Goal: Answer question/provide support: Share knowledge or assist other users

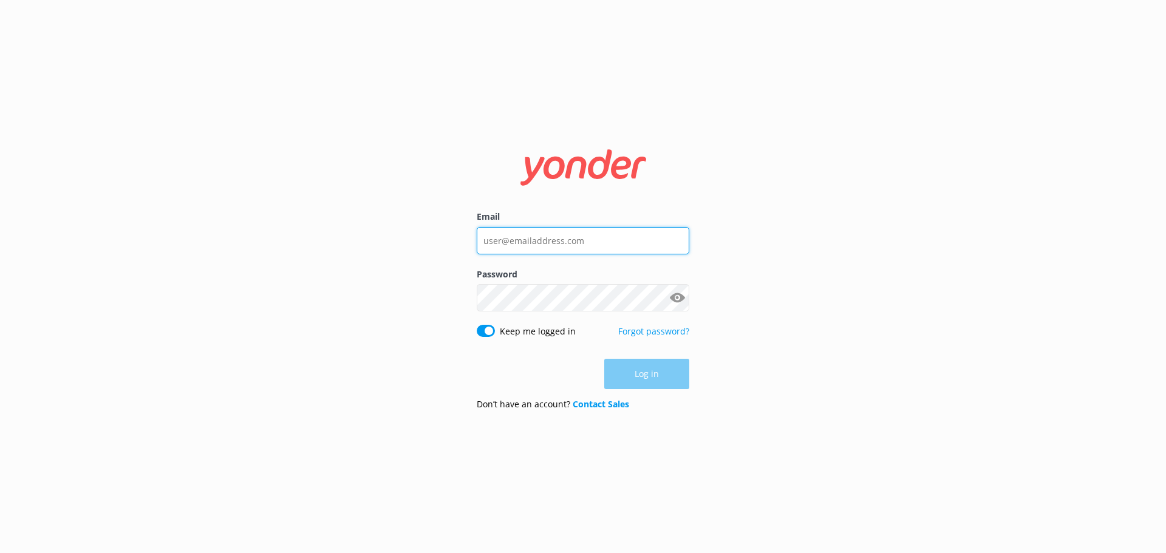
click at [525, 231] on input "Email" at bounding box center [583, 240] width 213 height 27
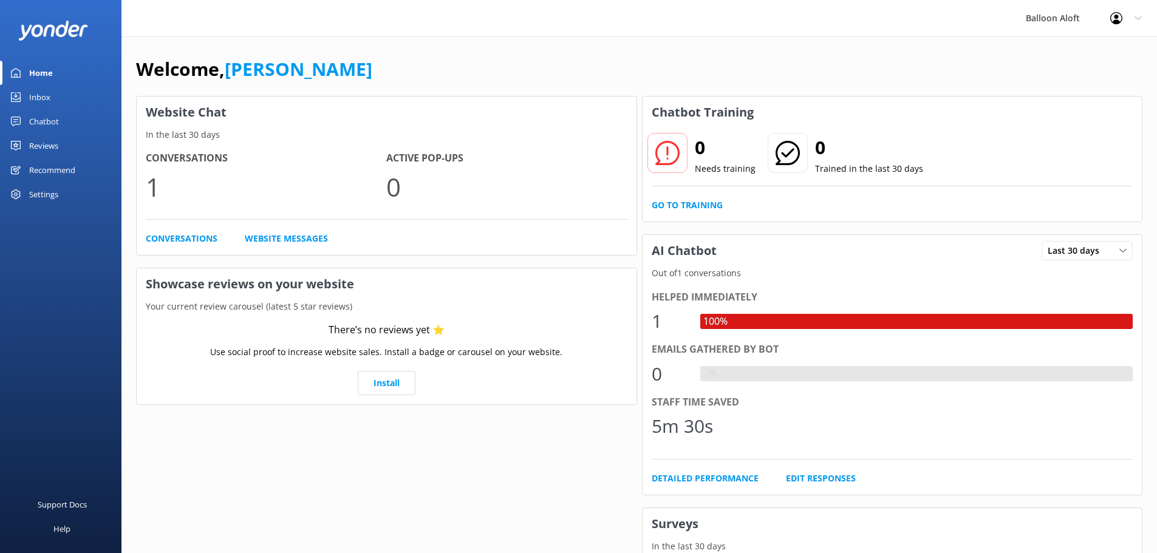
click at [44, 116] on div "Chatbot" at bounding box center [44, 121] width 30 height 24
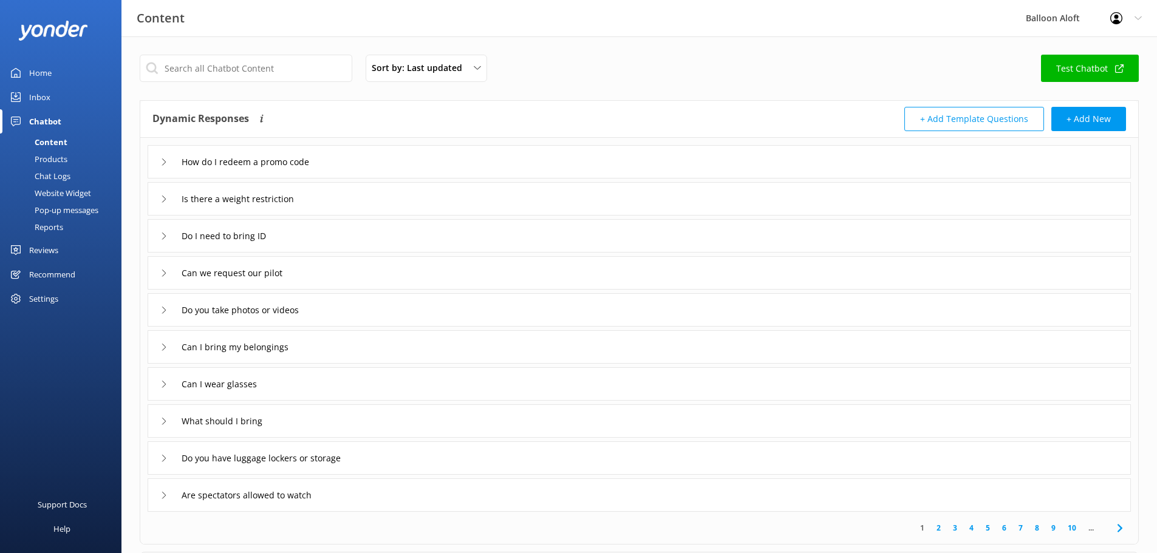
click at [39, 76] on div "Home" at bounding box center [40, 73] width 22 height 24
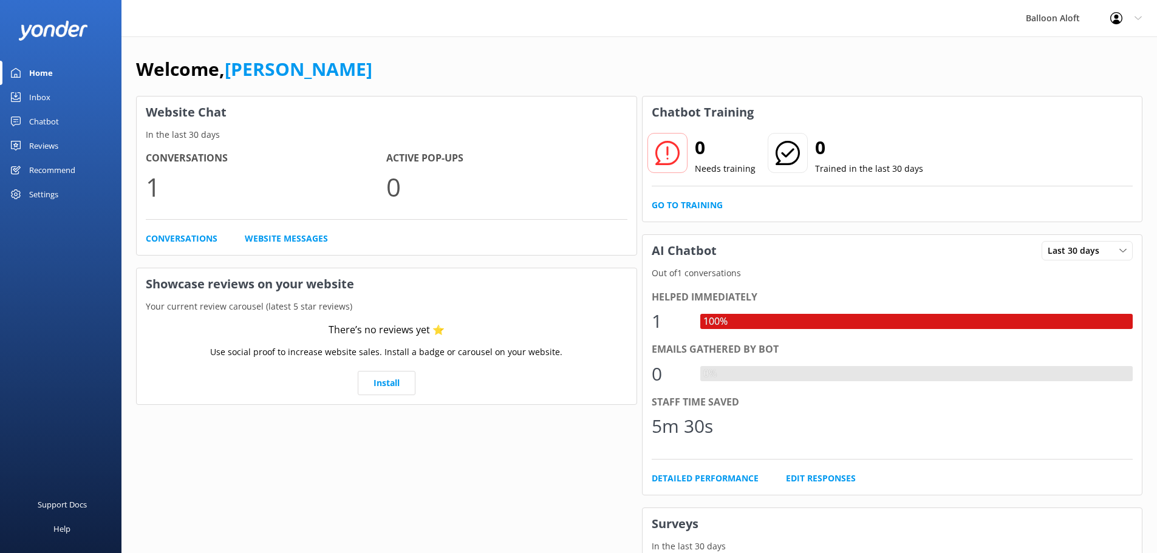
click at [42, 100] on div "Inbox" at bounding box center [39, 97] width 21 height 24
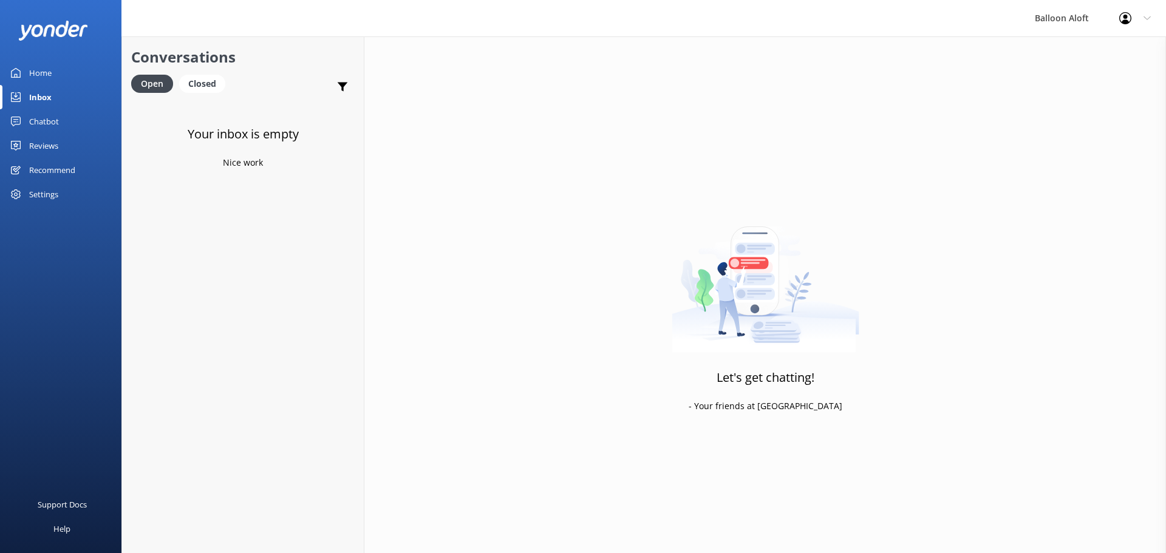
click at [43, 123] on div "Chatbot" at bounding box center [44, 121] width 30 height 24
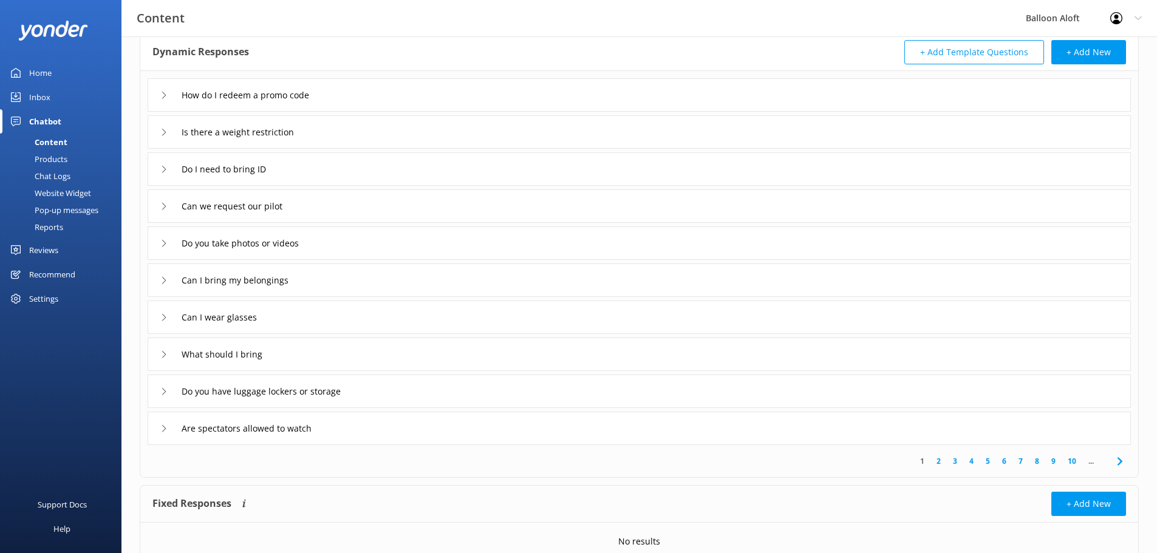
scroll to position [118, 0]
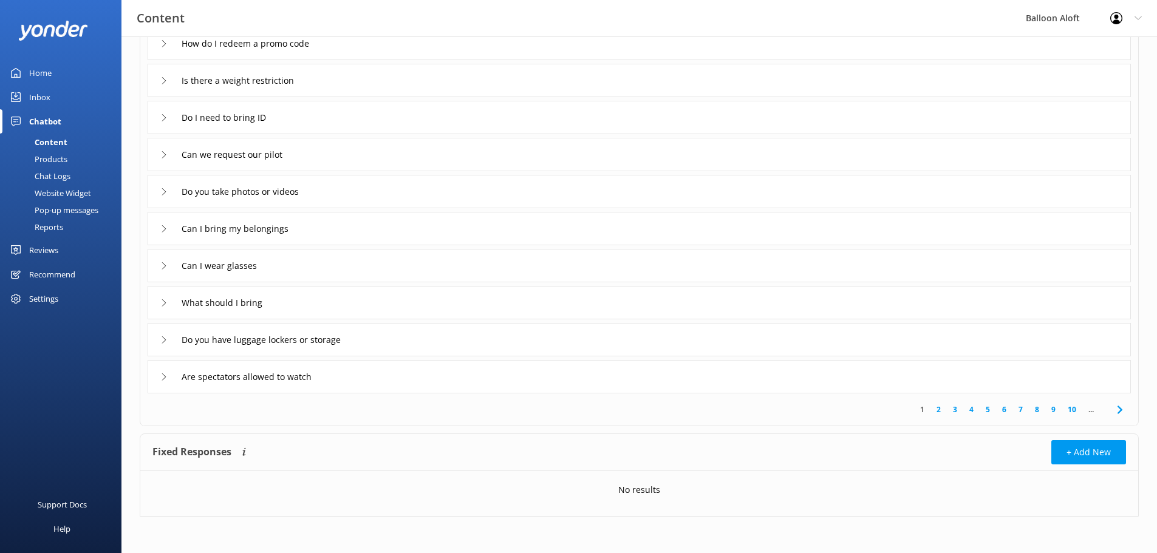
click at [1117, 411] on icon at bounding box center [1120, 410] width 15 height 15
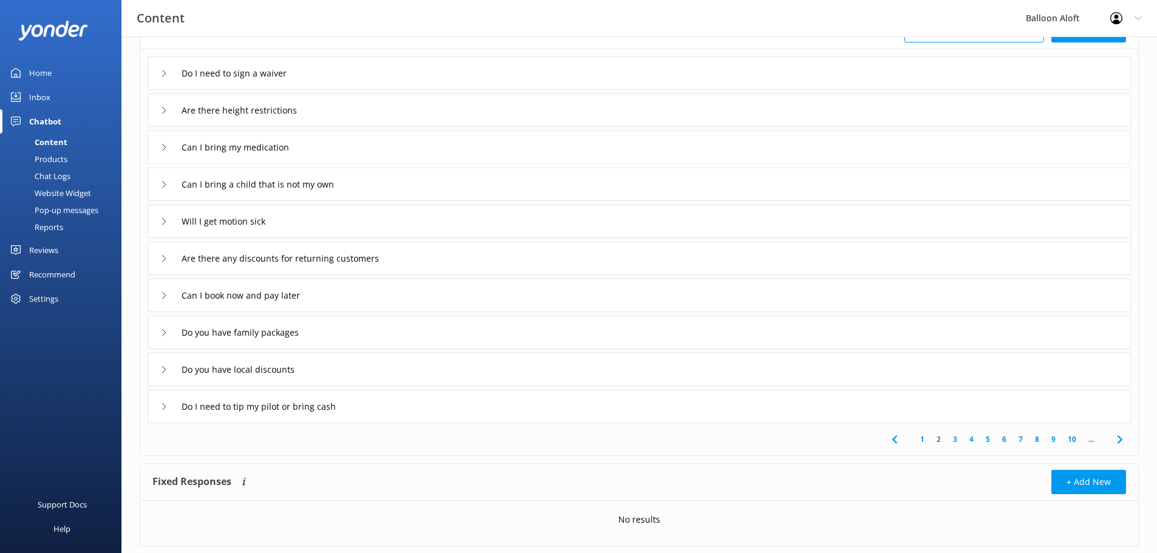
scroll to position [118, 0]
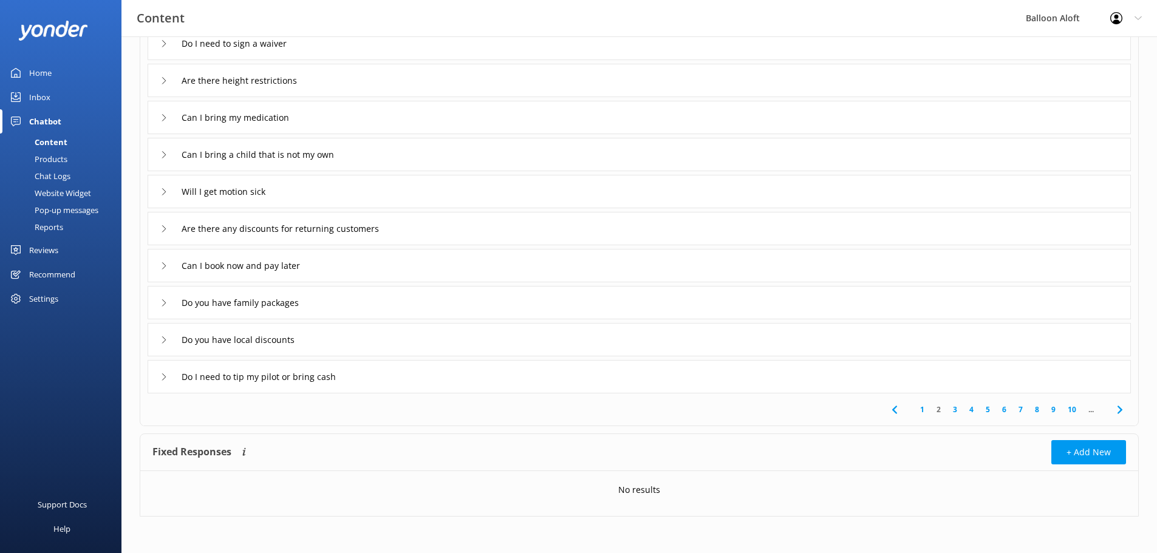
click at [1088, 414] on span "..." at bounding box center [1091, 410] width 18 height 12
click at [1092, 412] on span "..." at bounding box center [1091, 410] width 18 height 12
click at [1121, 408] on icon at bounding box center [1120, 410] width 15 height 15
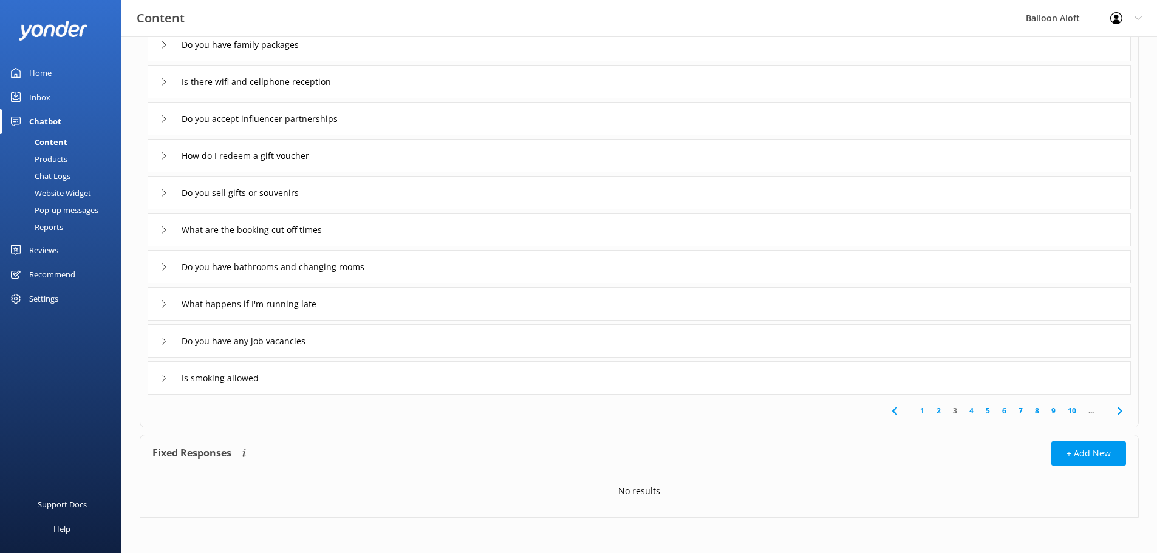
scroll to position [118, 0]
click at [1070, 412] on link "10" at bounding box center [1072, 410] width 21 height 12
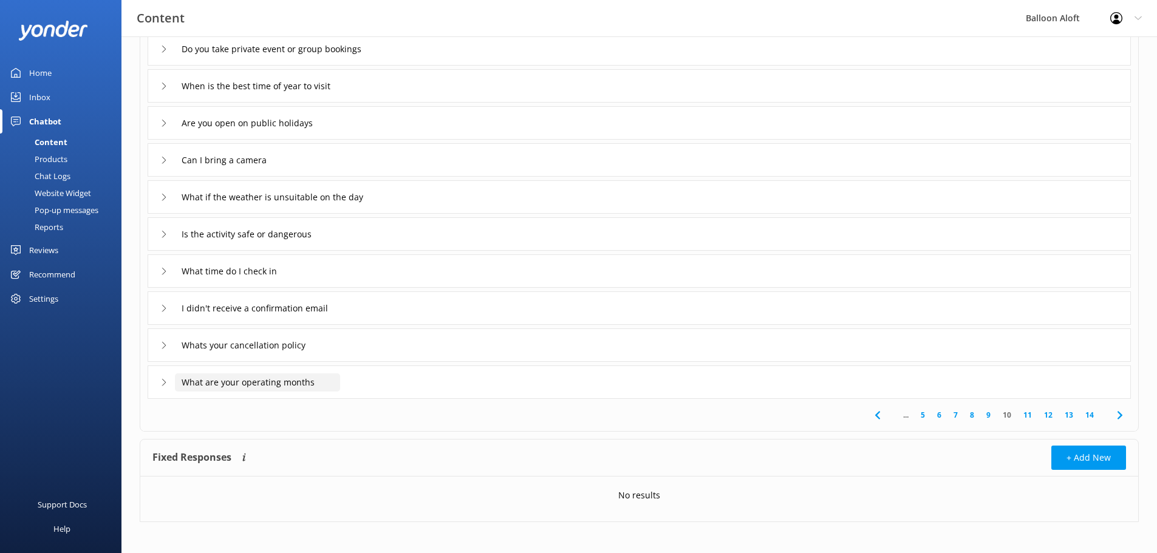
scroll to position [118, 0]
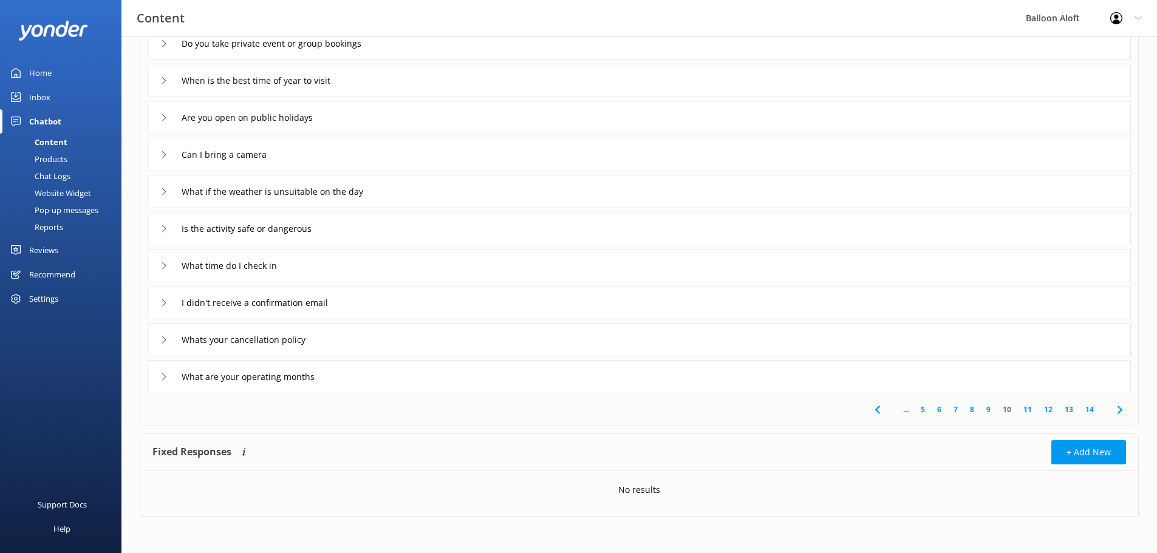
click at [163, 376] on icon at bounding box center [163, 377] width 7 height 7
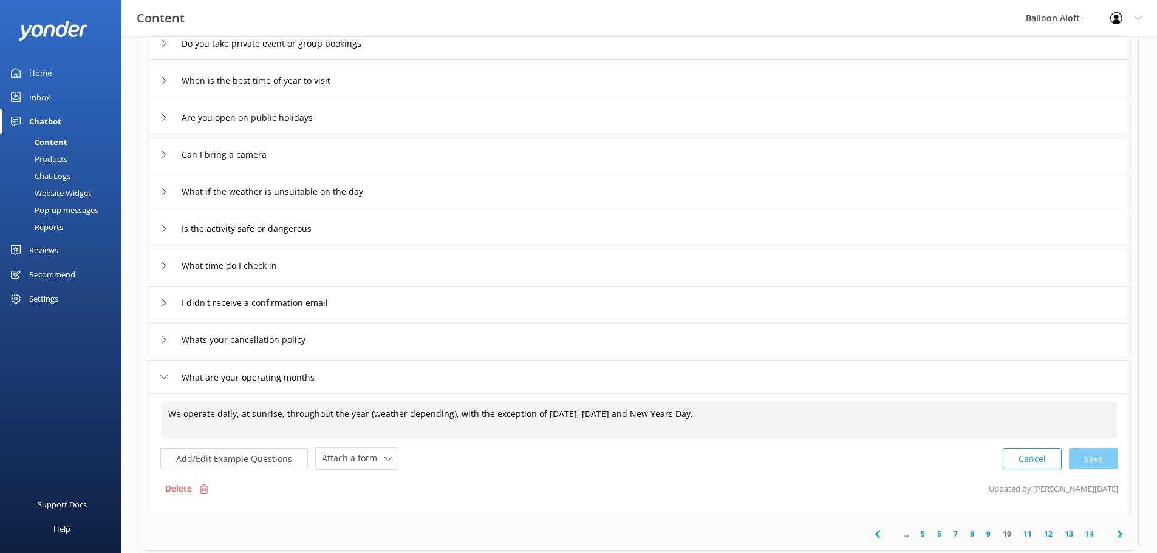
click at [212, 420] on textarea "We operate daily, at sunrise, throughout the year (weather depending), with the…" at bounding box center [639, 420] width 955 height 38
drag, startPoint x: 236, startPoint y: 411, endPoint x: 216, endPoint y: 412, distance: 19.4
click at [216, 412] on textarea "We operate daily, at sunrise, throughout the year (weather depending), with the…" at bounding box center [639, 420] width 955 height 38
click at [267, 418] on textarea "We operate daily, at sunrise, throughout the year (weather depending), with the…" at bounding box center [639, 420] width 955 height 38
click at [729, 422] on textarea "We operate daily, at sunrise, throughout the year (weather depending), with the…" at bounding box center [639, 420] width 955 height 38
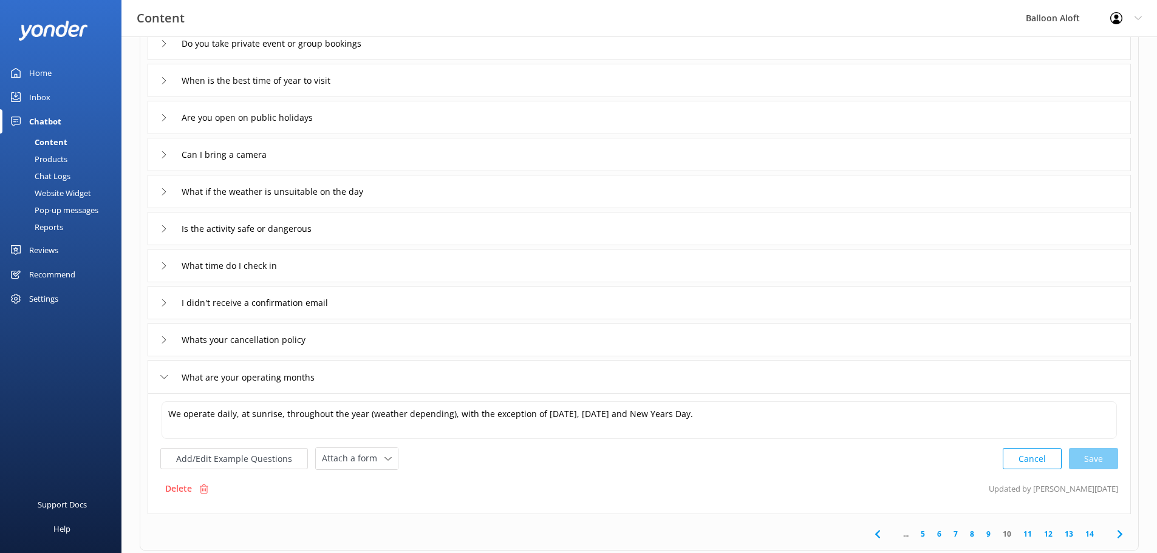
click at [163, 378] on use at bounding box center [164, 377] width 7 height 4
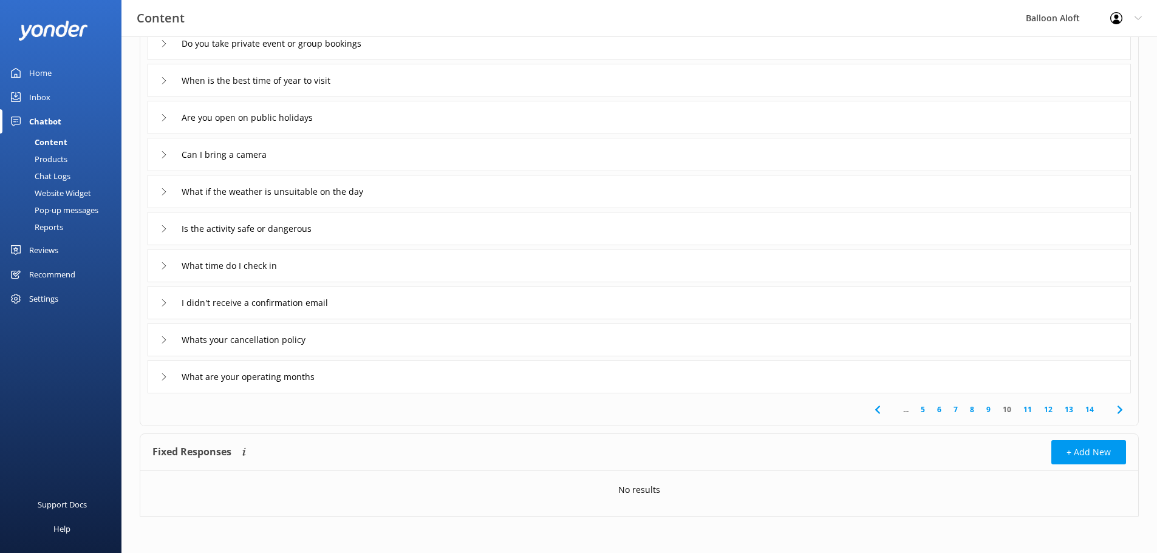
click at [163, 339] on icon at bounding box center [163, 339] width 7 height 7
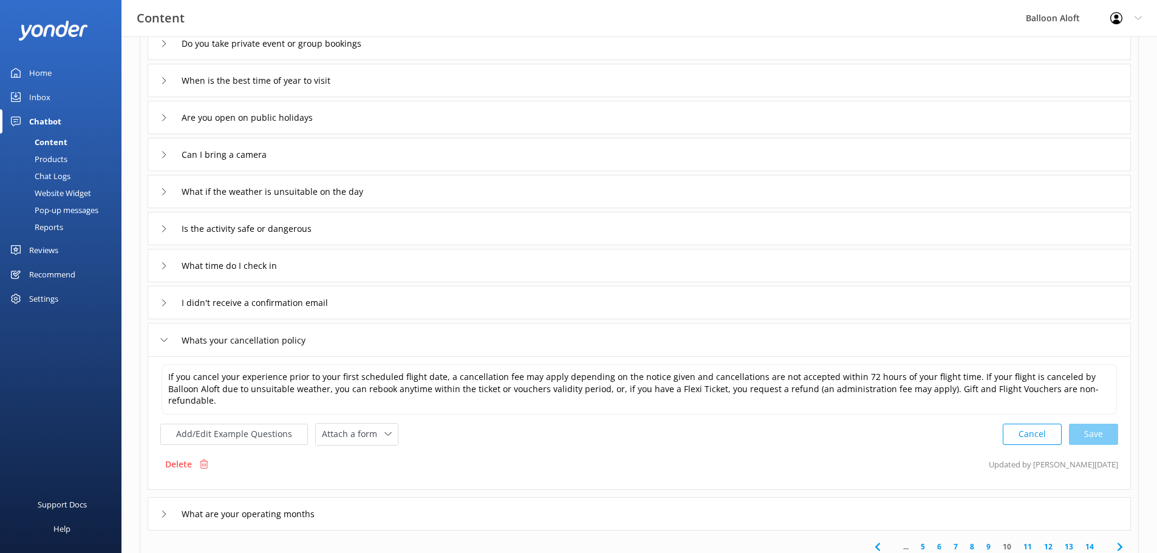
click at [160, 336] on icon at bounding box center [163, 339] width 7 height 7
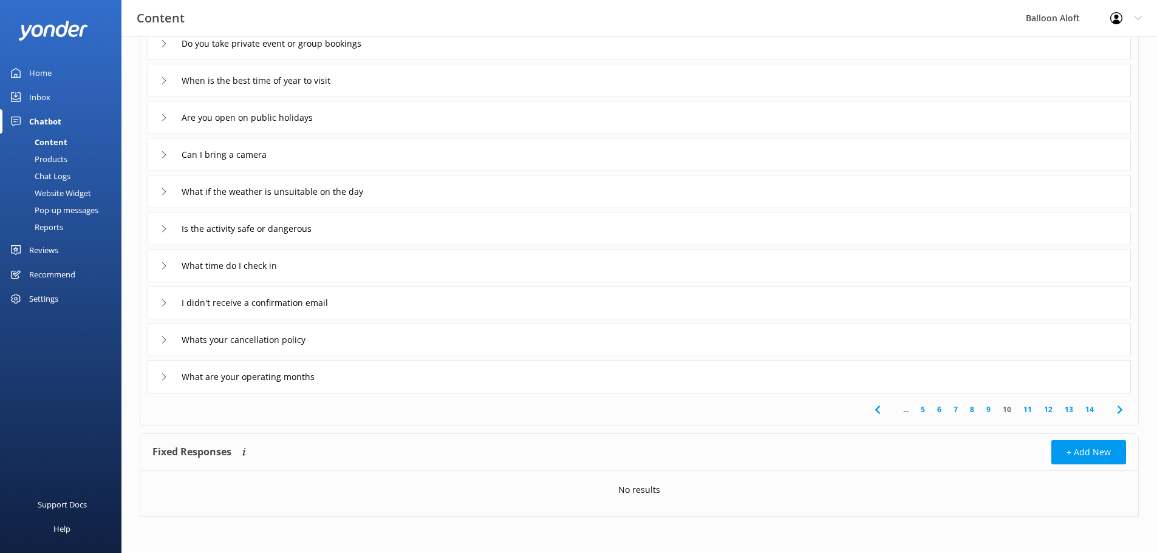
click at [163, 299] on icon at bounding box center [163, 302] width 7 height 7
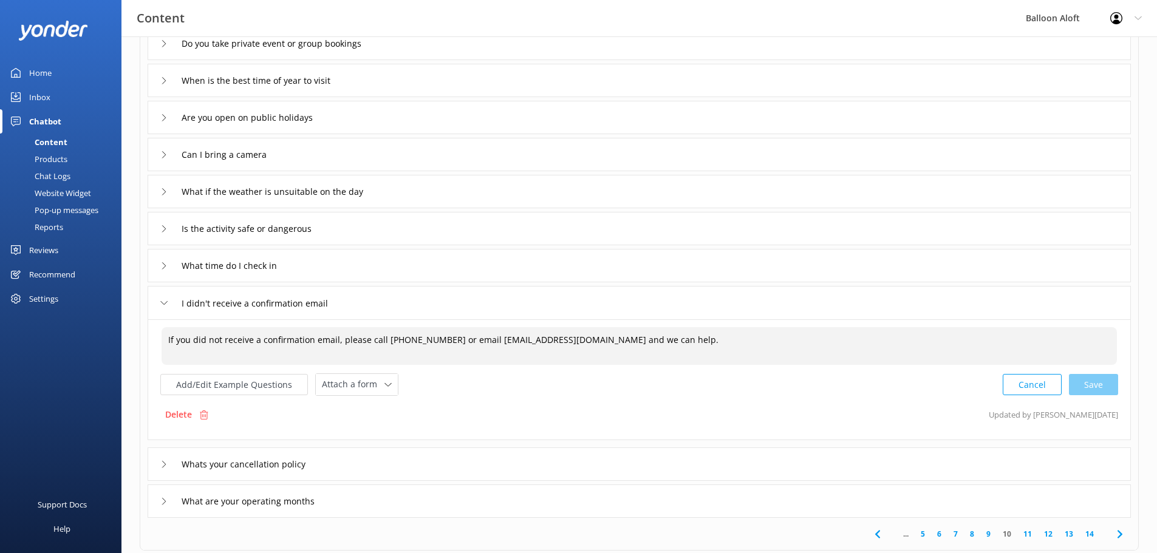
drag, startPoint x: 460, startPoint y: 342, endPoint x: 369, endPoint y: 342, distance: 90.5
click at [369, 342] on textarea "If you did not receive a confirmation email, please call [PHONE_NUMBER] or emai…" at bounding box center [639, 346] width 955 height 38
click at [487, 340] on textarea "If you did not receive a confirmation email, please email [EMAIL_ADDRESS][DOMAI…" at bounding box center [639, 346] width 955 height 38
click at [483, 341] on textarea "If you did not receive a confirmation email, please email [EMAIL_ADDRESS][DOMAI…" at bounding box center [639, 346] width 955 height 38
paste textarea "call [PHONE_NUMBER] or"
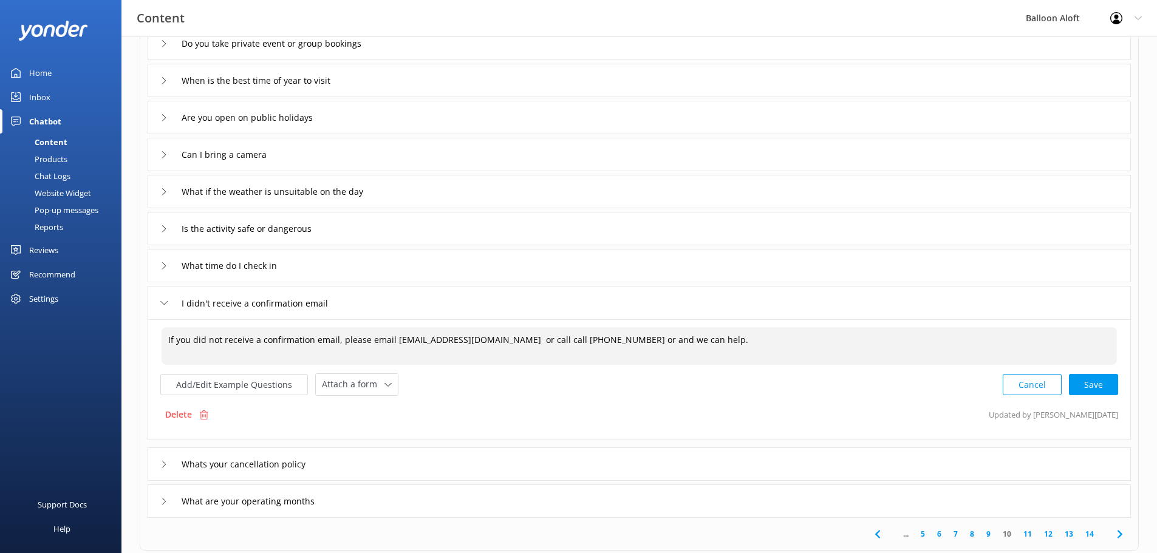
drag, startPoint x: 508, startPoint y: 341, endPoint x: 497, endPoint y: 342, distance: 10.4
click at [497, 342] on textarea "If you did not receive a confirmation email, please email [EMAIL_ADDRESS][DOMAI…" at bounding box center [639, 346] width 955 height 38
click at [581, 342] on textarea "If you did not receive a confirmation email, please email [EMAIL_ADDRESS][DOMAI…" at bounding box center [639, 346] width 955 height 38
drag, startPoint x: 588, startPoint y: 341, endPoint x: 582, endPoint y: 342, distance: 6.7
click at [582, 342] on textarea "If you did not receive a confirmation email, please email [EMAIL_ADDRESS][DOMAI…" at bounding box center [639, 346] width 955 height 38
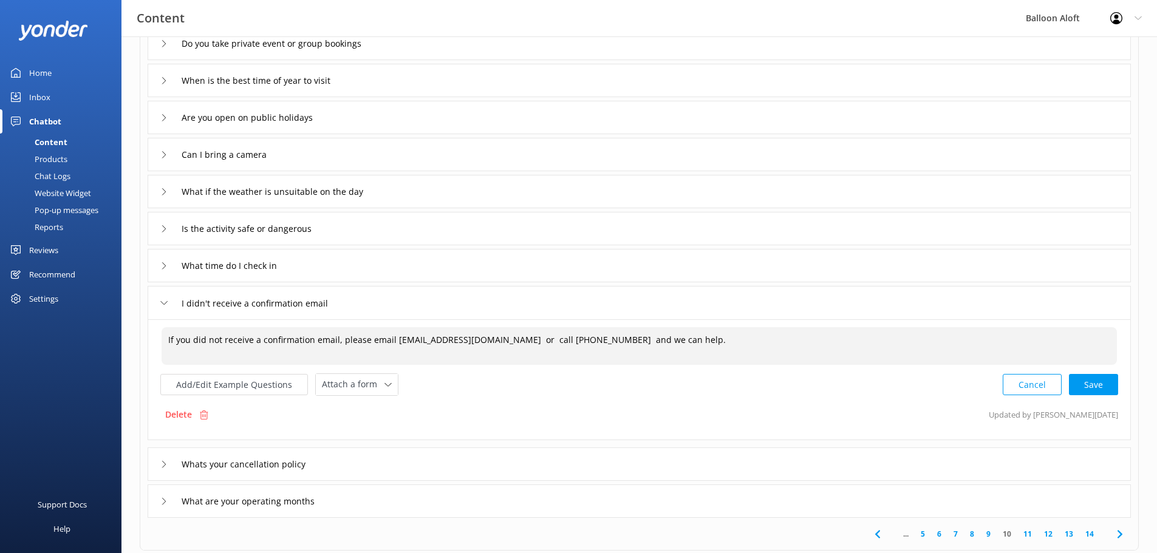
type textarea "If you did not receive a confirmation email, please email [EMAIL_ADDRESS][DOMAI…"
click at [162, 302] on use at bounding box center [164, 303] width 7 height 4
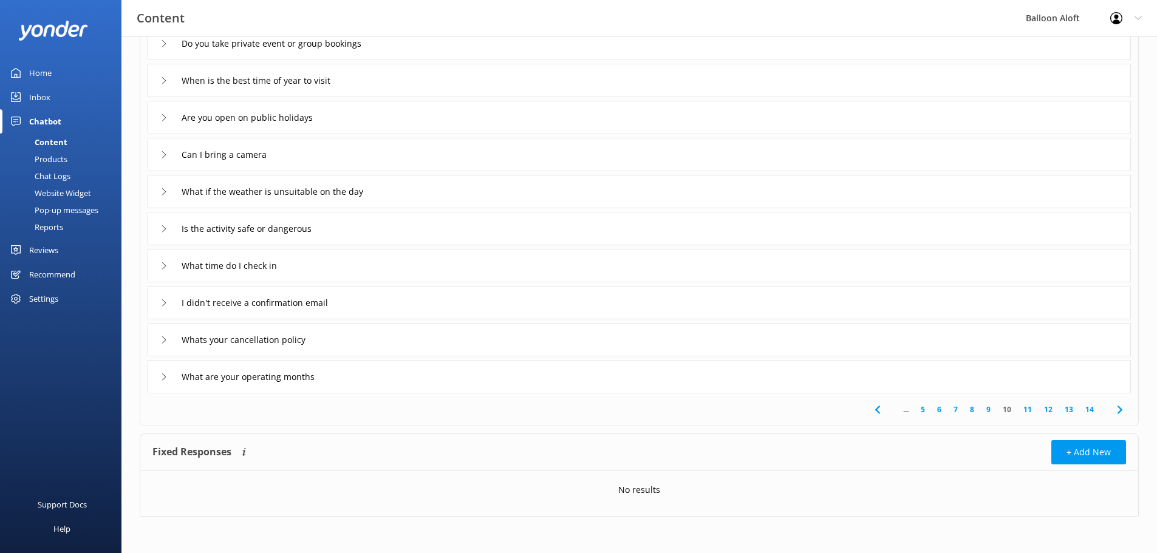
click at [168, 261] on div "What time do I check in" at bounding box center [223, 266] width 126 height 20
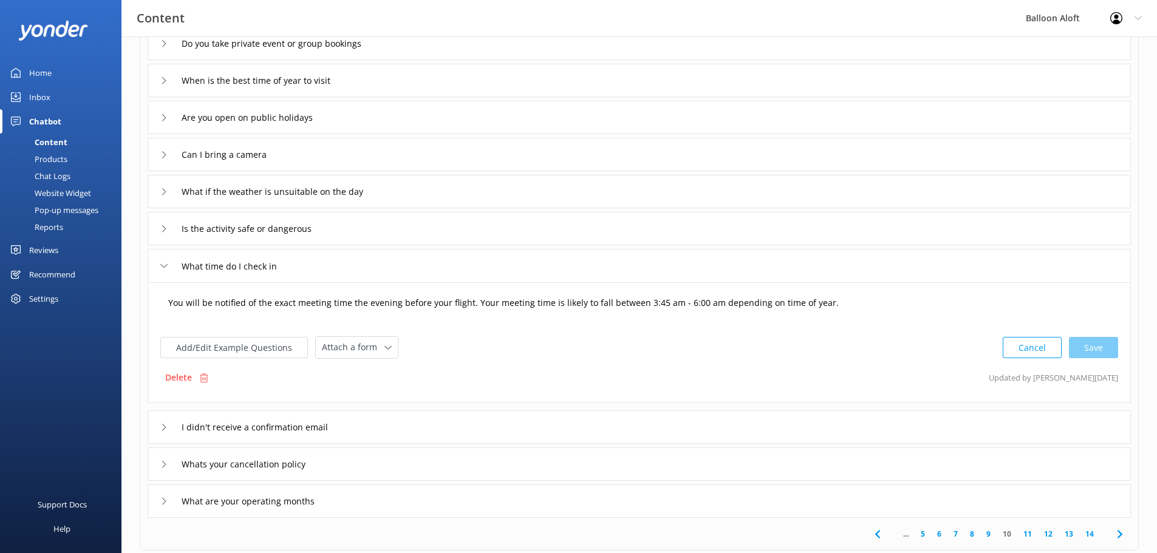
click at [285, 302] on textarea "You will be notified of the exact meeting time the evening before your flight. …" at bounding box center [639, 309] width 955 height 38
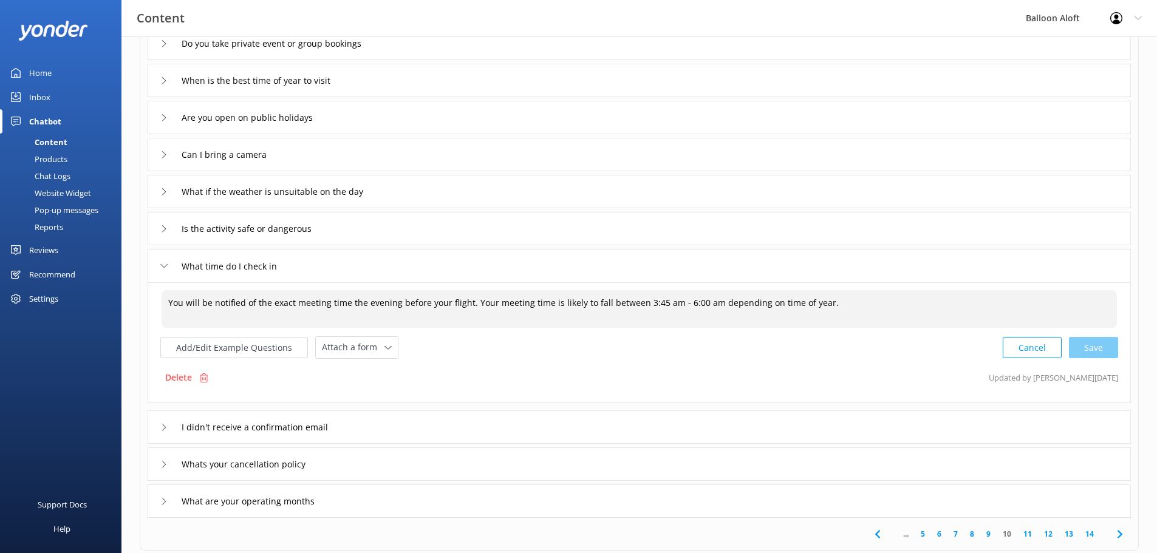
click at [466, 304] on textarea "You will be notified of the exact meeting time the evening before your flight. …" at bounding box center [639, 309] width 955 height 38
click at [565, 327] on textarea "You will be notified of the exact meeting time the evening before your flight o…" at bounding box center [639, 309] width 955 height 38
click at [598, 301] on textarea "You will be notified of the exact meeting time the evening before your flight o…" at bounding box center [639, 309] width 955 height 38
click at [612, 300] on textarea "You will be notified of the exact meeting time the evening before your flight o…" at bounding box center [639, 309] width 955 height 38
type textarea "You will be notified of the exact meeting time the evening before your flight o…"
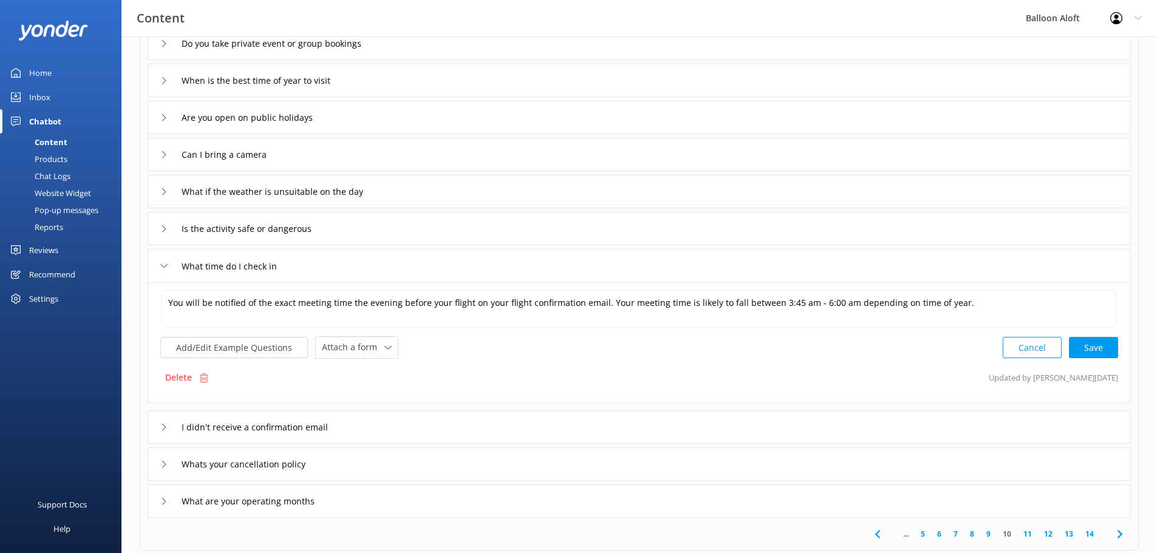
click at [165, 266] on icon at bounding box center [163, 265] width 7 height 7
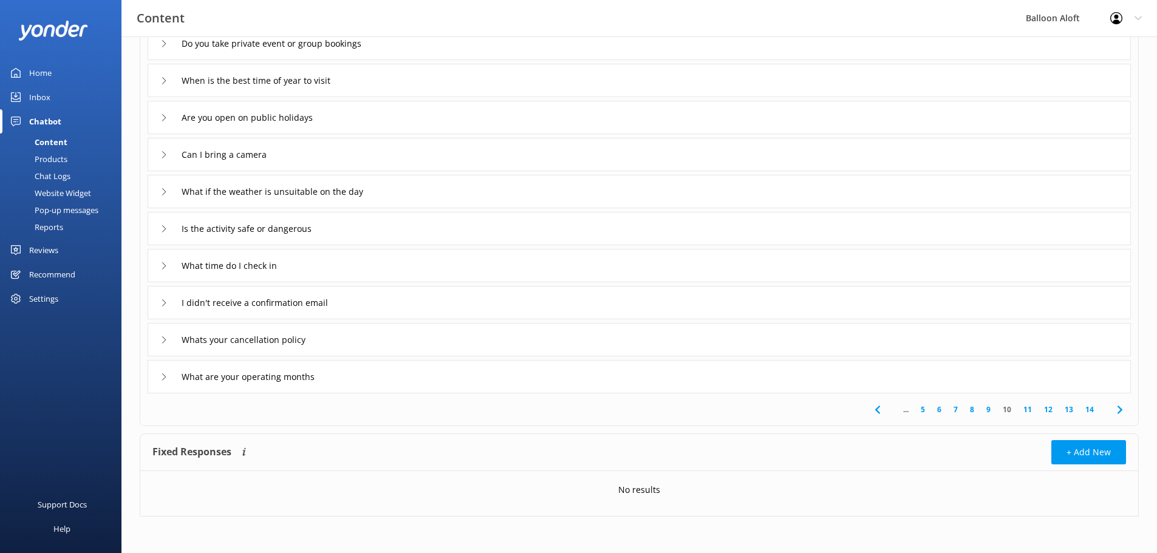
click at [165, 266] on icon at bounding box center [163, 265] width 7 height 7
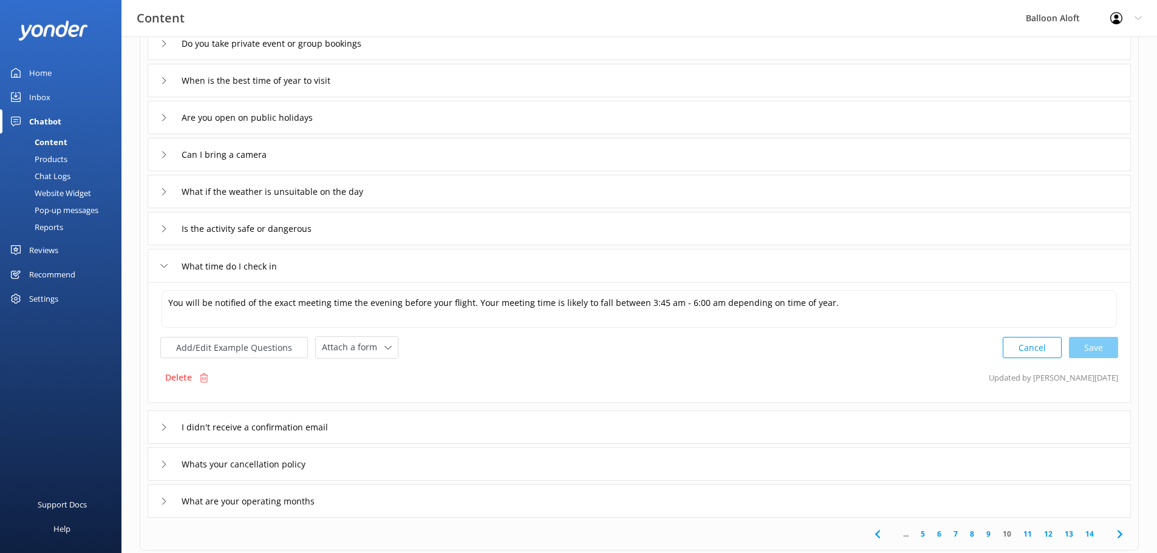
click at [162, 431] on div "I didn't receive a confirmation email" at bounding box center [257, 427] width 194 height 20
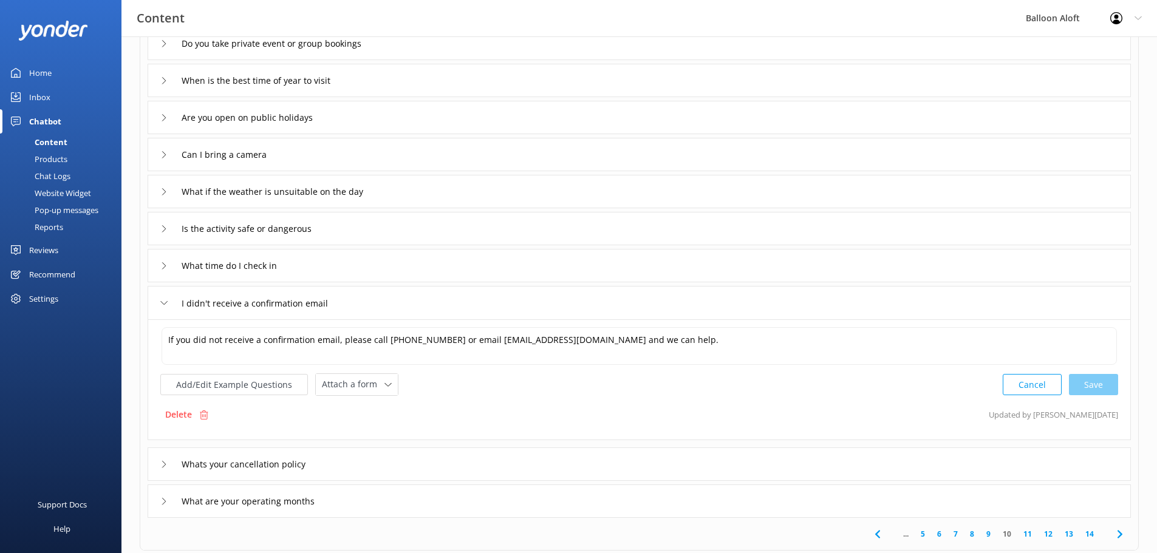
click at [160, 265] on icon at bounding box center [163, 265] width 7 height 7
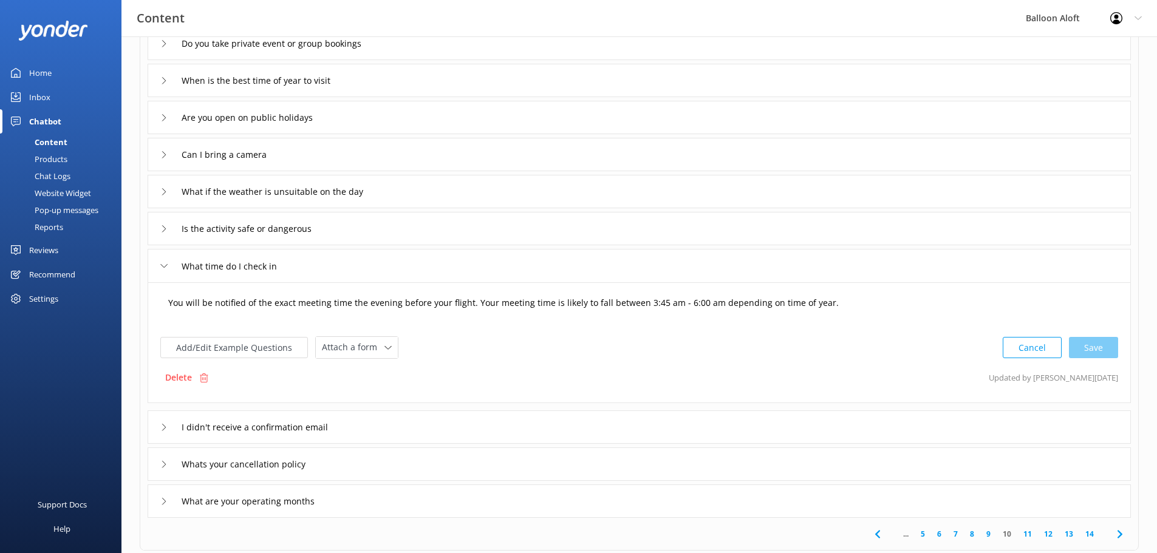
click at [465, 303] on textarea "You will be notified of the exact meeting time the evening before your flight. …" at bounding box center [639, 309] width 955 height 38
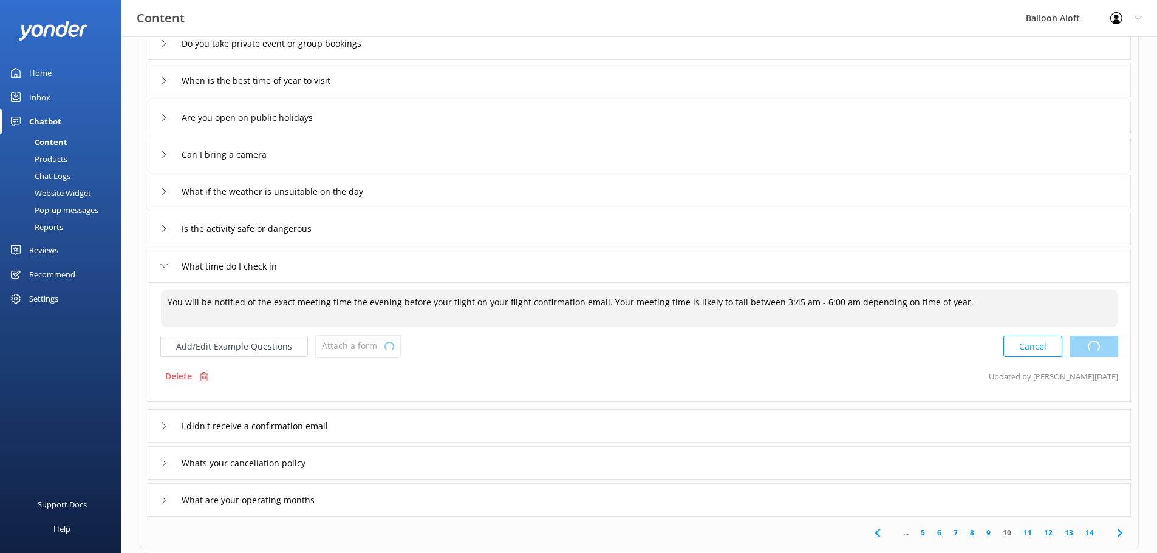
click at [1103, 347] on div "Cancel Loading.." at bounding box center [1060, 346] width 115 height 22
click at [1090, 344] on div "Cancel Save" at bounding box center [1060, 346] width 115 height 22
click at [1025, 303] on textarea "You will be notified of the exact meeting time the evening before your flight o…" at bounding box center [639, 309] width 957 height 38
click at [631, 349] on div "Add/Edit Example Questions Attach a form Leave contact details Check availabili…" at bounding box center [639, 346] width 958 height 22
click at [1093, 349] on div "Cancel Save" at bounding box center [1060, 346] width 115 height 22
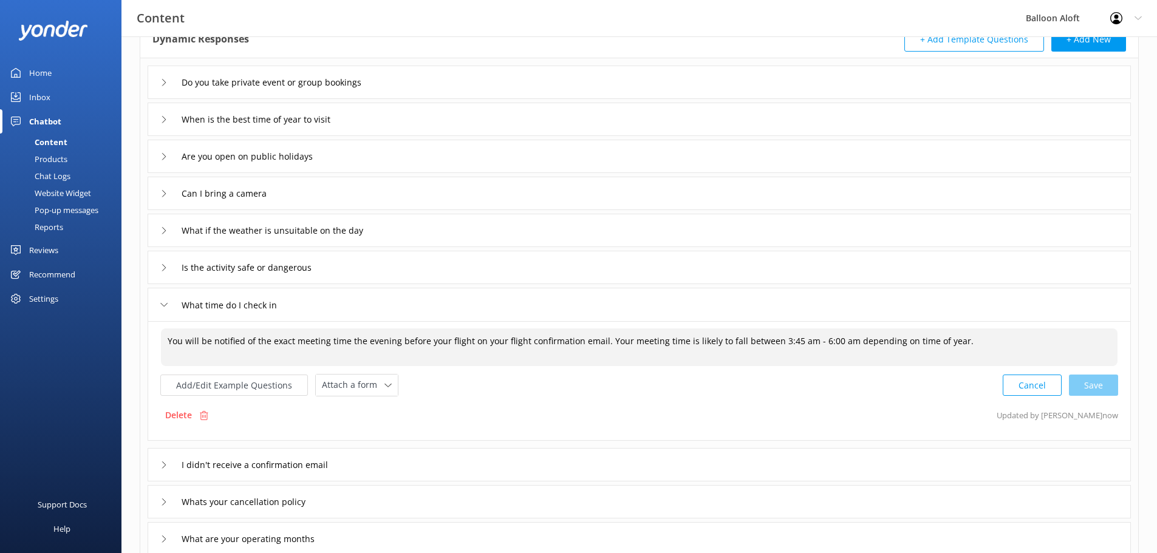
scroll to position [58, 0]
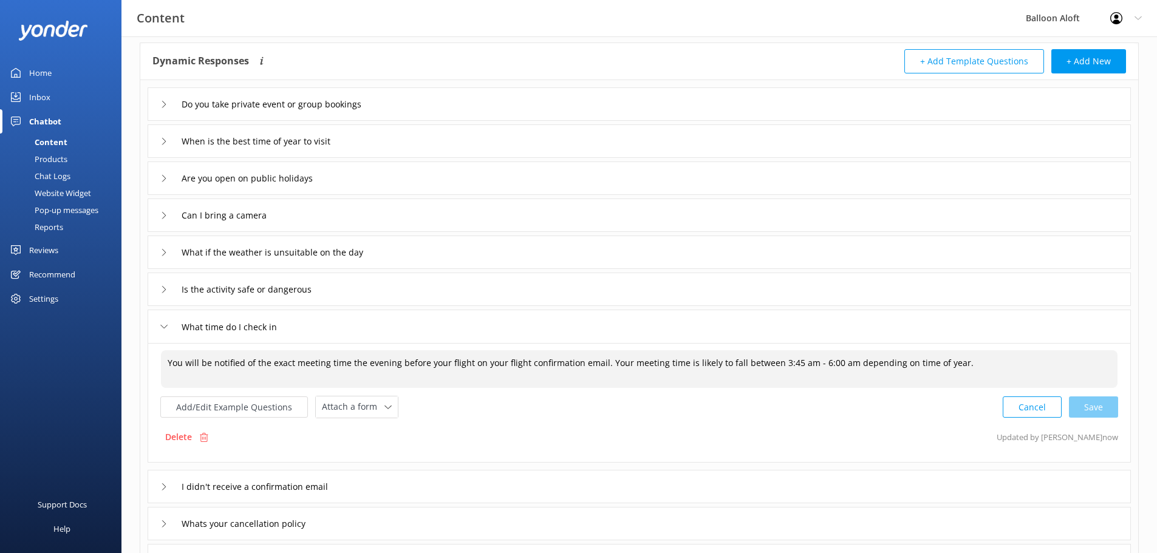
type textarea "You will be notified of the exact meeting time the evening before your flight o…"
click at [330, 319] on div "What time do I check in" at bounding box center [639, 326] width 983 height 33
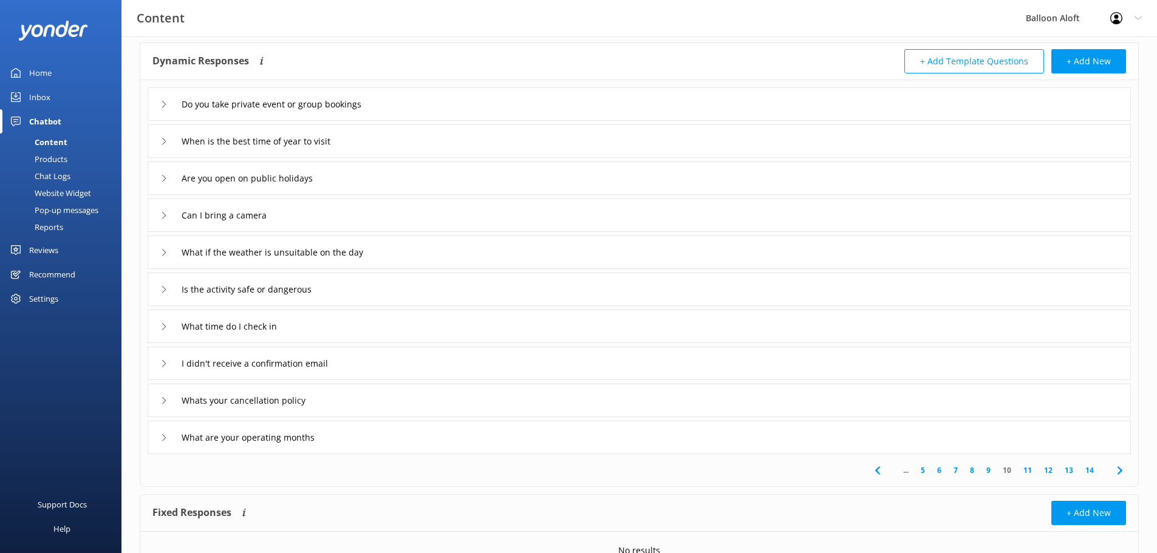
click at [165, 356] on div "I didn't receive a confirmation email" at bounding box center [257, 363] width 194 height 20
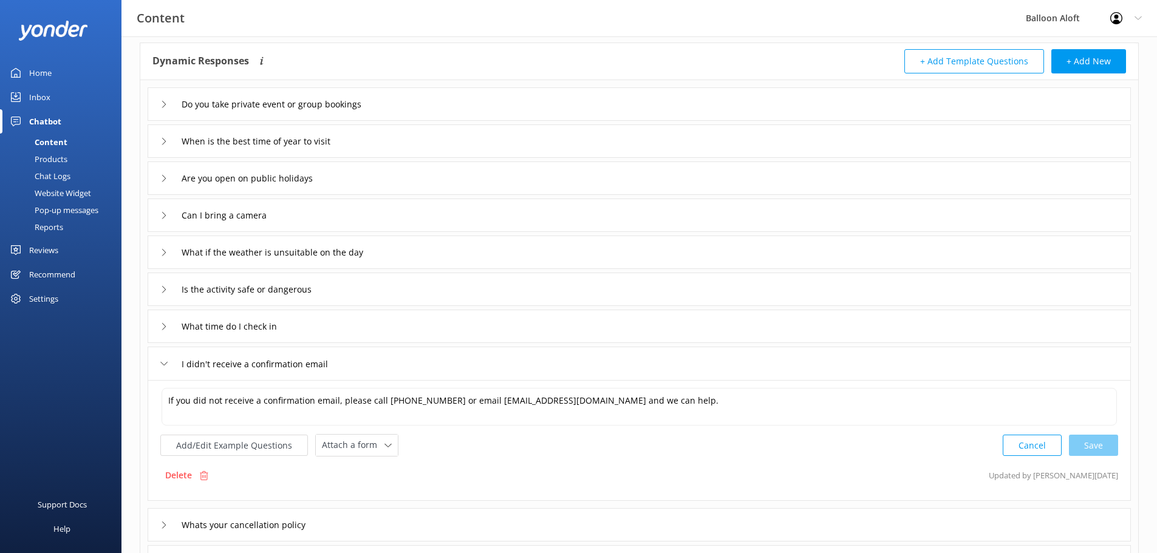
click at [1111, 445] on div "Cancel Save" at bounding box center [1060, 445] width 115 height 22
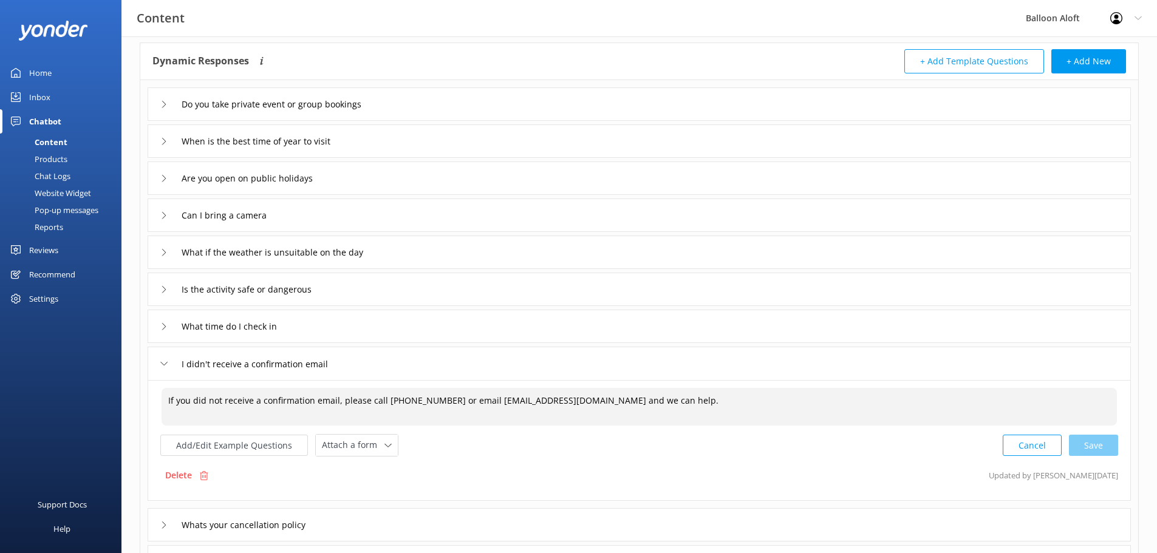
click at [242, 403] on textarea "If you did not receive a confirmation email, please call [PHONE_NUMBER] or emai…" at bounding box center [639, 407] width 955 height 38
click at [262, 358] on input "I didn't receive a confirmation email" at bounding box center [272, 364] width 194 height 18
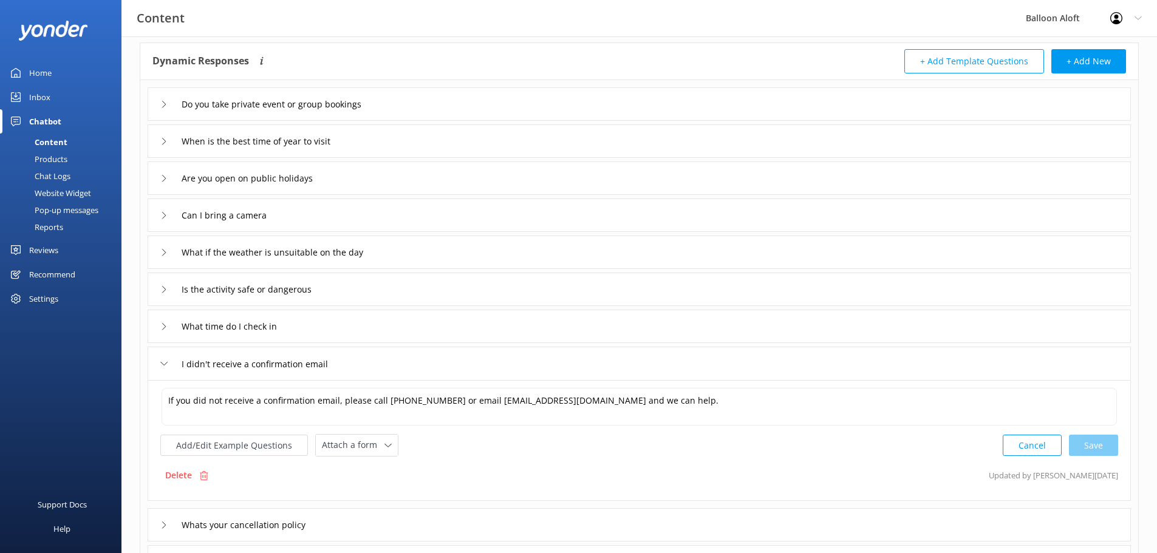
click at [162, 359] on div "I didn't receive a confirmation email" at bounding box center [257, 364] width 194 height 20
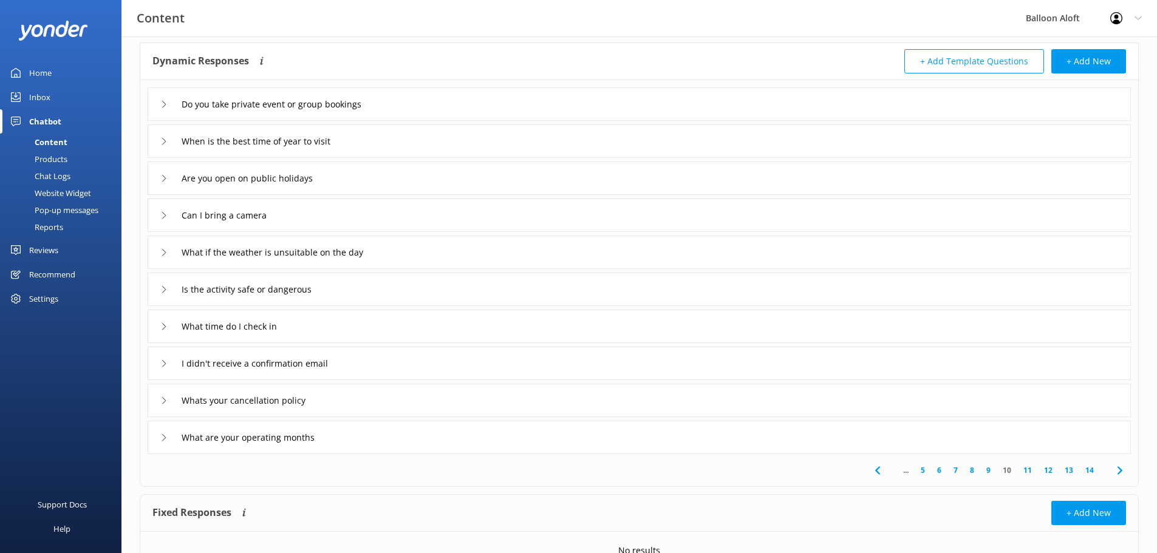
click at [162, 359] on div "I didn't receive a confirmation email" at bounding box center [257, 363] width 194 height 20
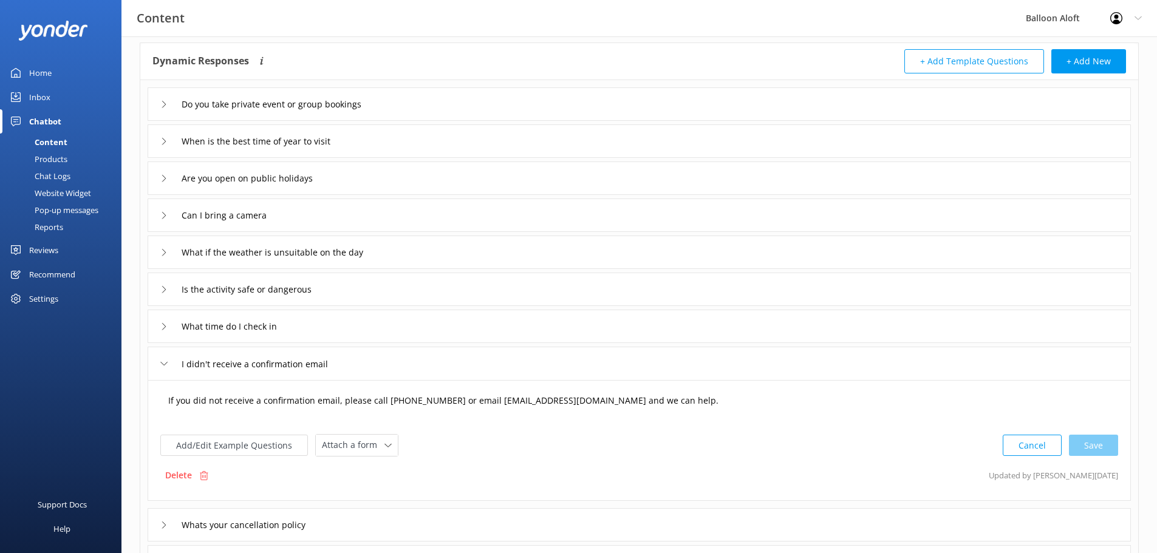
click at [176, 417] on textarea "If you did not receive a confirmation email, please call [PHONE_NUMBER] or emai…" at bounding box center [639, 407] width 955 height 38
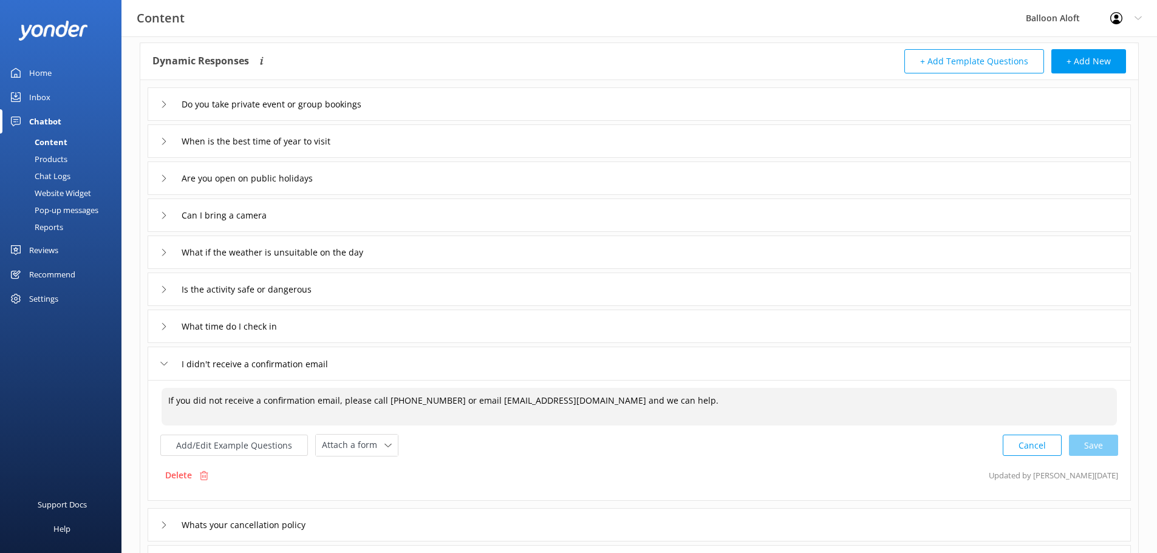
click at [711, 400] on textarea "If you did not receive a confirmation email, please call [PHONE_NUMBER] or emai…" at bounding box center [639, 407] width 955 height 38
click at [1097, 440] on div "Cancel Save" at bounding box center [1060, 445] width 115 height 22
type textarea "If you did not receive a confirmation email, please call [PHONE_NUMBER] or emai…"
click at [161, 362] on use at bounding box center [164, 364] width 7 height 4
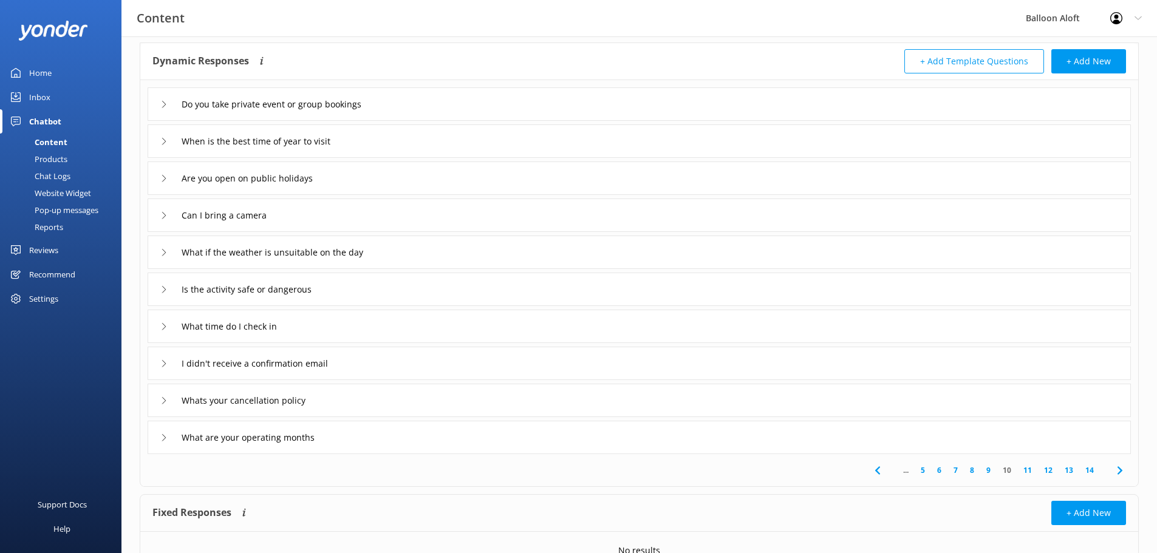
click at [158, 319] on div "What time do I check in" at bounding box center [639, 326] width 983 height 33
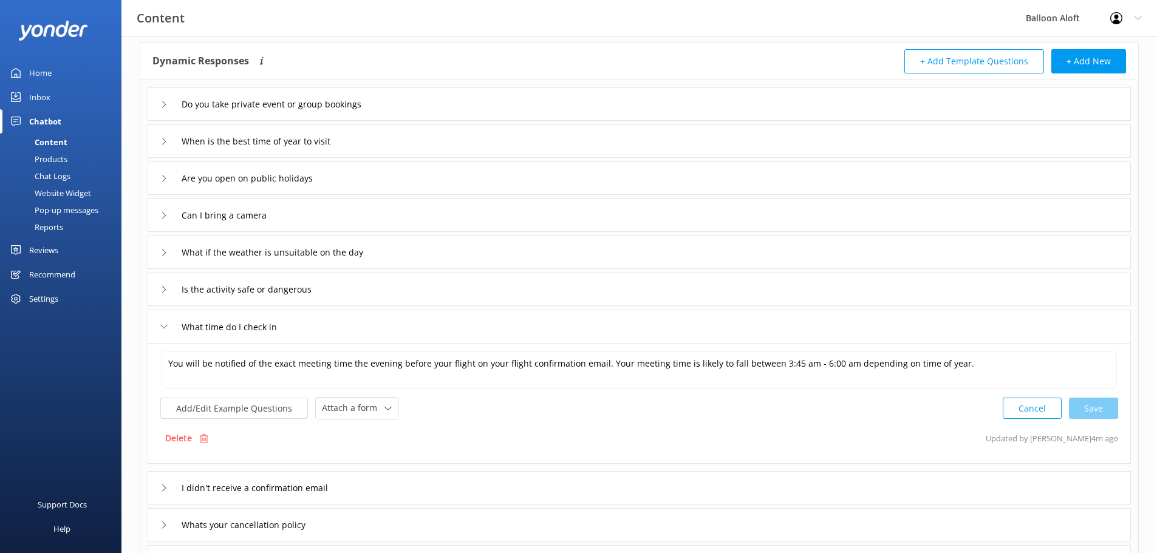
click at [162, 288] on icon at bounding box center [163, 289] width 7 height 7
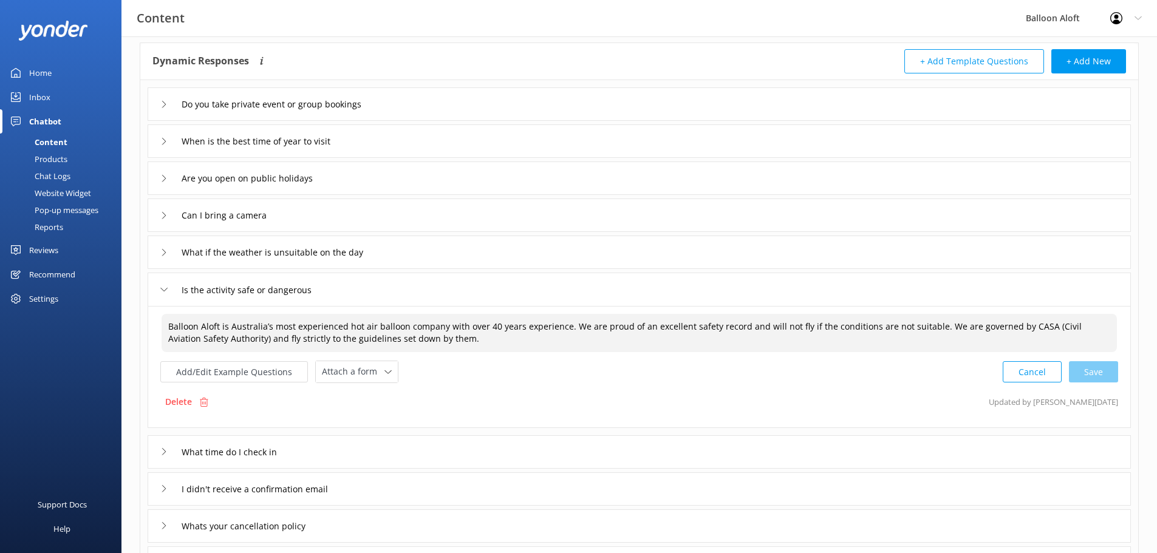
click at [493, 326] on textarea "Balloon Aloft is Australia’s most experienced hot air balloon company with over…" at bounding box center [639, 333] width 955 height 38
click at [1102, 367] on div "Cancel Save" at bounding box center [1060, 372] width 115 height 22
type textarea "Balloon Aloft is Australia’s most experienced hot air balloon company with over…"
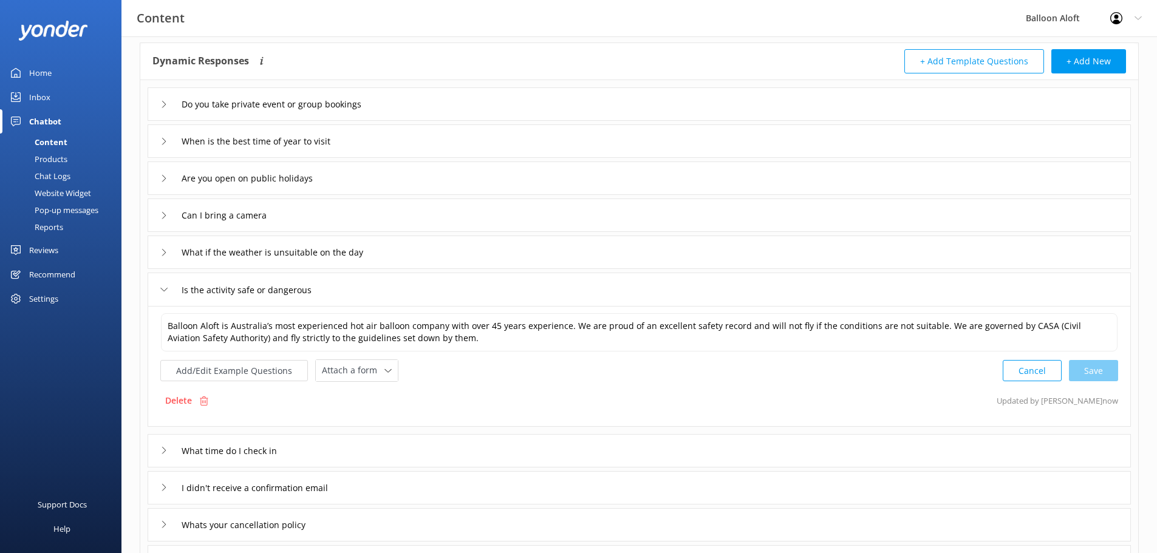
click at [160, 250] on icon at bounding box center [163, 252] width 7 height 7
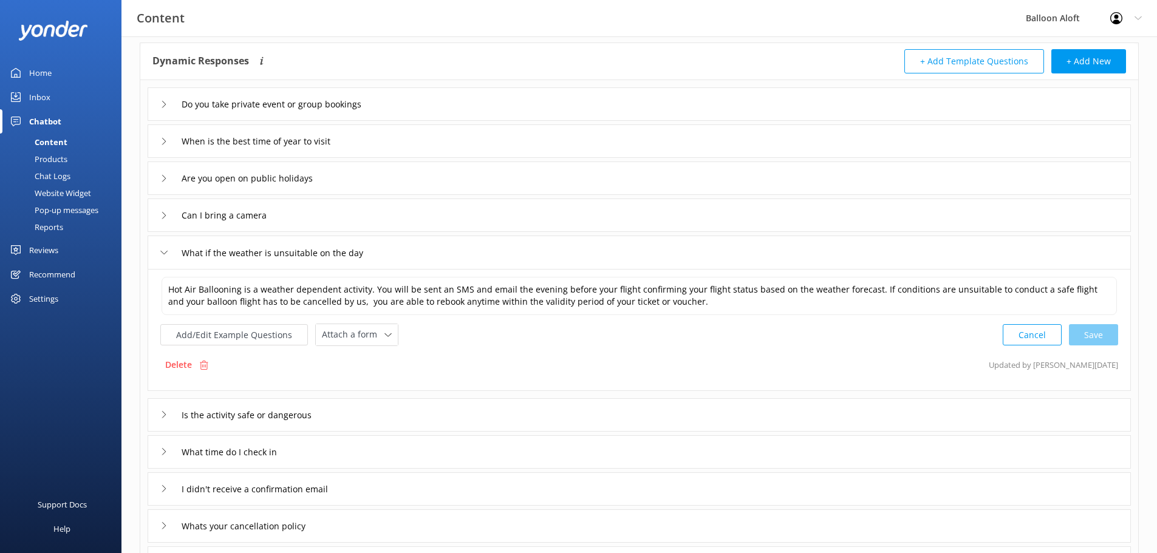
click at [160, 250] on icon at bounding box center [163, 252] width 7 height 7
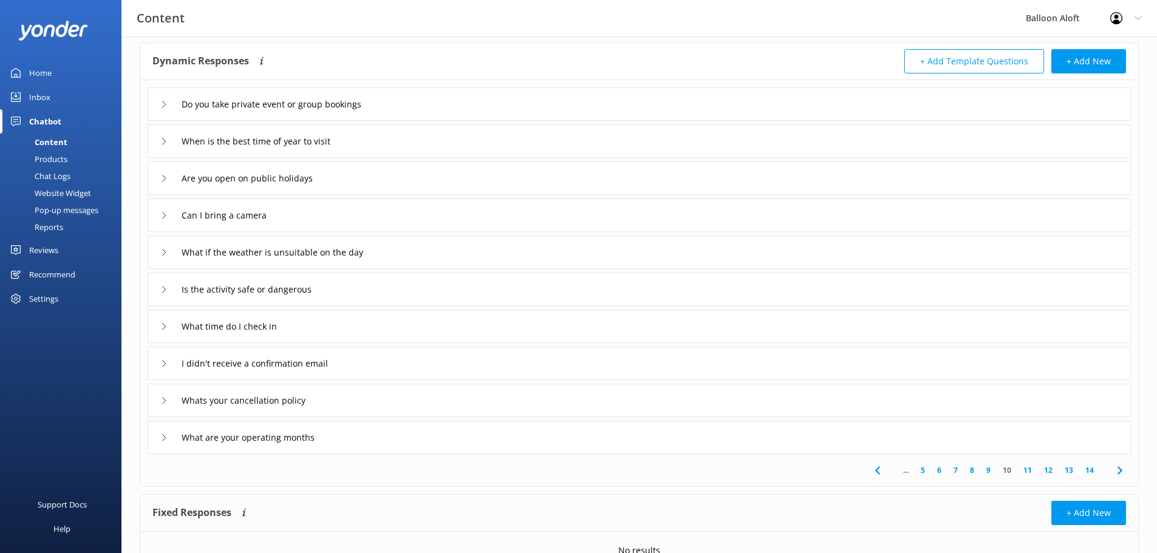
click at [160, 250] on icon at bounding box center [163, 252] width 7 height 7
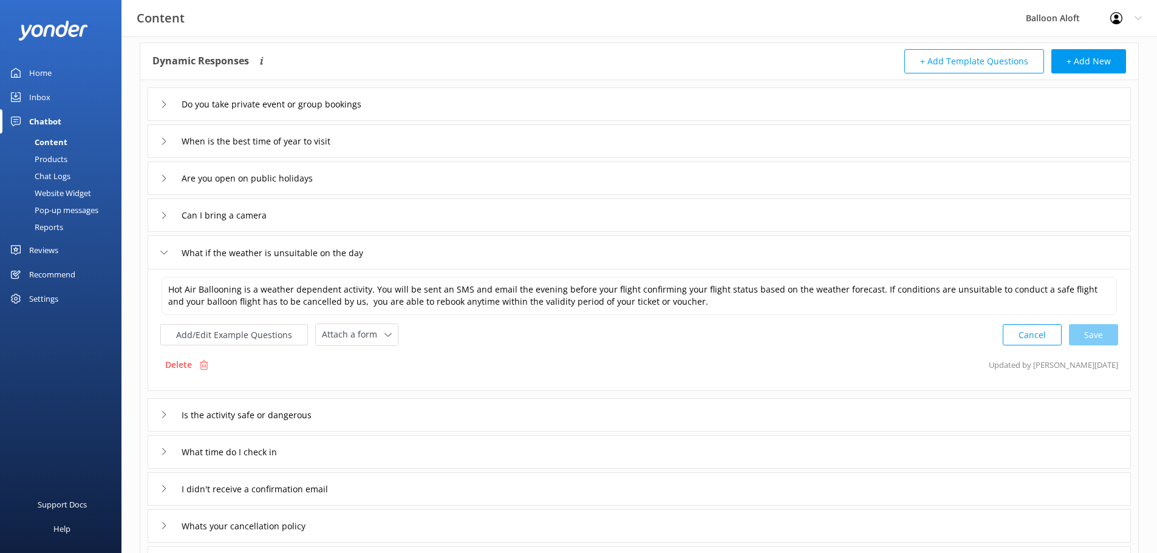
click at [161, 209] on div "Can I bring a camera" at bounding box center [216, 215] width 112 height 20
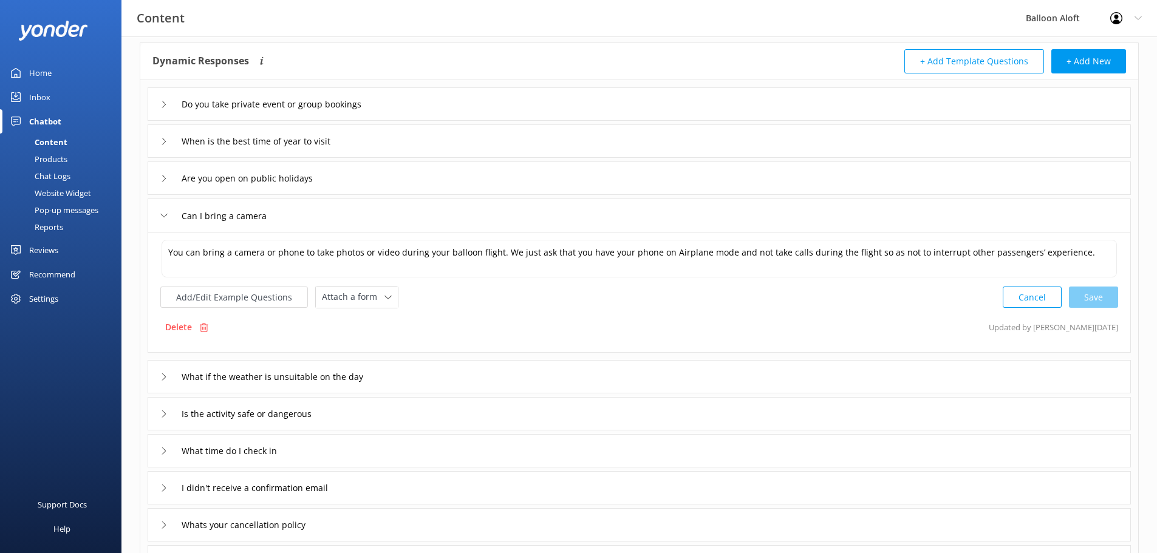
click at [161, 176] on icon at bounding box center [163, 178] width 7 height 7
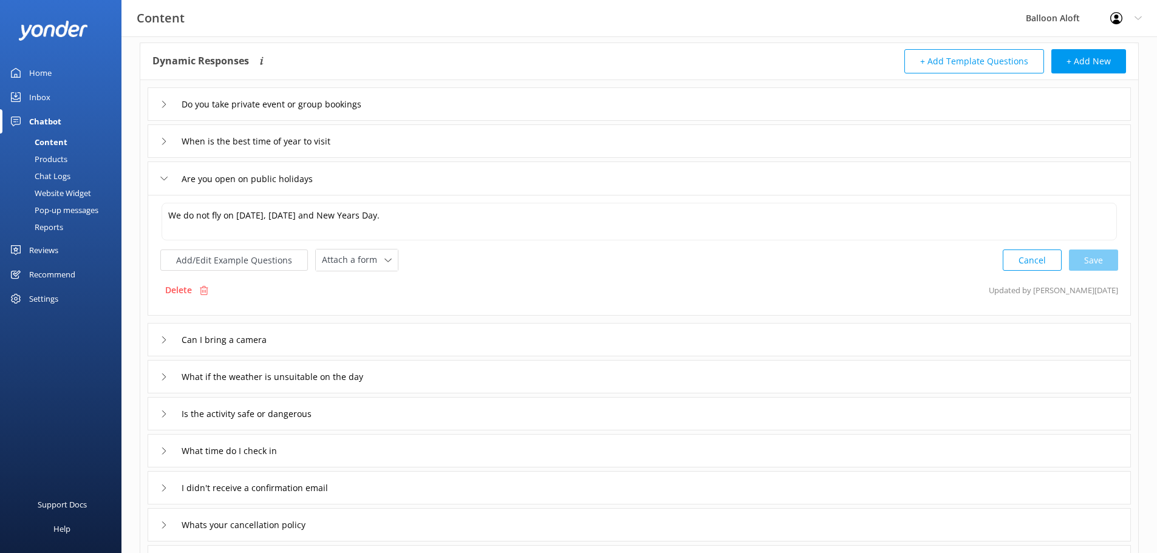
click at [161, 176] on icon at bounding box center [163, 178] width 7 height 7
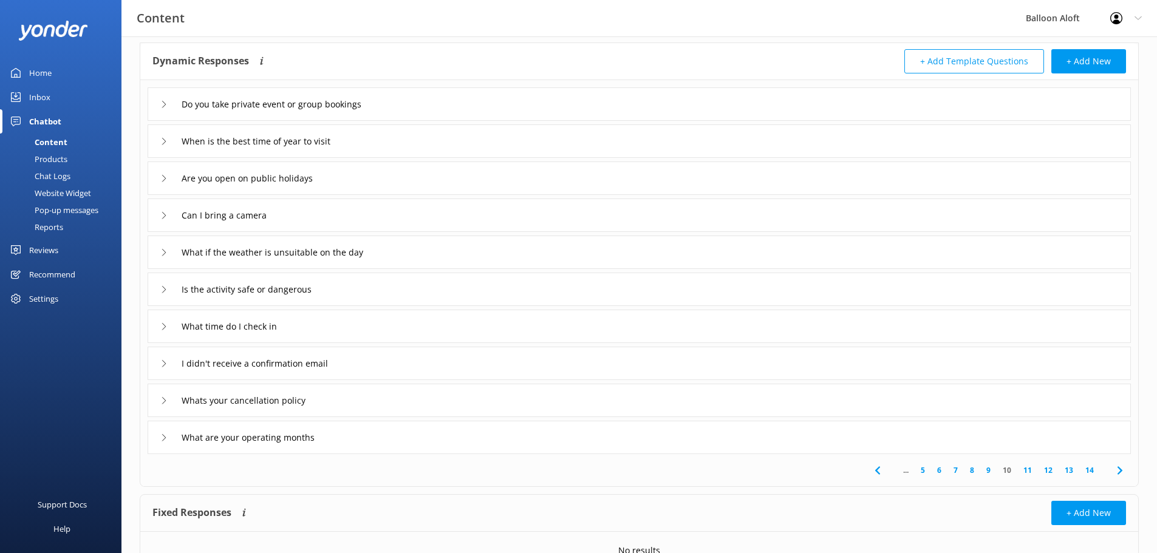
click at [161, 176] on icon at bounding box center [163, 178] width 7 height 7
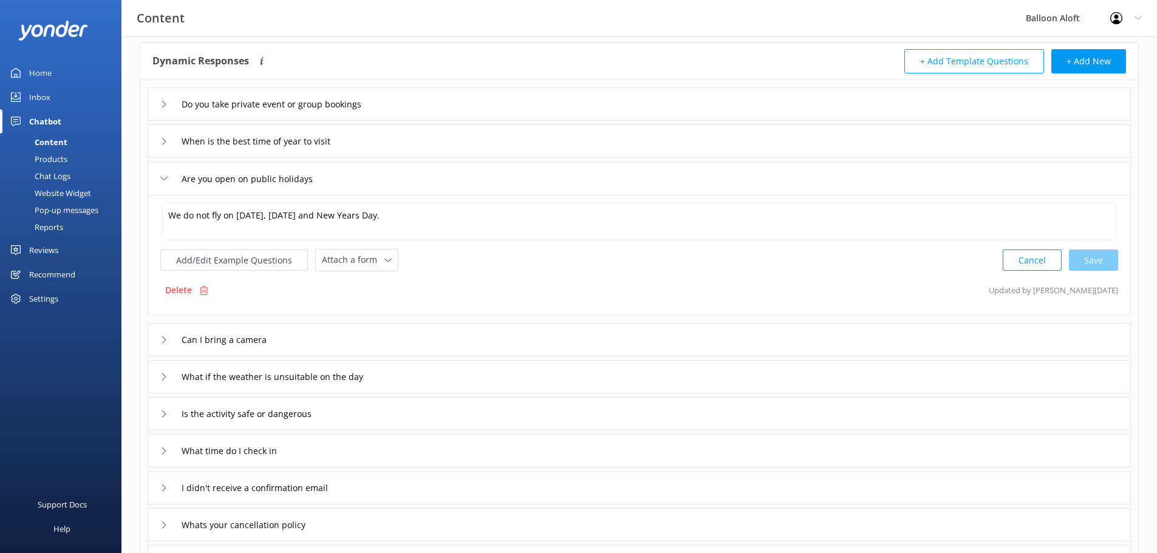
click at [160, 138] on div "When is the best time of year to visit" at bounding box center [639, 141] width 983 height 33
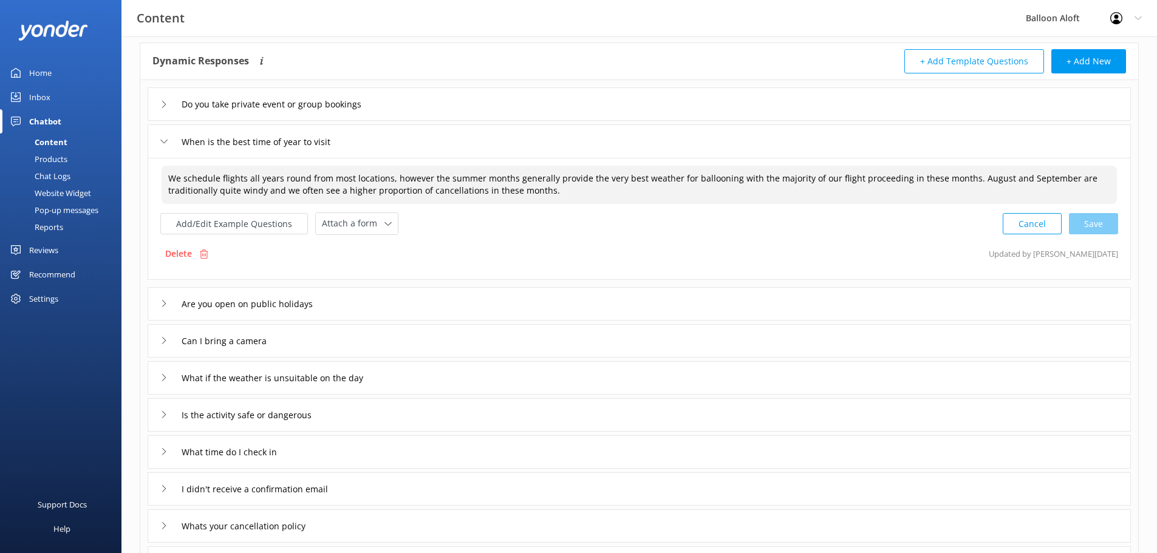
drag, startPoint x: 480, startPoint y: 179, endPoint x: 444, endPoint y: 177, distance: 36.5
click at [444, 177] on textarea "We schedule flights all years round from most locations, however the summer mon…" at bounding box center [639, 185] width 955 height 38
drag, startPoint x: 239, startPoint y: 191, endPoint x: 217, endPoint y: 188, distance: 21.6
click at [217, 188] on textarea "We schedule flights all years round from most locations, however the warmer mon…" at bounding box center [639, 185] width 955 height 38
click at [1114, 217] on div "Cancel Save" at bounding box center [1060, 224] width 115 height 22
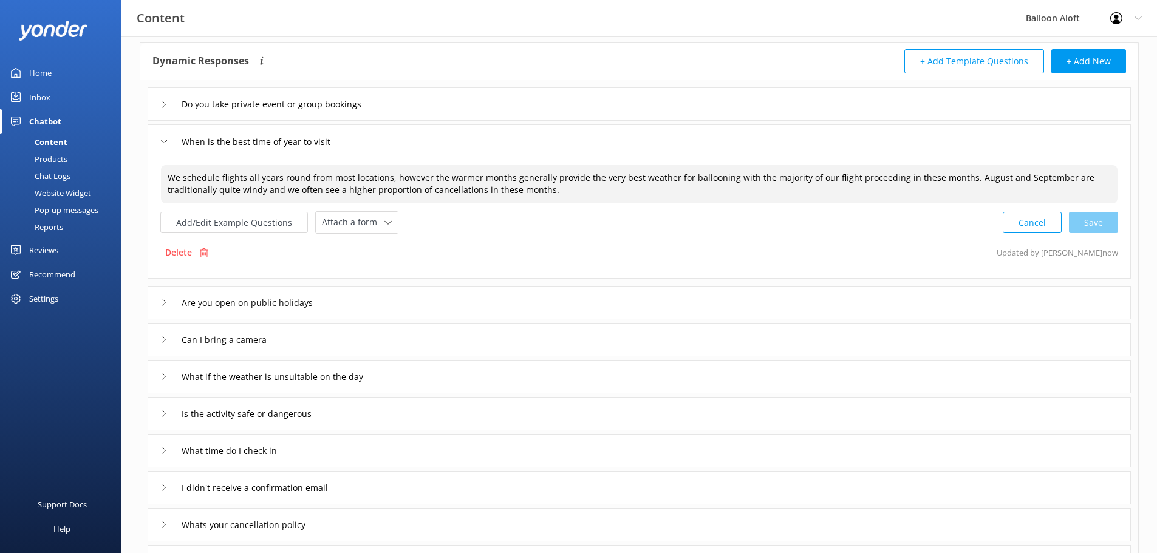
type textarea "We schedule flights all years round from most locations, however the warmer mon…"
click at [170, 103] on div "Do you take private event or group bookings" at bounding box center [271, 104] width 223 height 20
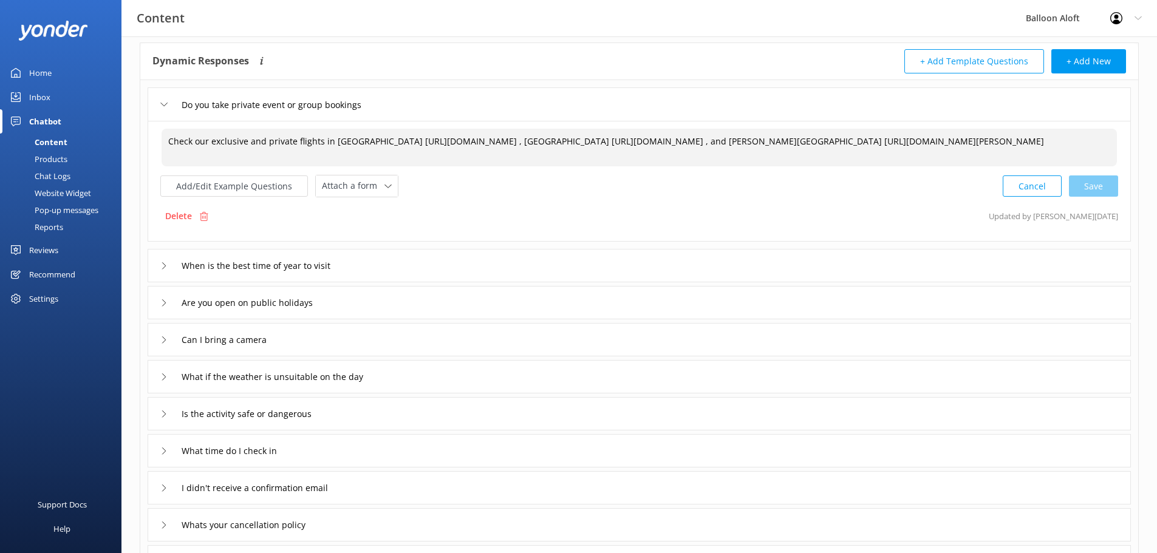
drag, startPoint x: 647, startPoint y: 139, endPoint x: 388, endPoint y: 142, distance: 258.7
click at [388, 142] on textarea "Check our exclusive and private flights in [GEOGRAPHIC_DATA] [URL][DOMAIN_NAME]…" at bounding box center [639, 148] width 955 height 38
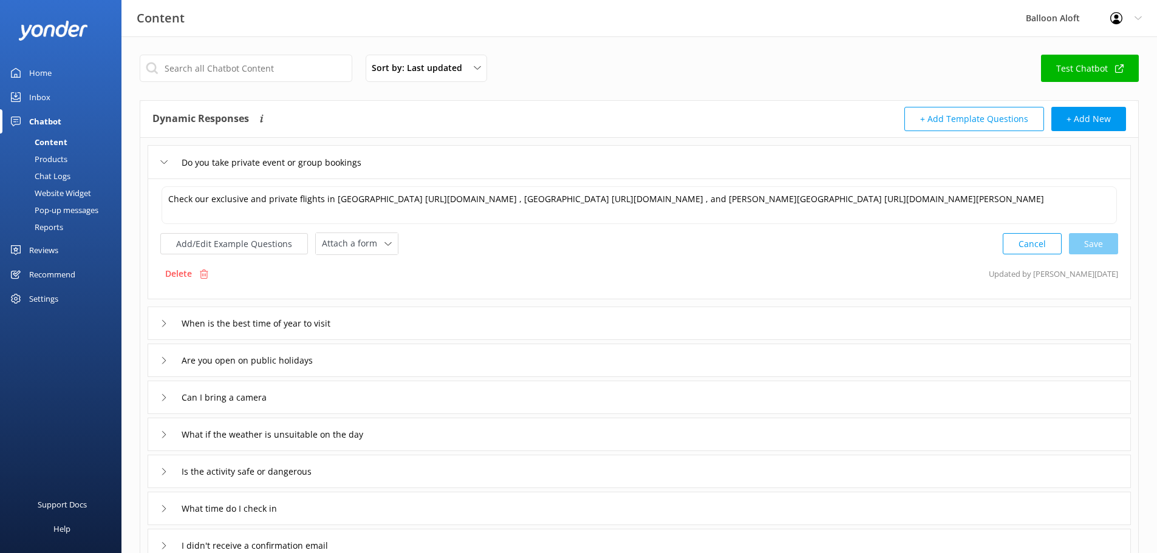
click at [161, 159] on icon at bounding box center [163, 162] width 7 height 7
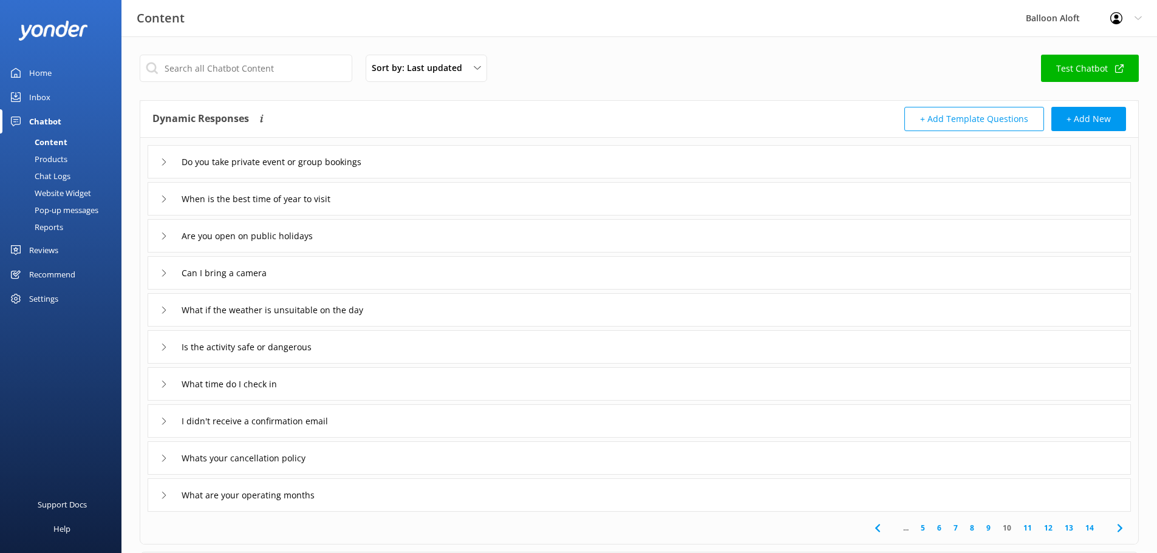
scroll to position [118, 0]
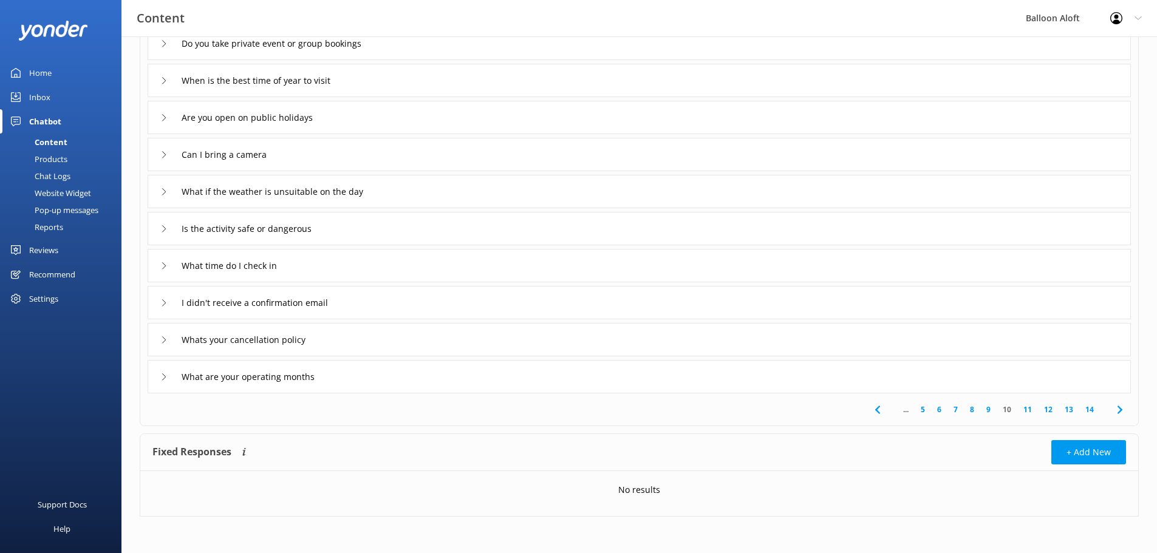
click at [1120, 409] on use at bounding box center [1119, 410] width 5 height 8
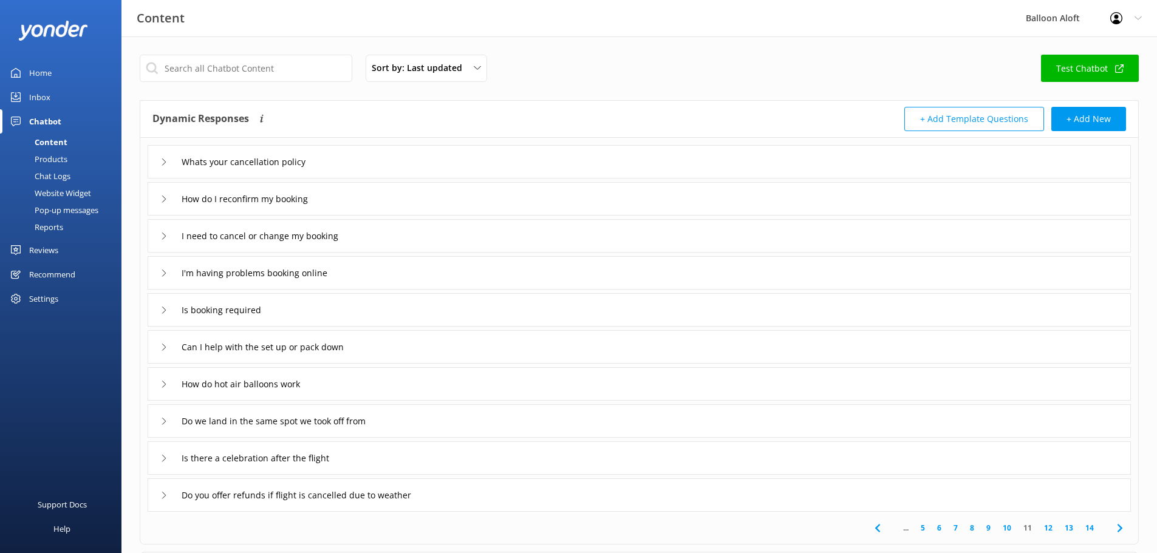
click at [1094, 525] on link "14" at bounding box center [1089, 528] width 21 height 12
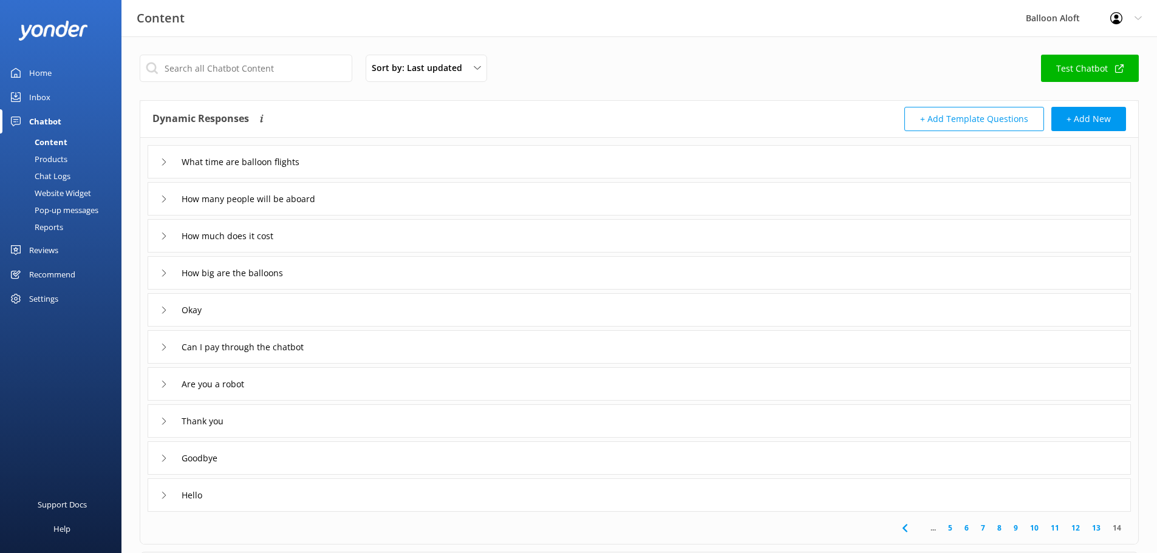
click at [165, 495] on icon at bounding box center [163, 495] width 7 height 7
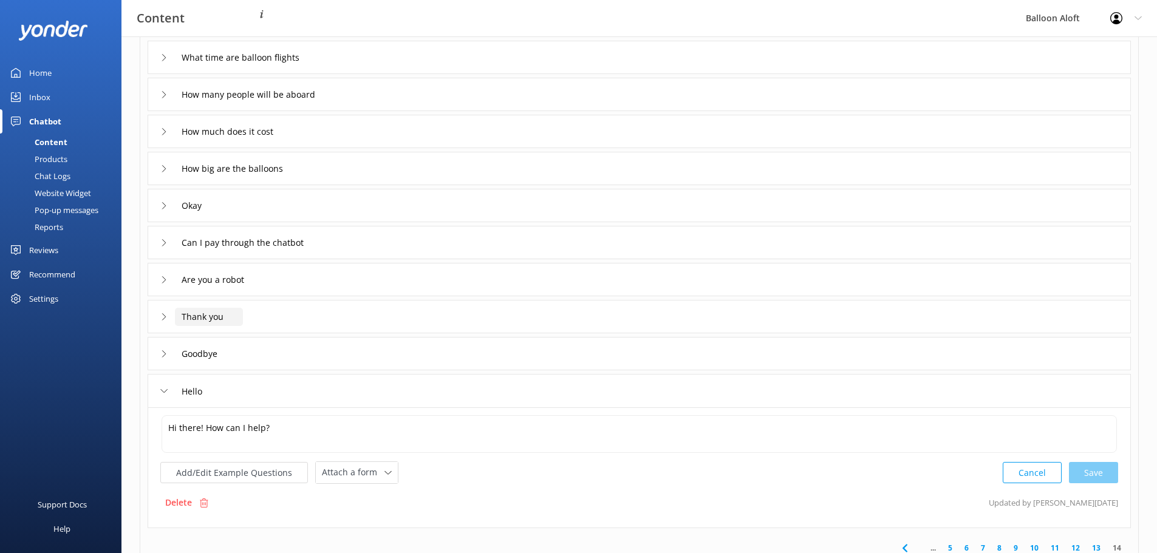
scroll to position [121, 0]
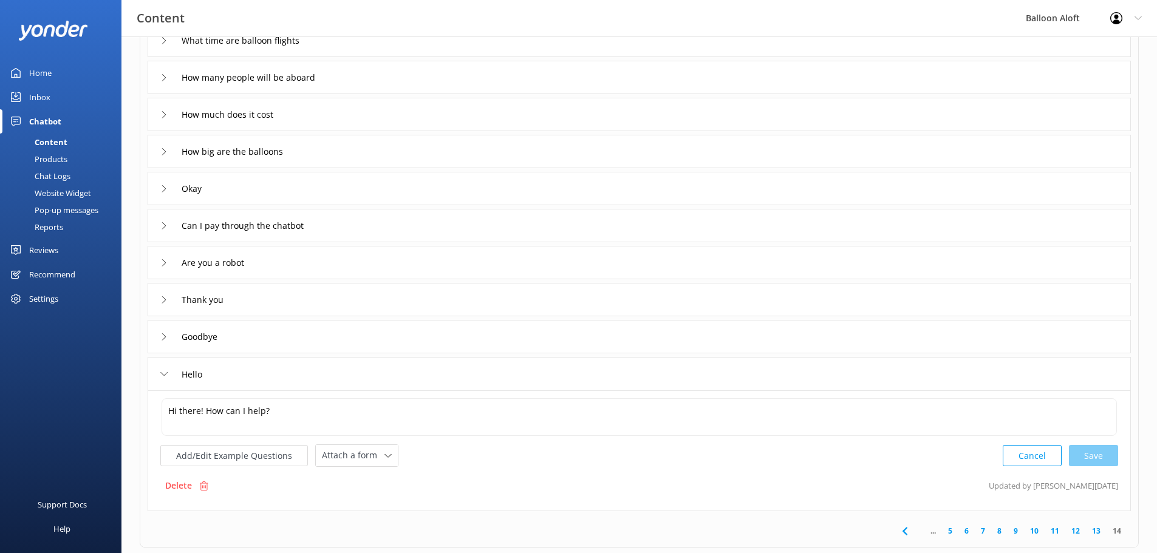
click at [164, 331] on div "Goodbye" at bounding box center [189, 337] width 58 height 20
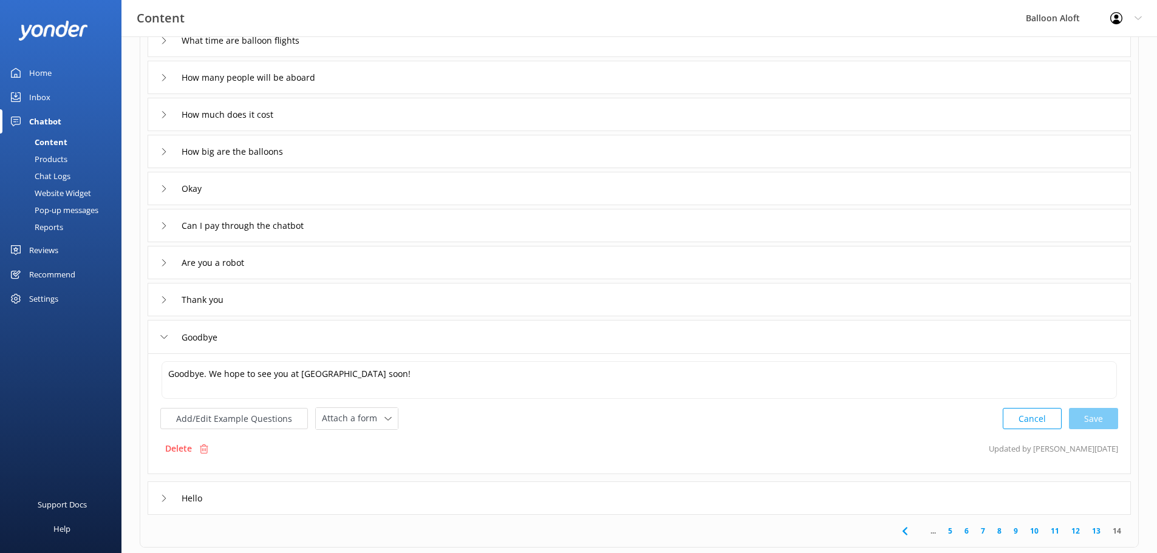
click at [160, 298] on icon at bounding box center [163, 299] width 7 height 7
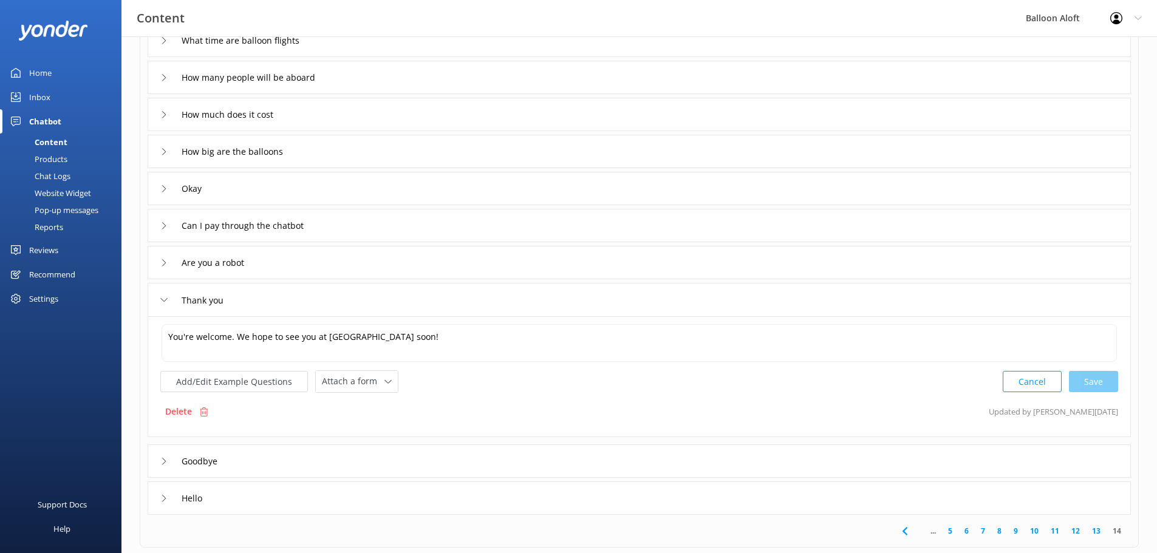
click at [163, 264] on icon at bounding box center [163, 262] width 7 height 7
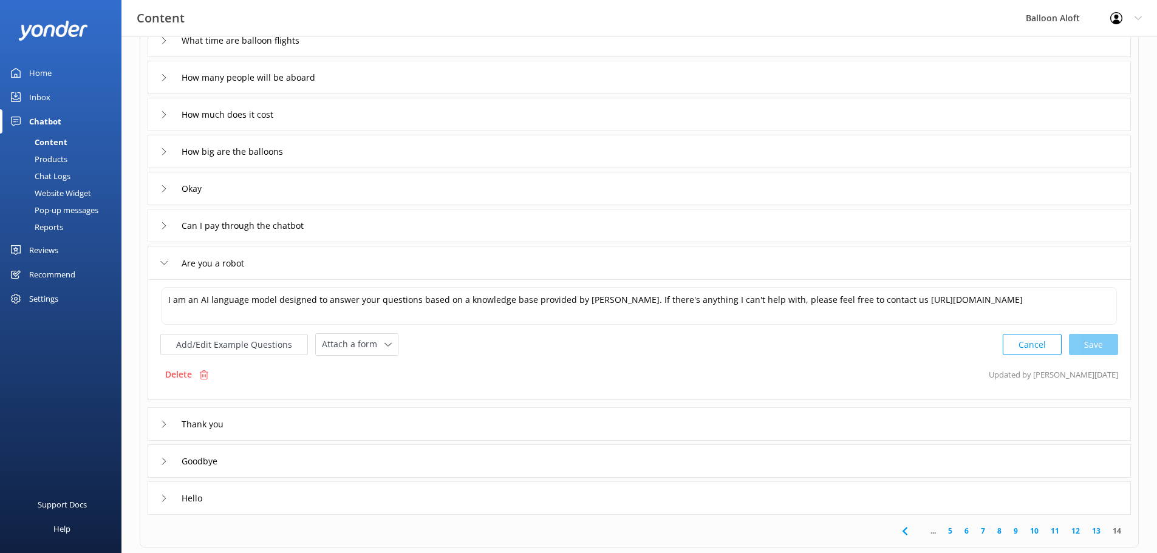
click at [165, 223] on icon at bounding box center [163, 225] width 7 height 7
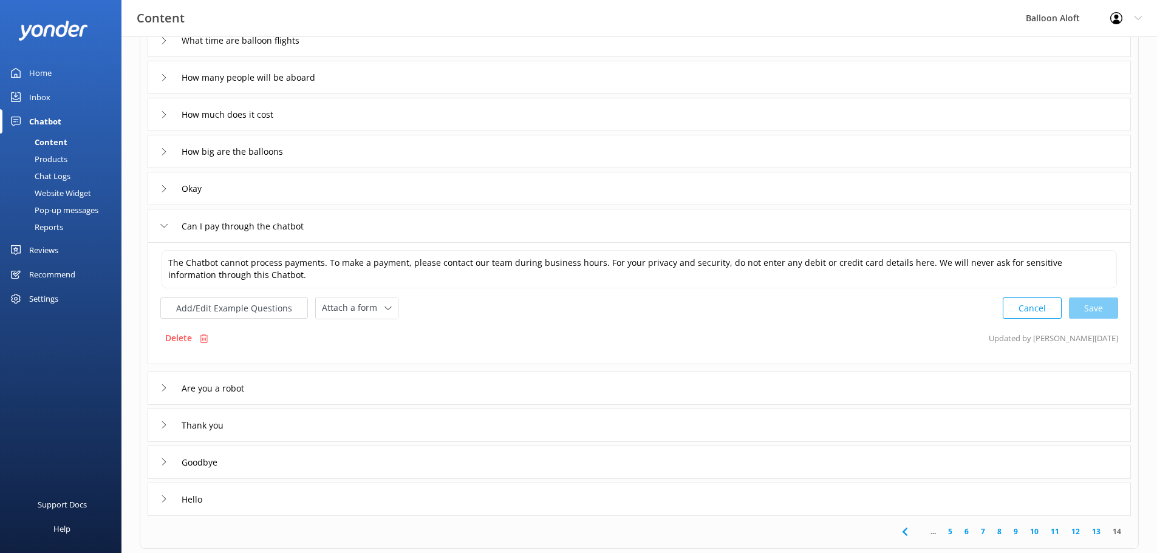
click at [164, 225] on icon at bounding box center [163, 225] width 7 height 7
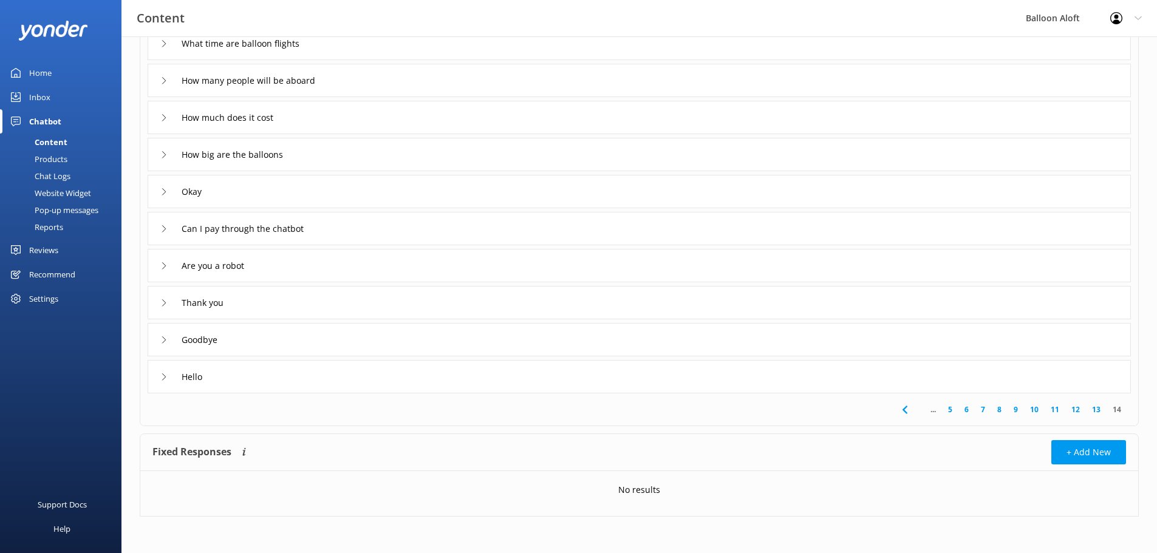
click at [163, 195] on icon at bounding box center [163, 191] width 7 height 7
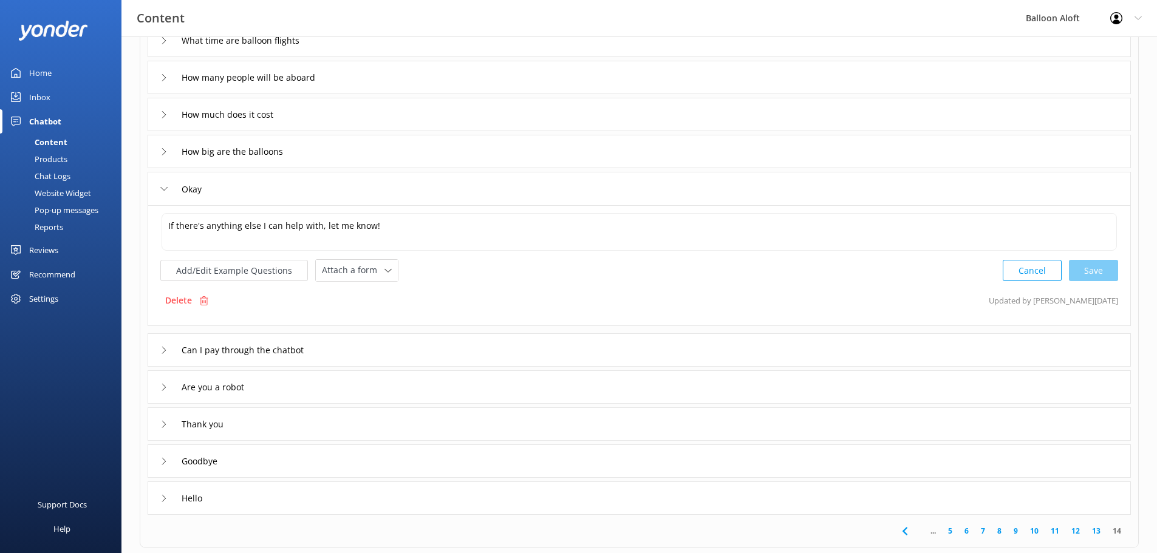
click at [167, 349] on icon at bounding box center [163, 350] width 7 height 7
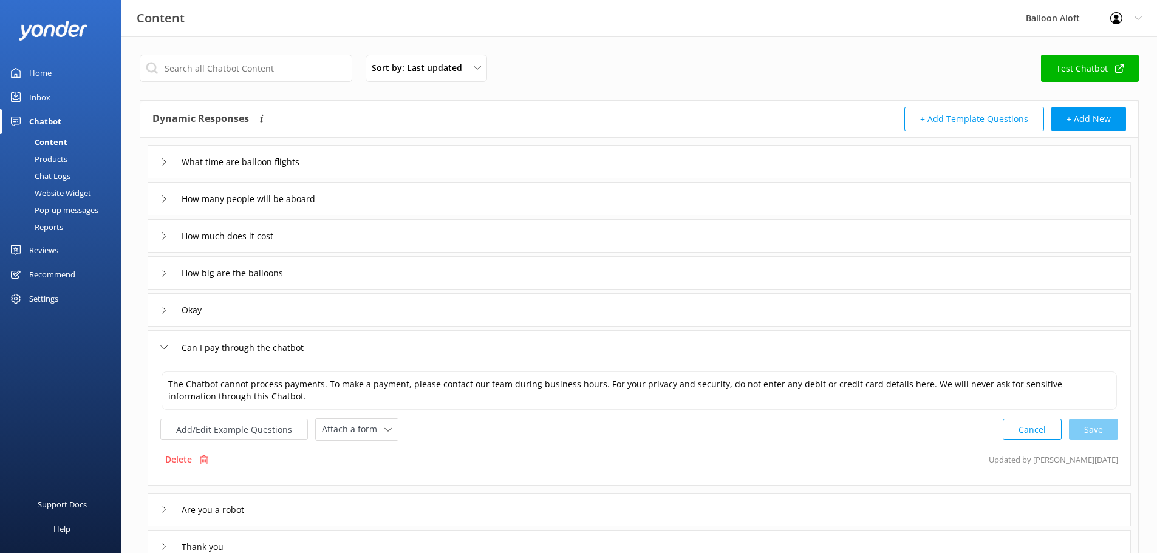
click at [163, 310] on icon at bounding box center [163, 310] width 7 height 7
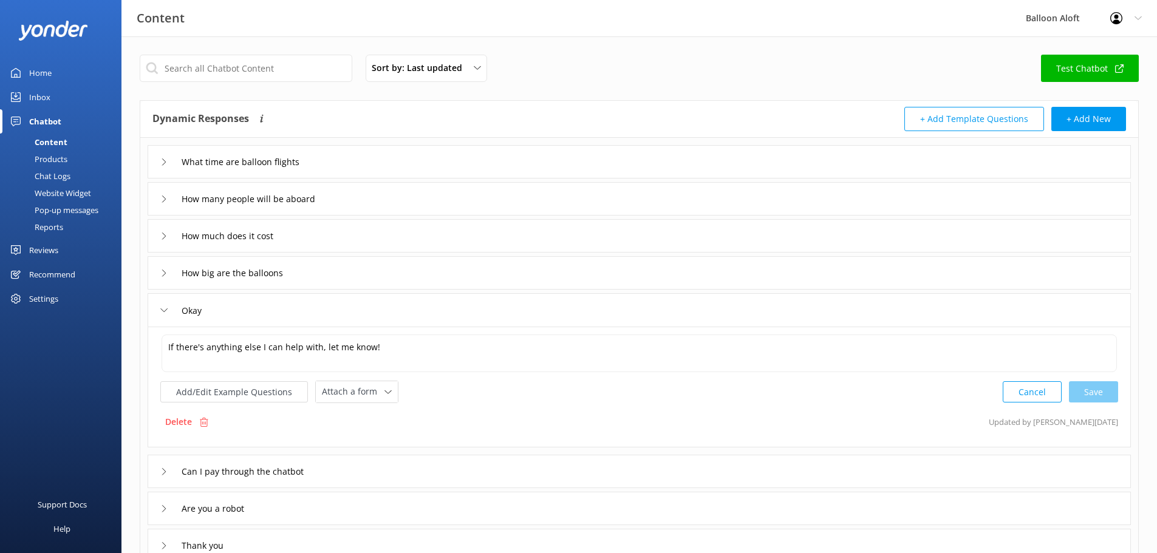
click at [162, 270] on icon at bounding box center [163, 273] width 7 height 7
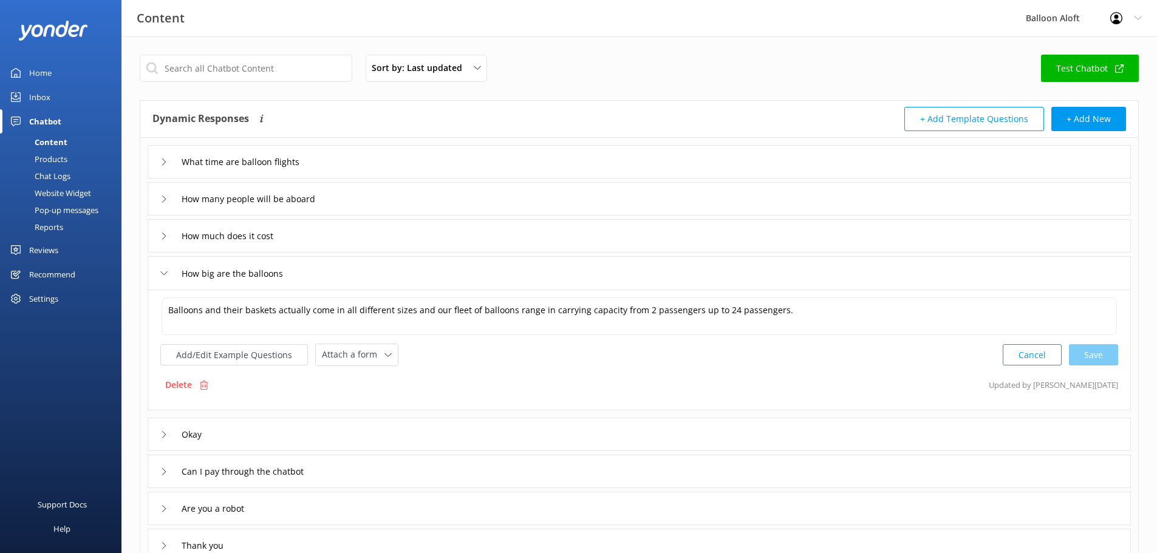
click at [163, 229] on div "How much does it cost" at bounding box center [218, 236] width 117 height 20
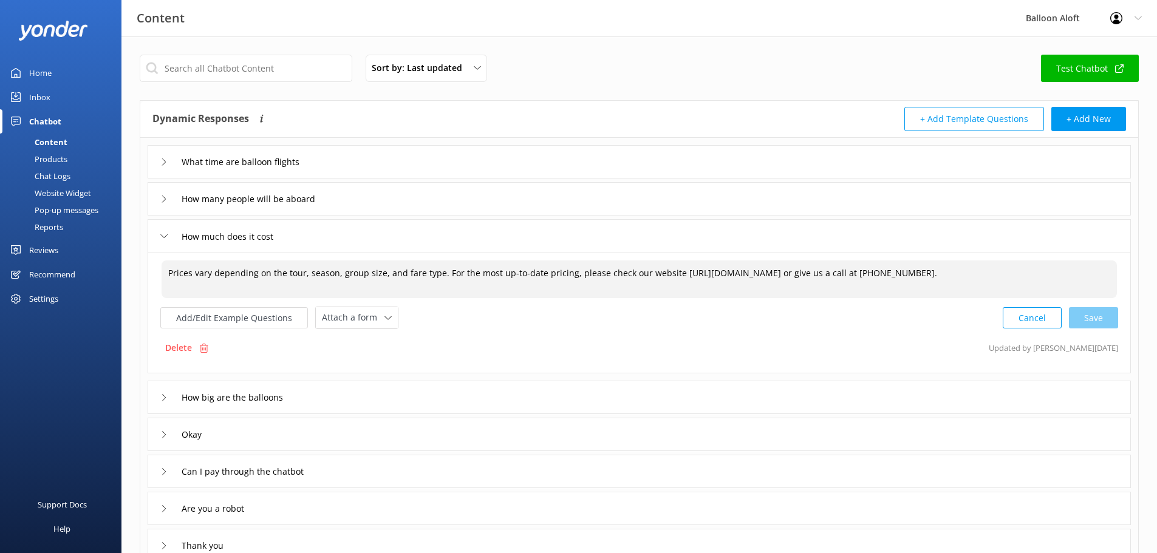
drag, startPoint x: 418, startPoint y: 273, endPoint x: 401, endPoint y: 273, distance: 16.4
click at [401, 273] on textarea "Prices vary depending on the tour, season, group size, and fare type. For the m…" at bounding box center [639, 280] width 955 height 38
drag, startPoint x: 899, startPoint y: 271, endPoint x: 677, endPoint y: 273, distance: 222.9
click at [677, 273] on textarea "Prices vary depending on the tour, season, group size, and ticket type. For the…" at bounding box center [639, 280] width 955 height 38
type textarea "Prices vary depending on the tour, season, group size, and ticket type. For the…"
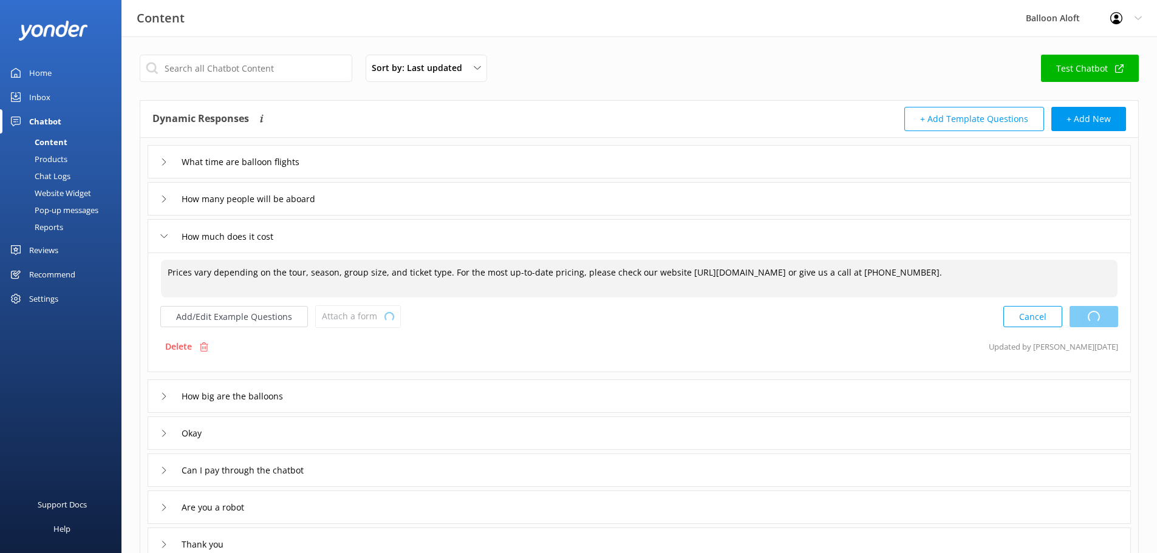
click at [1094, 318] on div "Cancel Loading.." at bounding box center [1060, 316] width 115 height 22
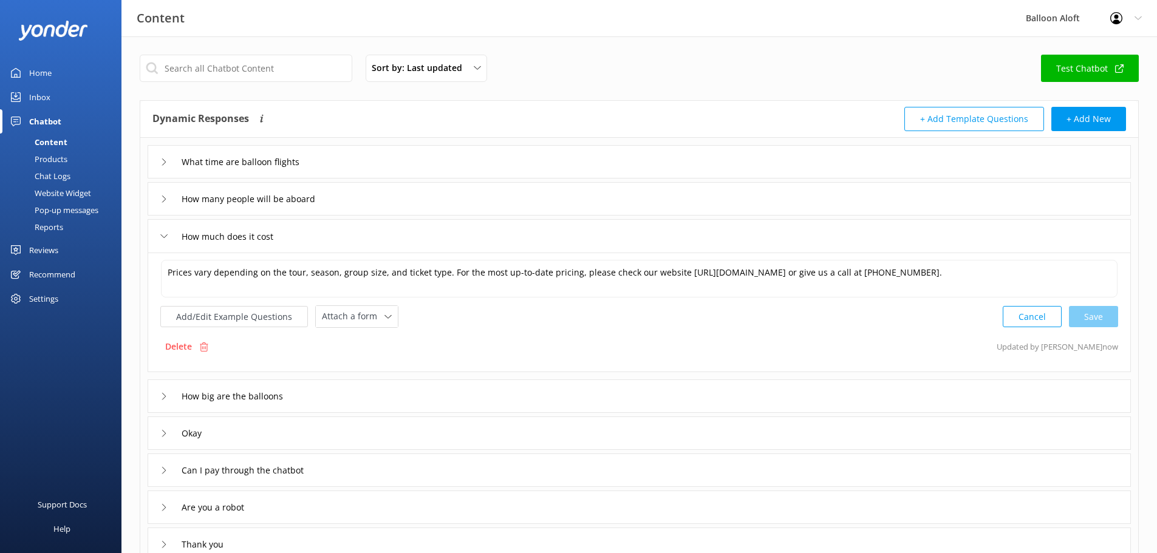
click at [161, 237] on icon at bounding box center [163, 236] width 7 height 7
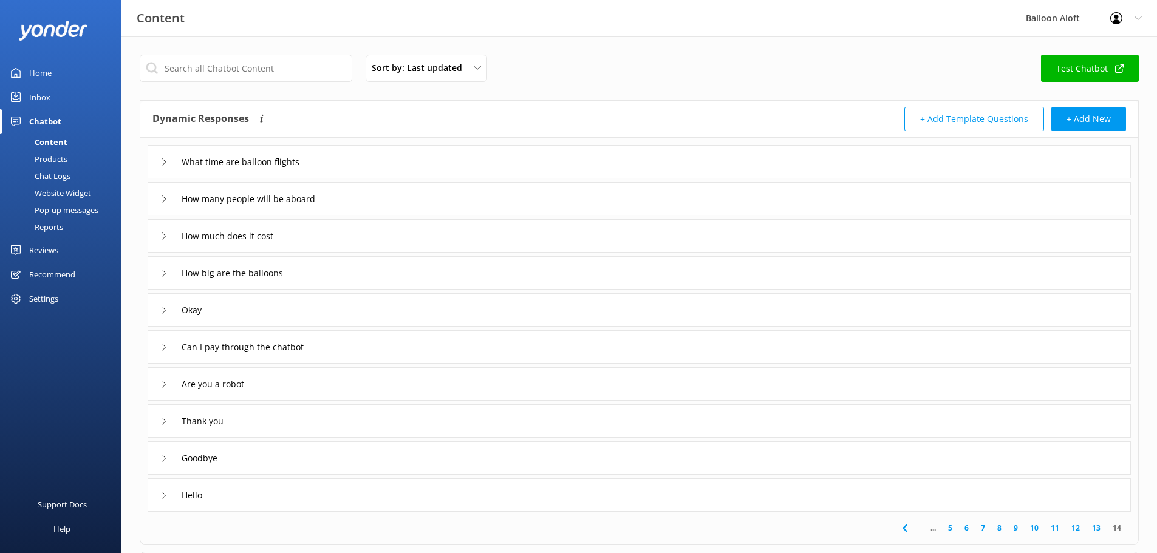
click at [162, 194] on div "How many people will be aboard" at bounding box center [240, 199] width 160 height 20
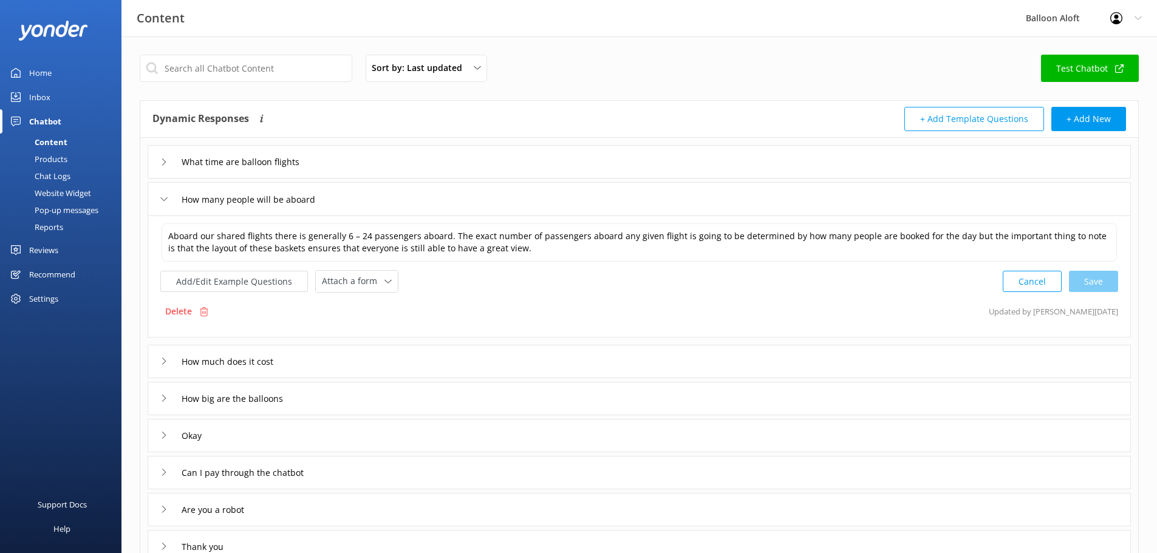
click at [166, 199] on use at bounding box center [164, 199] width 7 height 4
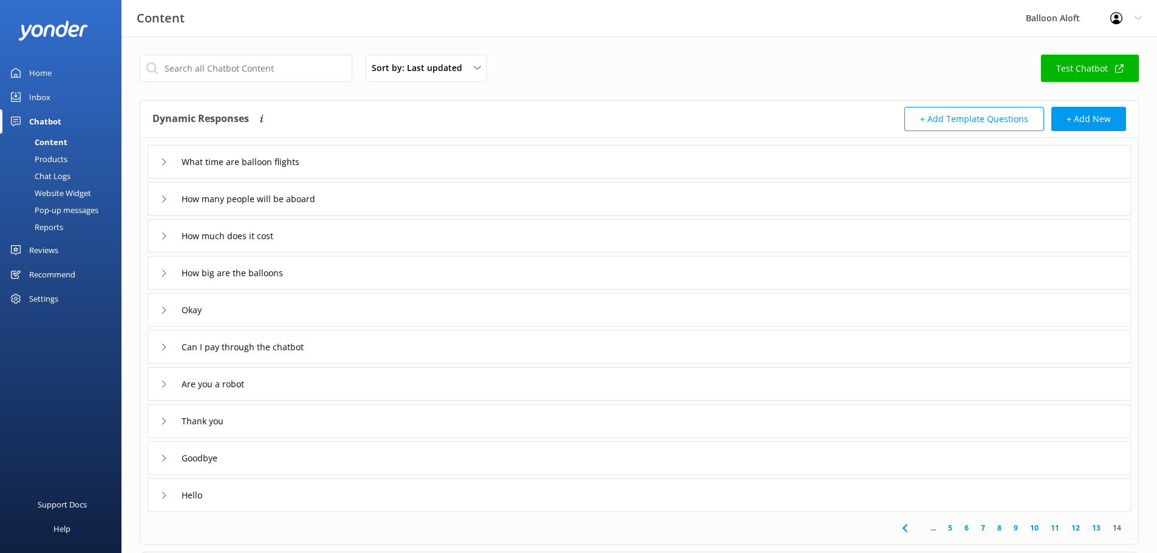
click at [165, 160] on icon at bounding box center [163, 162] width 7 height 7
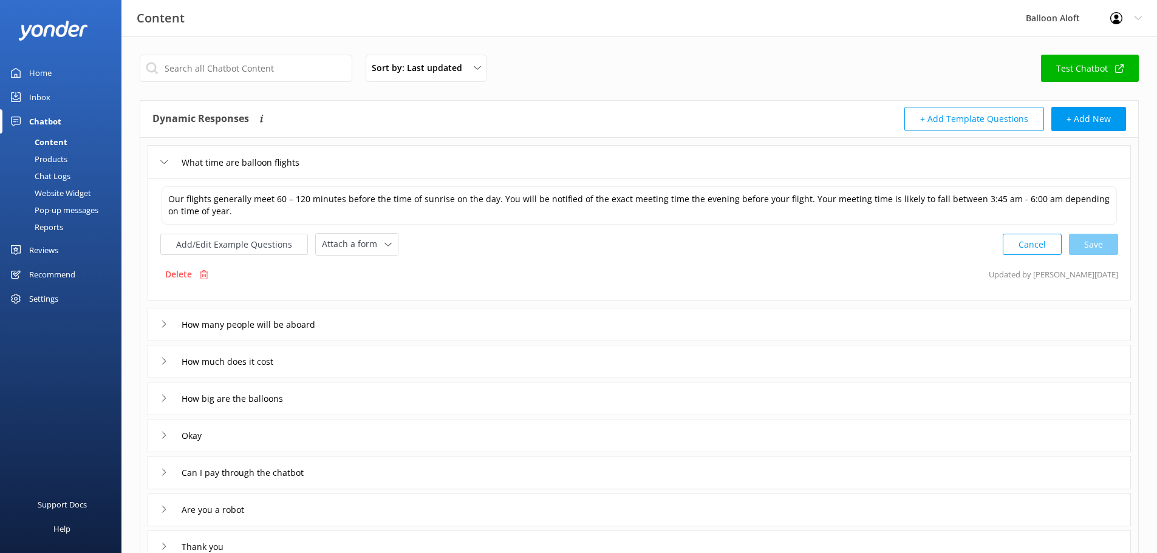
click at [162, 162] on use at bounding box center [164, 162] width 7 height 4
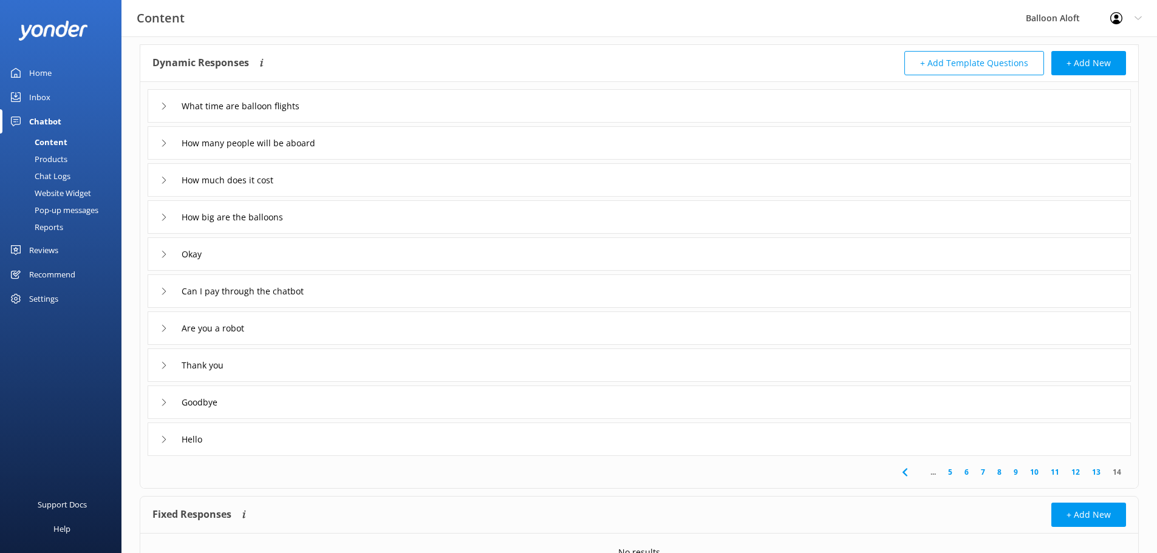
scroll to position [118, 0]
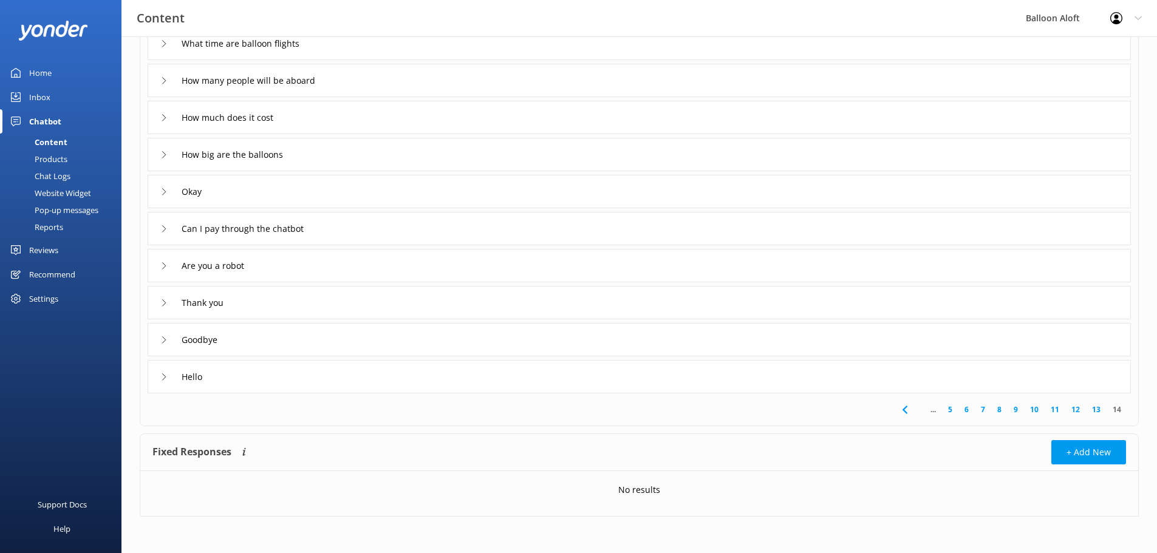
click at [1096, 410] on link "13" at bounding box center [1096, 410] width 21 height 12
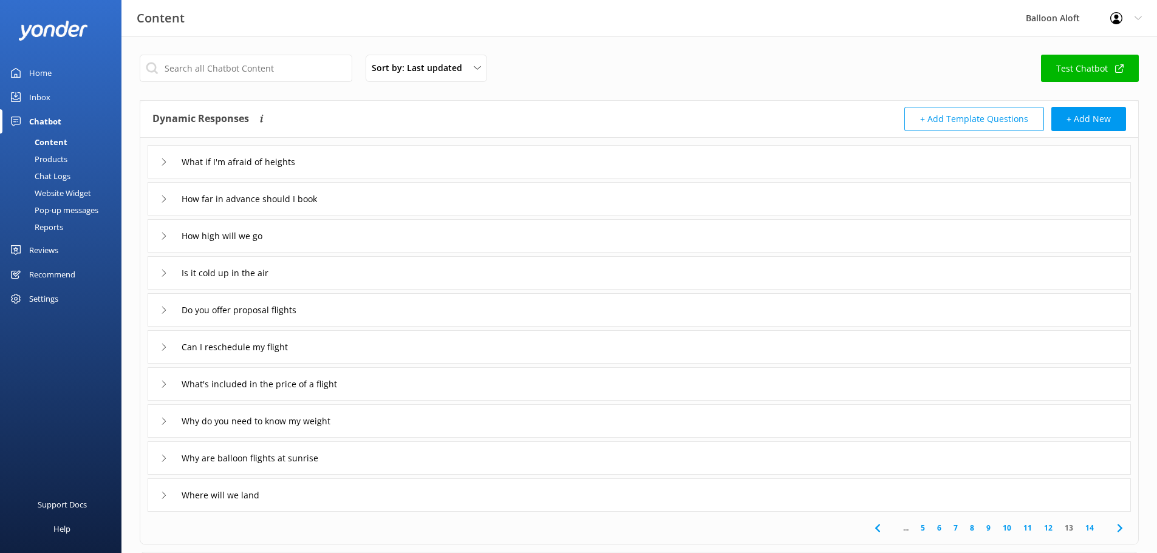
click at [162, 491] on div "Where will we land" at bounding box center [213, 495] width 107 height 20
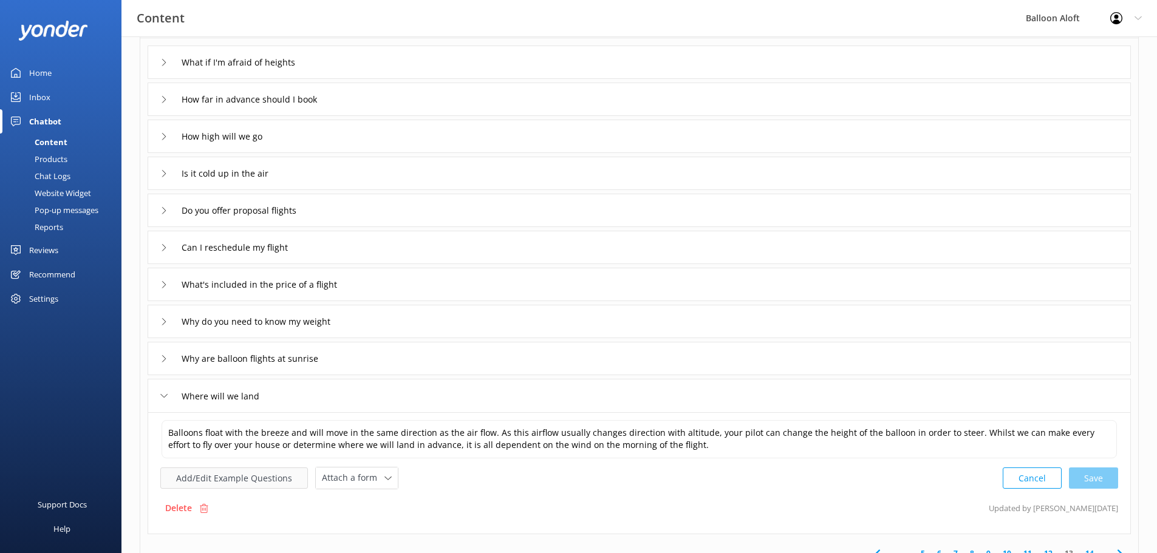
scroll to position [121, 0]
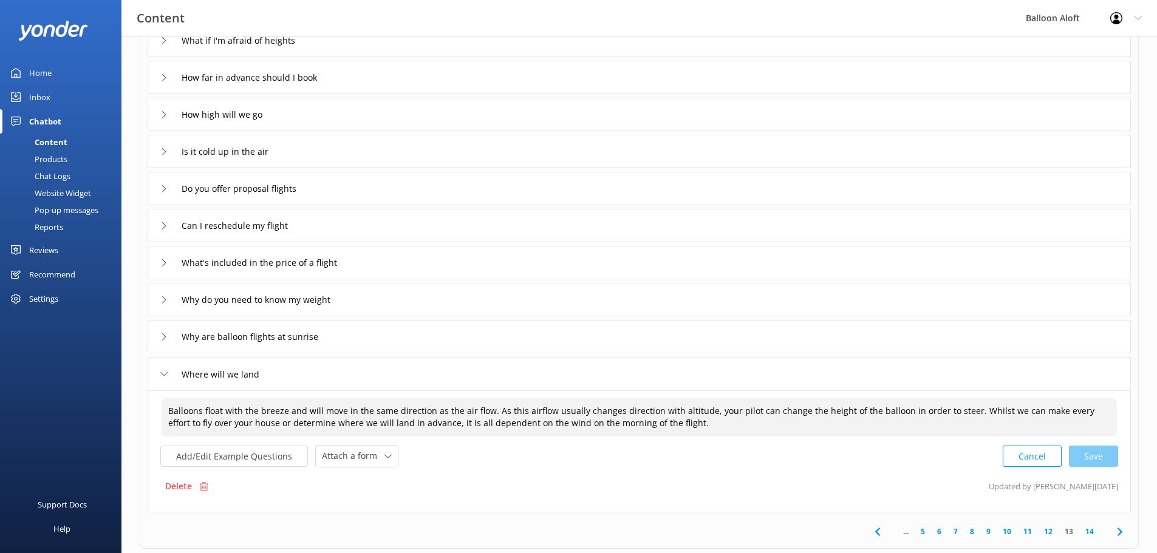
drag, startPoint x: 484, startPoint y: 410, endPoint x: 457, endPoint y: 409, distance: 27.4
click at [457, 409] on textarea "Balloons float with the breeze and will move in the same direction as the air f…" at bounding box center [639, 417] width 955 height 38
drag, startPoint x: 537, startPoint y: 409, endPoint x: 508, endPoint y: 409, distance: 29.2
click at [508, 409] on textarea "Balloons float with the breeze and will move in the same direction as the wind.…" at bounding box center [639, 417] width 955 height 38
click at [503, 409] on textarea "Balloons float with the breeze and will move in the same direction as the wind.…" at bounding box center [639, 417] width 955 height 38
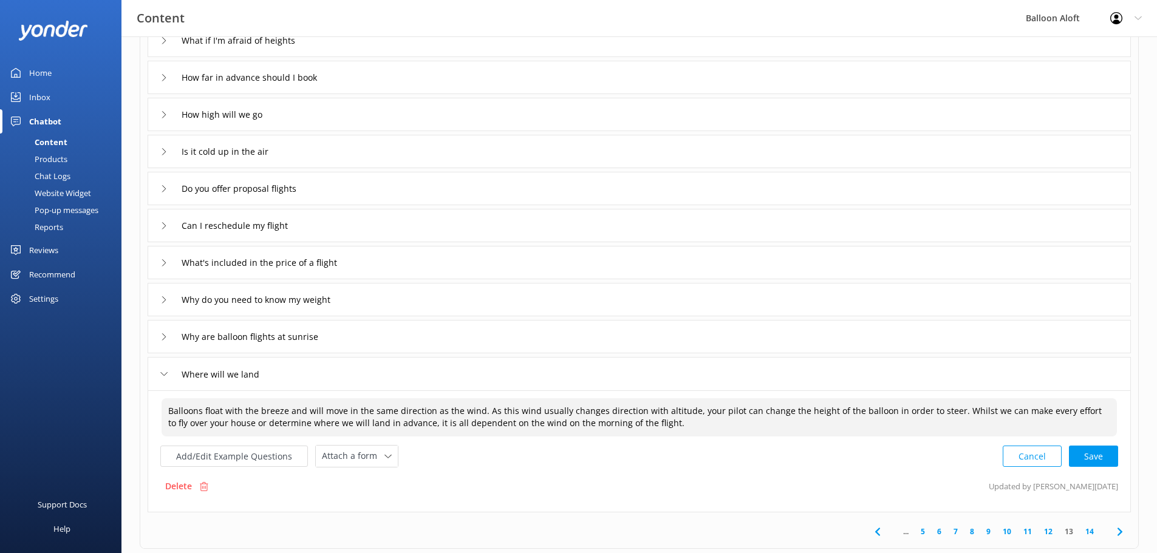
drag, startPoint x: 508, startPoint y: 409, endPoint x: 499, endPoint y: 411, distance: 8.6
click at [499, 411] on textarea "Balloons float with the breeze and will move in the same direction as the wind.…" at bounding box center [639, 417] width 955 height 38
drag, startPoint x: 644, startPoint y: 425, endPoint x: 943, endPoint y: 409, distance: 299.9
click at [943, 409] on textarea "Balloons float with the breeze and will move in the same direction as the wind.…" at bounding box center [639, 417] width 955 height 38
click at [397, 420] on textarea "Balloons float with the breeze and will move in the same direction as the wind.…" at bounding box center [639, 417] width 955 height 38
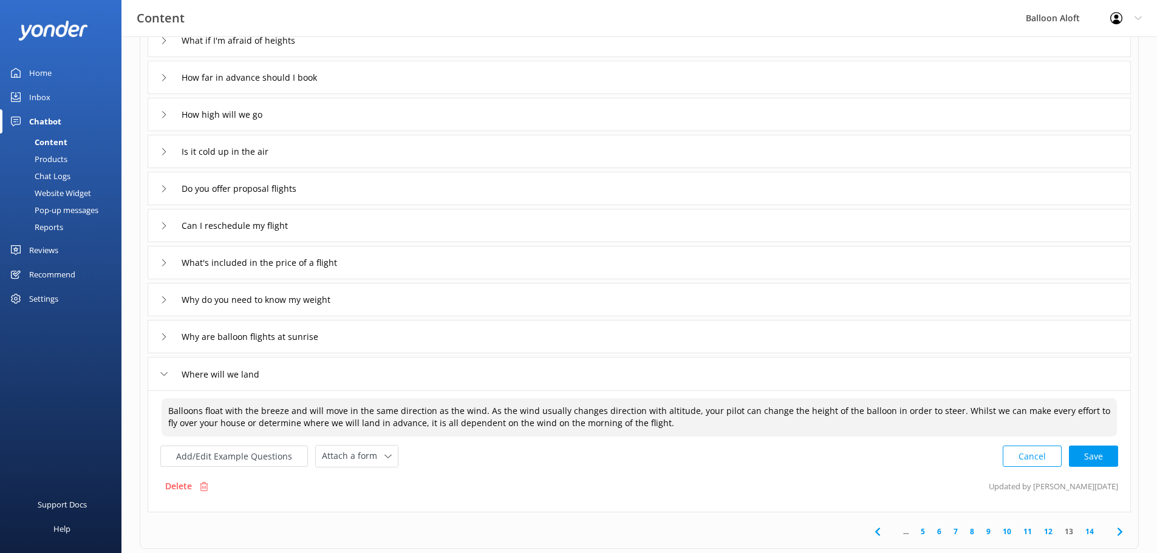
drag, startPoint x: 642, startPoint y: 420, endPoint x: 943, endPoint y: 414, distance: 300.7
click at [943, 414] on textarea "Balloons float with the breeze and will move in the same direction as the wind.…" at bounding box center [639, 417] width 955 height 38
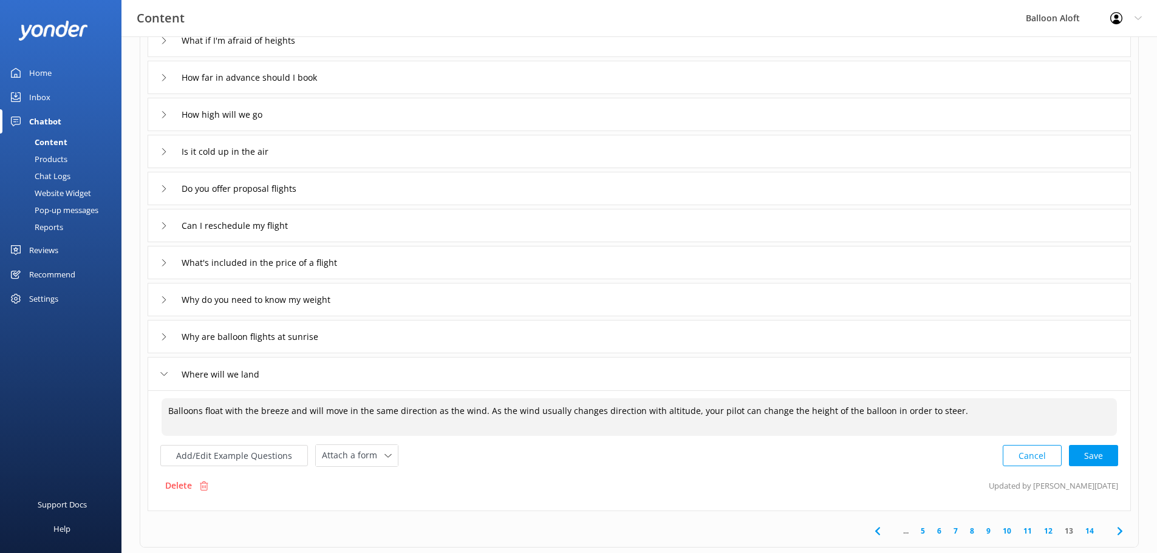
click at [942, 415] on textarea "Balloons float with the breeze and will move in the same direction as the wind.…" at bounding box center [639, 417] width 955 height 38
type textarea "Balloons float with the breeze and will move in the same direction as the wind.…"
click at [1096, 454] on div "Cancel Save" at bounding box center [1060, 456] width 115 height 22
click at [164, 371] on icon at bounding box center [163, 373] width 7 height 7
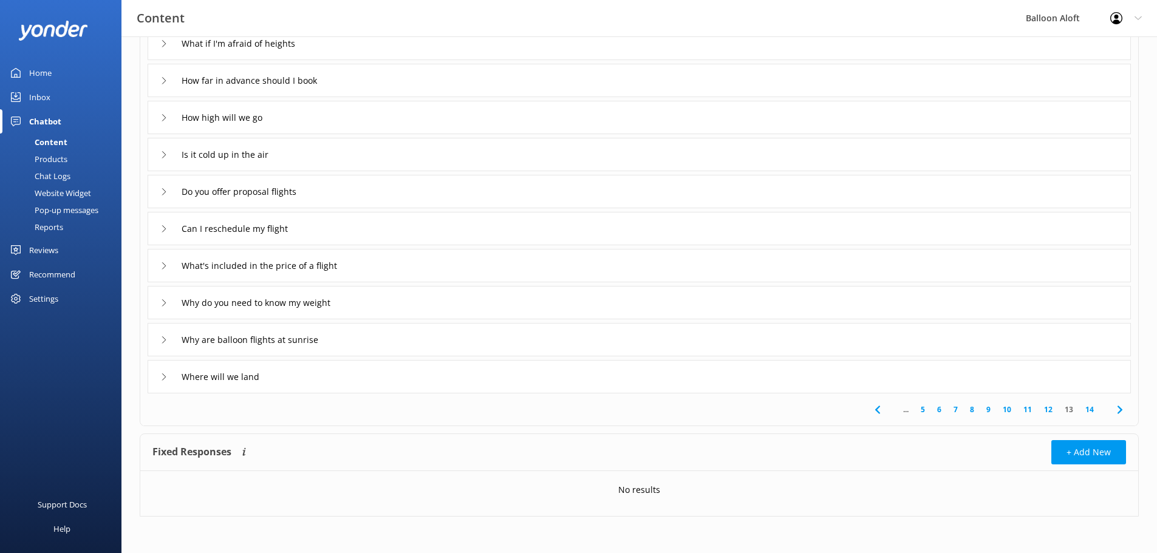
click at [162, 338] on icon at bounding box center [163, 339] width 7 height 7
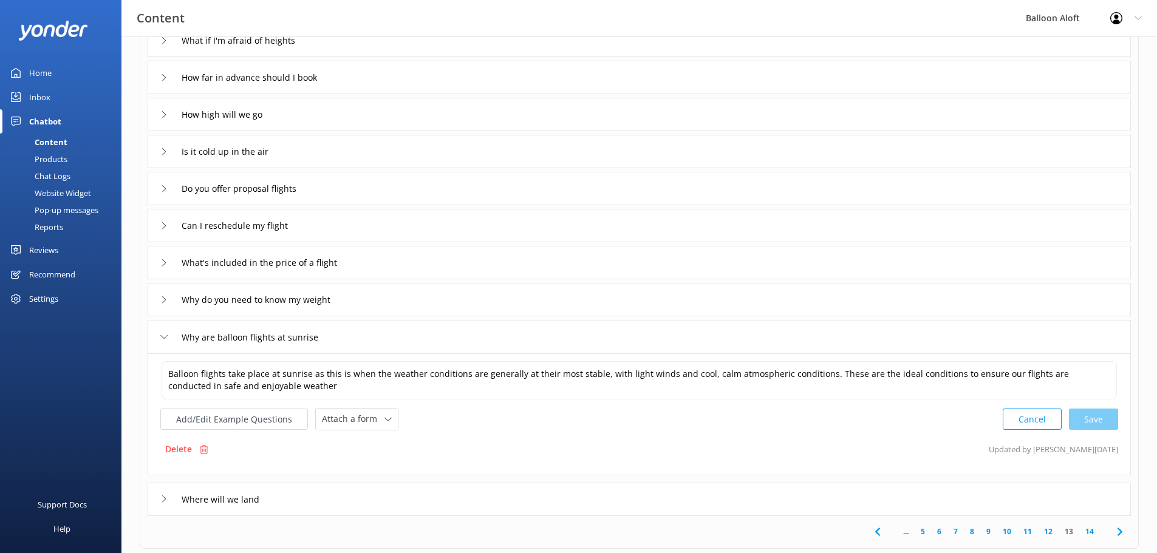
click at [164, 333] on div "Why are balloon flights at sunrise" at bounding box center [250, 337] width 180 height 20
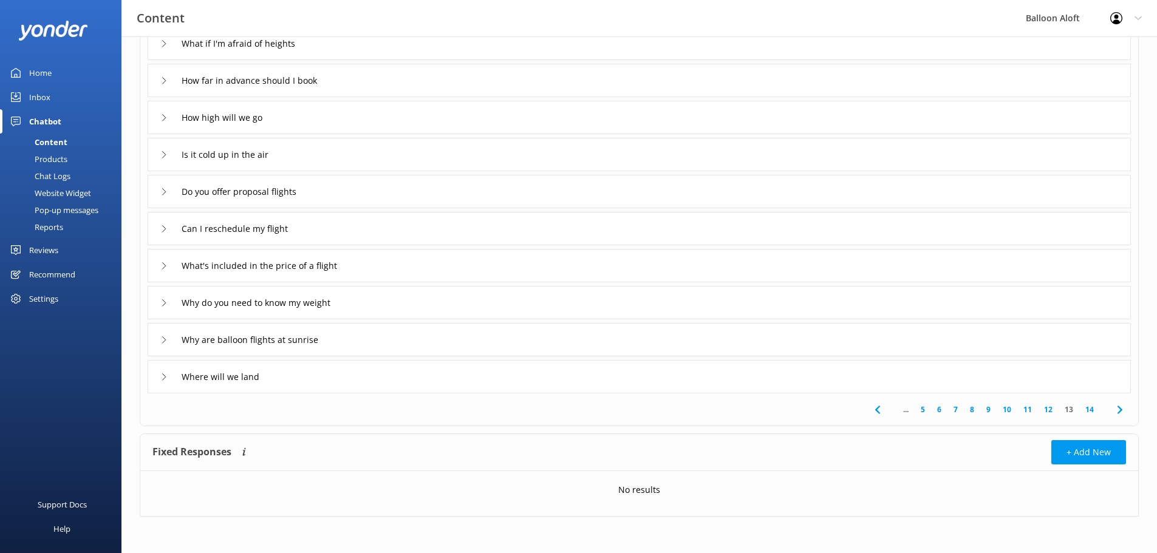
click at [161, 296] on div "Why do you need to know my weight" at bounding box center [247, 303] width 175 height 20
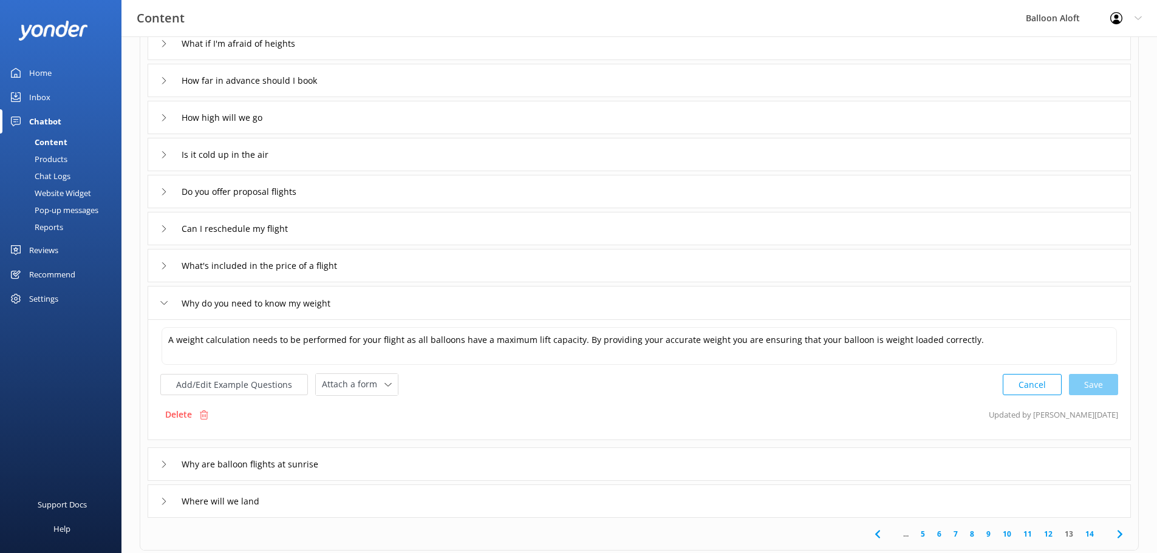
scroll to position [121, 0]
click at [162, 295] on div "Why do you need to know my weight" at bounding box center [247, 300] width 175 height 20
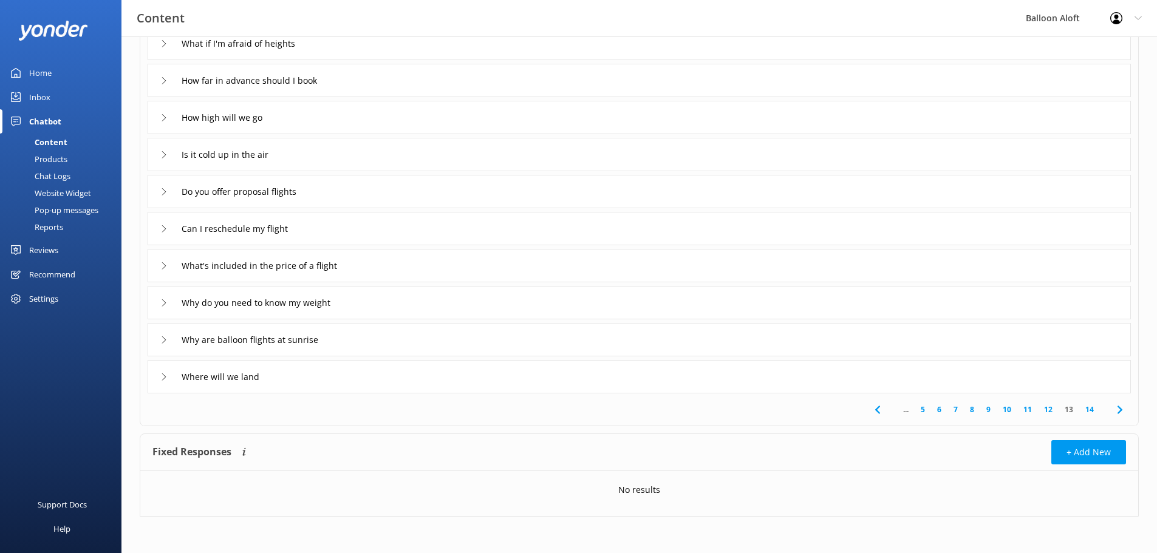
click at [159, 266] on div "What's included in the price of a flight" at bounding box center [639, 265] width 983 height 33
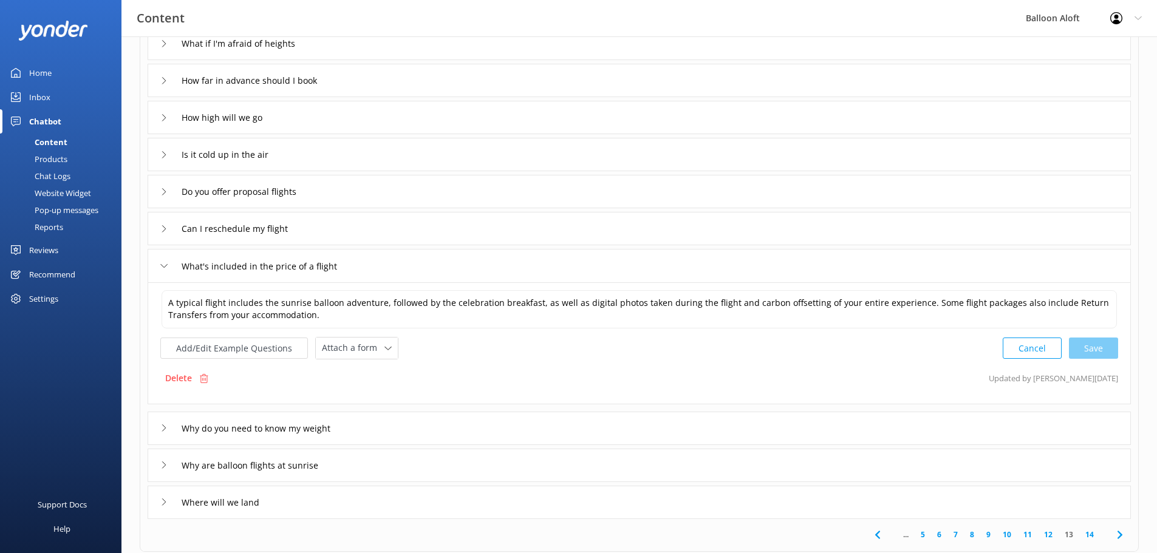
scroll to position [121, 0]
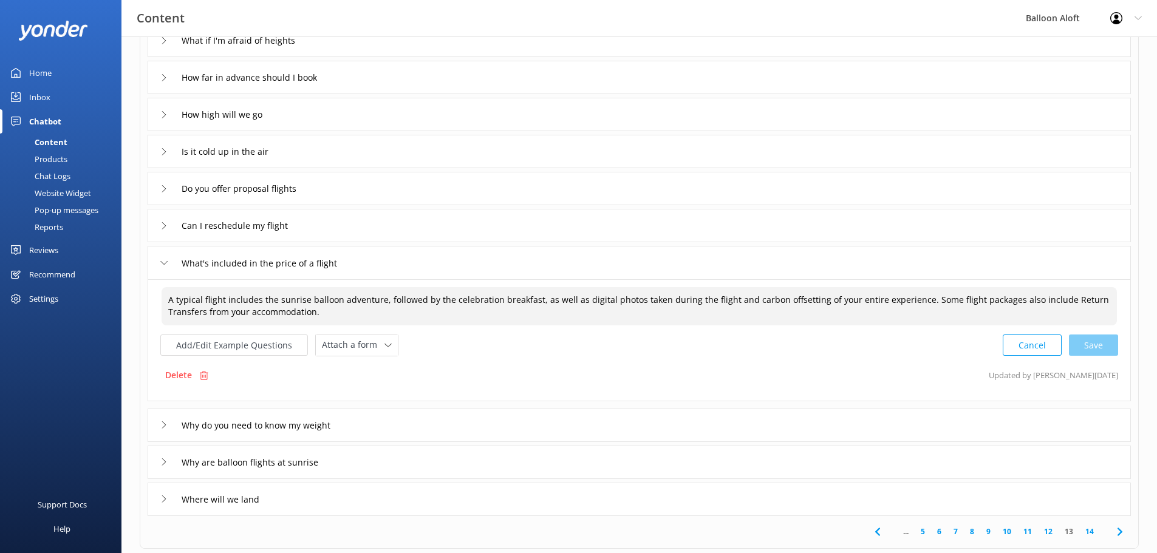
drag, startPoint x: 324, startPoint y: 315, endPoint x: 913, endPoint y: 301, distance: 589.3
click at [913, 301] on textarea "A typical flight includes the sunrise balloon adventure, followed by the celebr…" at bounding box center [639, 306] width 955 height 38
click at [1019, 296] on textarea "A typical flight includes the sunrise balloon adventure, followed by the celebr…" at bounding box center [639, 306] width 955 height 38
click at [164, 265] on use at bounding box center [164, 263] width 7 height 4
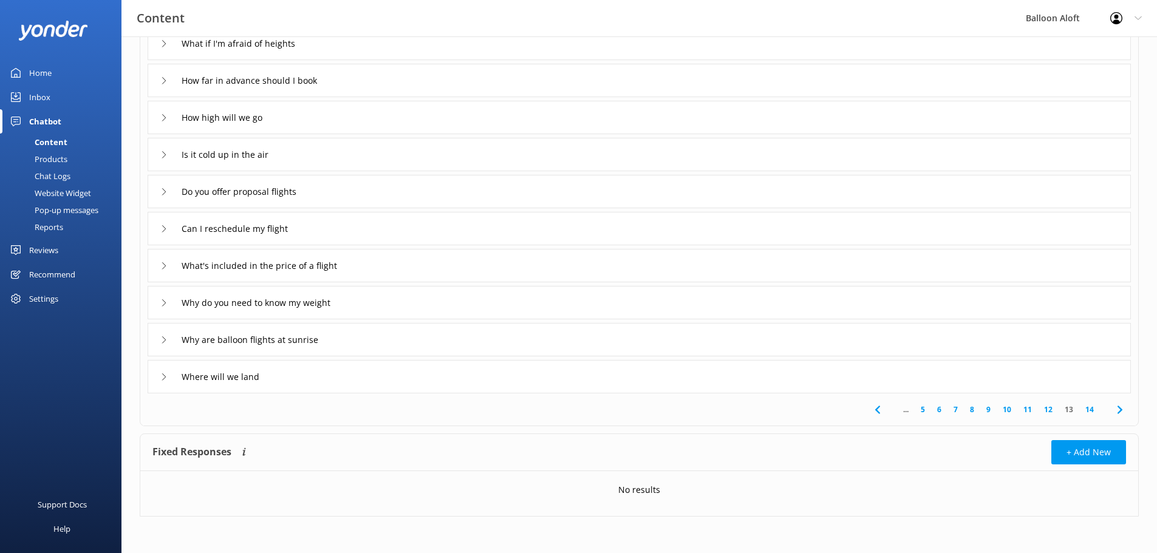
click at [160, 222] on div "Can I reschedule my flight" at bounding box center [230, 229] width 141 height 20
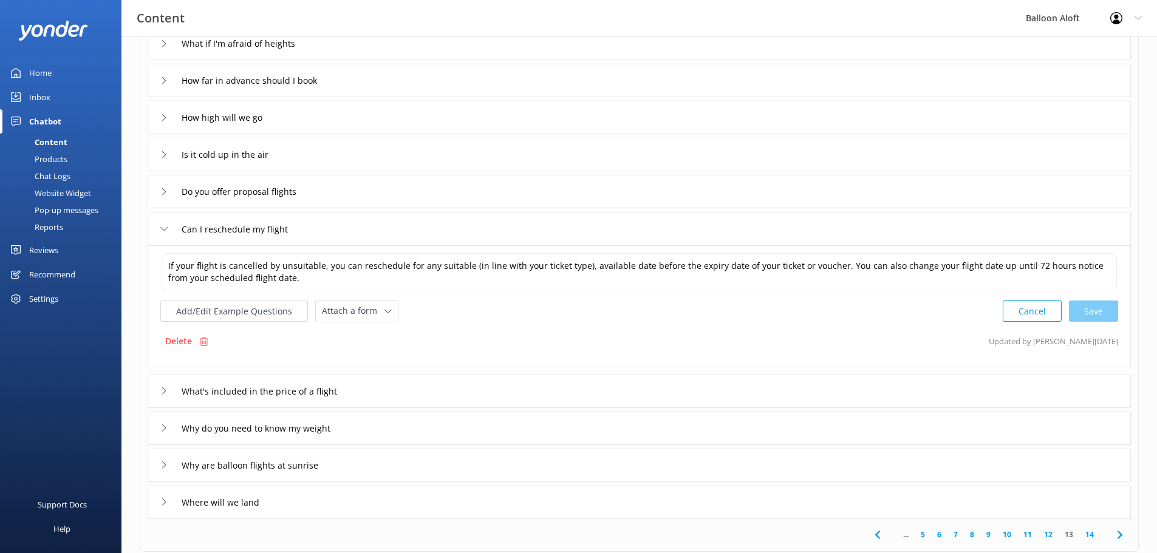
scroll to position [121, 0]
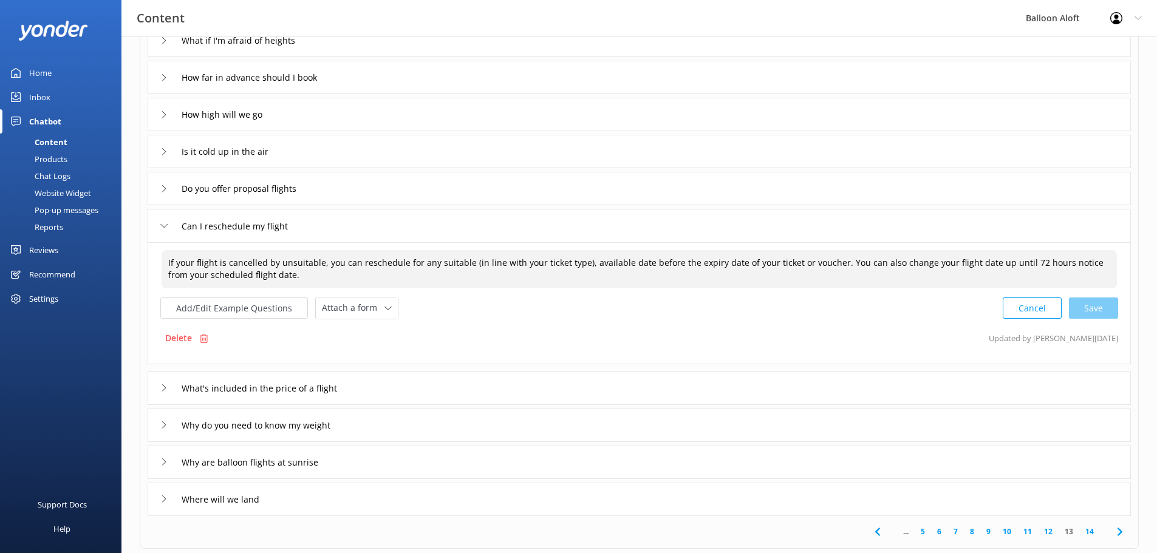
click at [319, 260] on textarea "If your flight is cancelled by unsuitable, you can reschedule for any suitable …" at bounding box center [639, 269] width 955 height 38
drag, startPoint x: 358, startPoint y: 276, endPoint x: 139, endPoint y: 259, distance: 219.9
click at [139, 259] on div "Sort by: Last updated Title (A-Z) Last updated Test Chatbot Dynamic Responses T…" at bounding box center [638, 295] width 1035 height 761
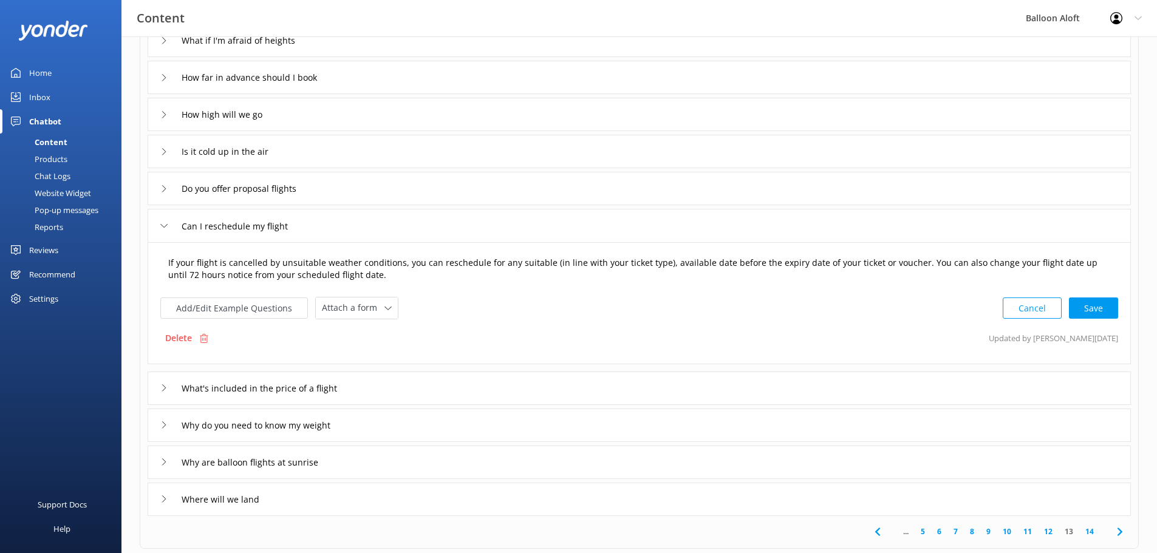
click at [623, 277] on textarea "If your flight is cancelled by unsuitable weather conditions, you can reschedul…" at bounding box center [639, 269] width 955 height 38
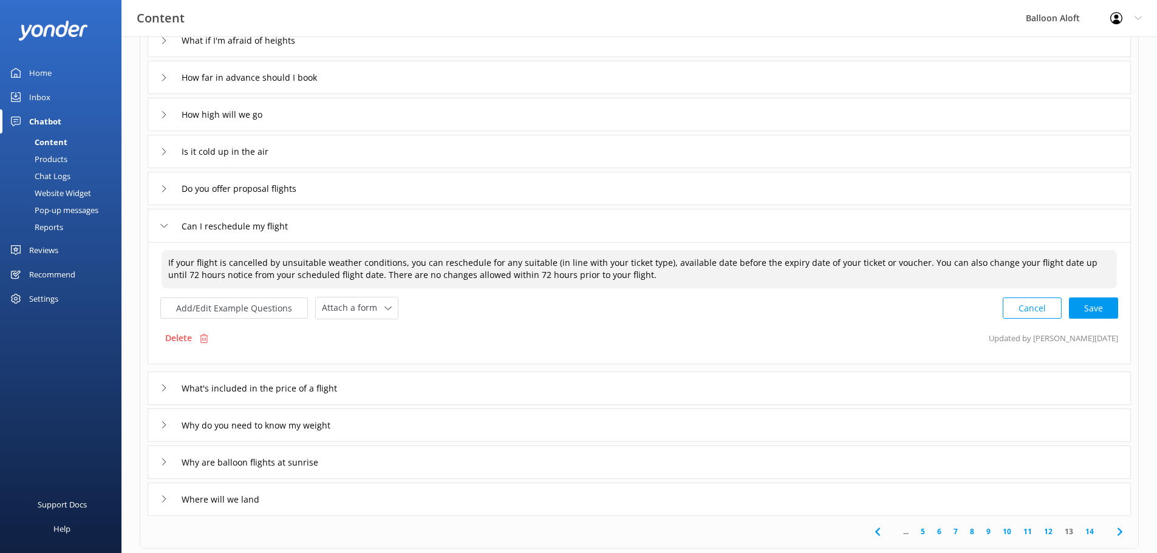
drag, startPoint x: 613, startPoint y: 277, endPoint x: 106, endPoint y: 254, distance: 508.2
click at [106, 254] on div "Content Balloon Aloft Profile Settings Logout Home Inbox Chatbot Content Produc…" at bounding box center [578, 295] width 1157 height 761
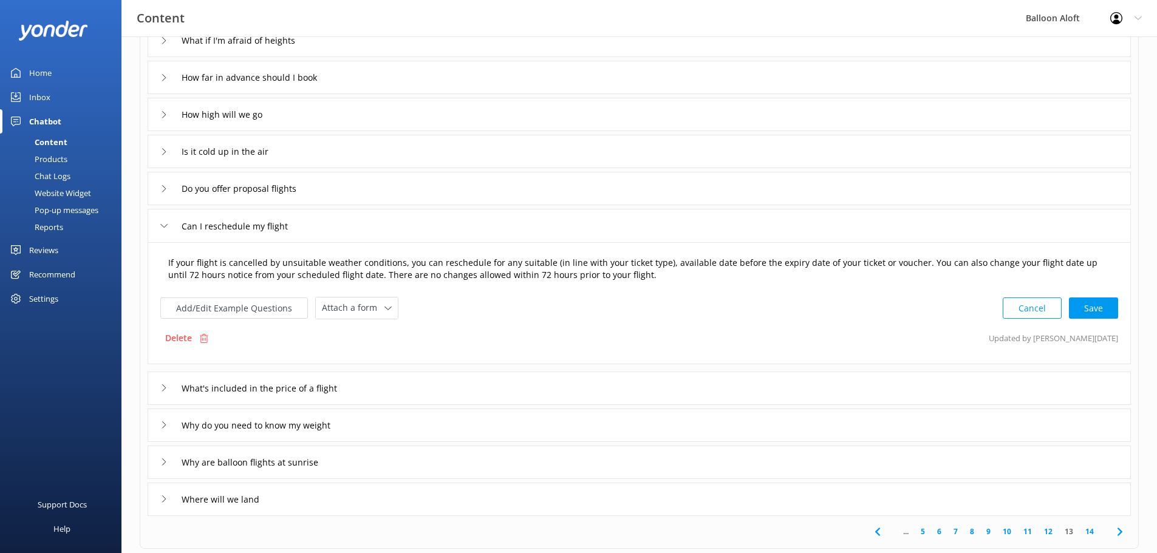
click at [630, 282] on textarea "If your flight is cancelled by unsuitable weather conditions, you can reschedul…" at bounding box center [639, 269] width 955 height 38
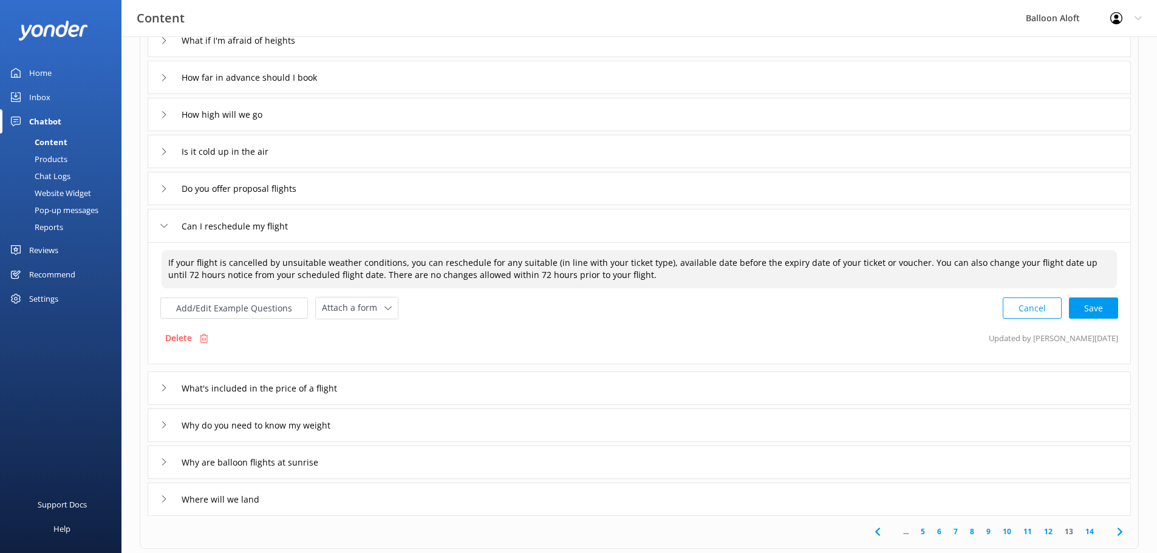
drag, startPoint x: 627, startPoint y: 275, endPoint x: 910, endPoint y: 263, distance: 282.7
click at [910, 263] on textarea "If your flight is cancelled by unsuitable weather conditions, you can reschedul…" at bounding box center [639, 269] width 955 height 38
paste textarea "with up to 72 hours' notice, but no changes are permitted within that 72-hour w…"
click at [1085, 308] on div "Cancel Loading.." at bounding box center [1060, 307] width 115 height 22
click at [401, 276] on textarea "If your flight is cancelled by unsuitable weather conditions, you can reschedul…" at bounding box center [639, 269] width 957 height 38
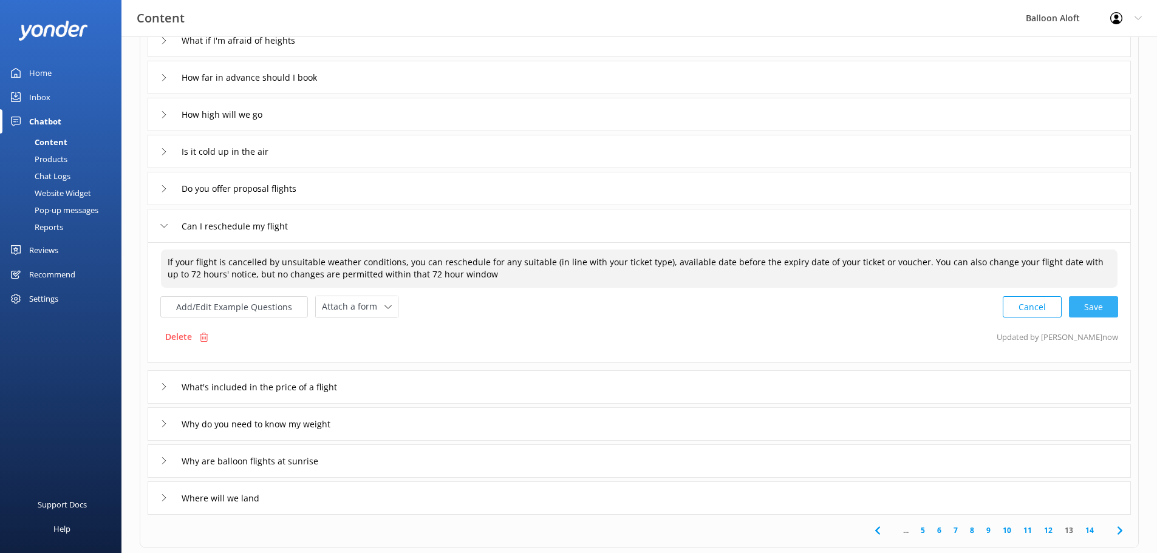
click at [1099, 302] on div "Cancel Save" at bounding box center [1060, 307] width 115 height 22
type textarea "If your flight is cancelled by unsuitable weather conditions, you can reschedul…"
click at [161, 188] on icon at bounding box center [163, 188] width 7 height 7
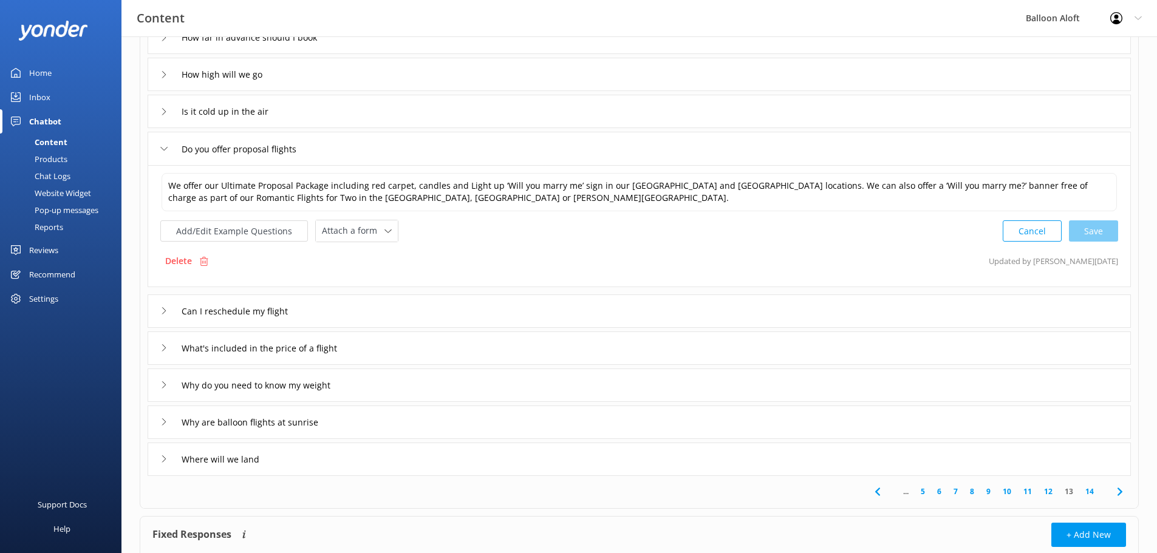
scroll to position [182, 0]
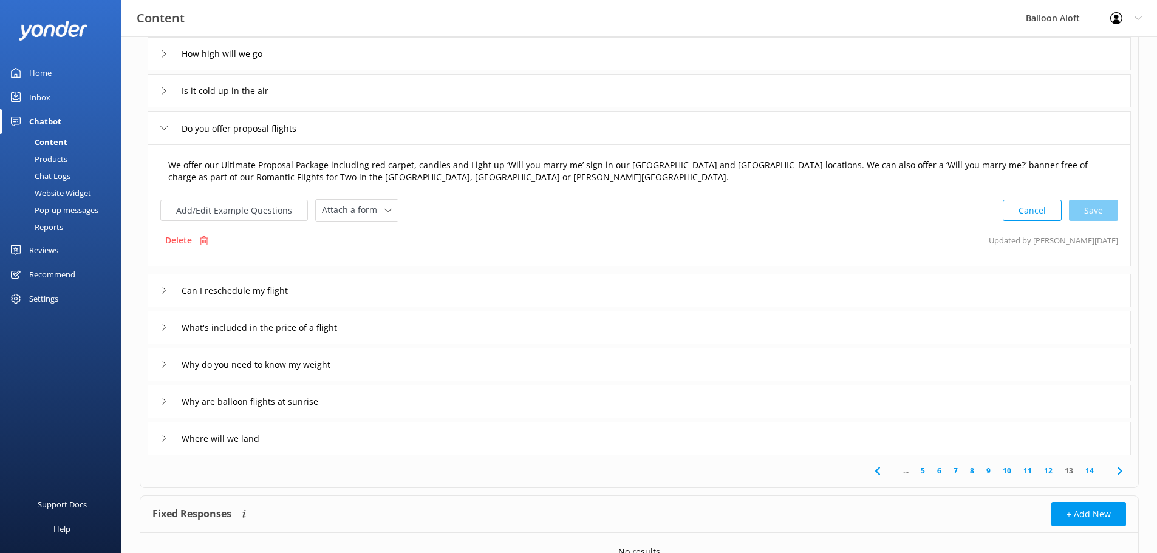
click at [425, 176] on textarea "We offer our Ultimate Proposal Package including red carpet, candles and Light …" at bounding box center [639, 171] width 955 height 38
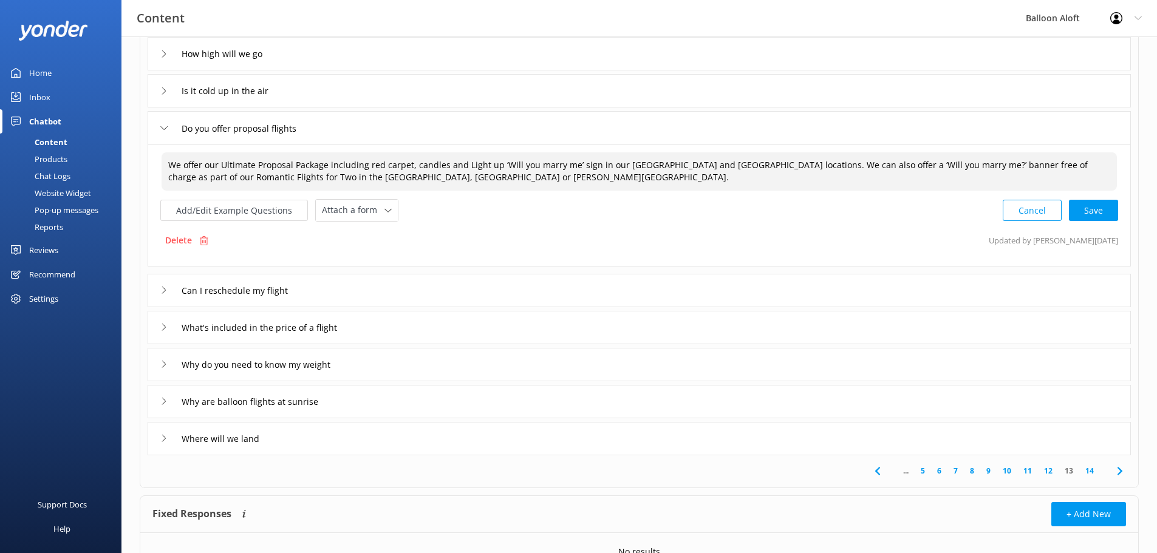
click at [442, 174] on textarea "We offer our Ultimate Proposal Package including red carpet, candles and Light …" at bounding box center [639, 171] width 955 height 38
paste textarea "[URL][DOMAIN_NAME]"
type textarea "We offer our Ultimate Proposal Package including red carpet, candles and Light …"
click at [1094, 208] on div "Cancel Loading.." at bounding box center [1060, 209] width 115 height 22
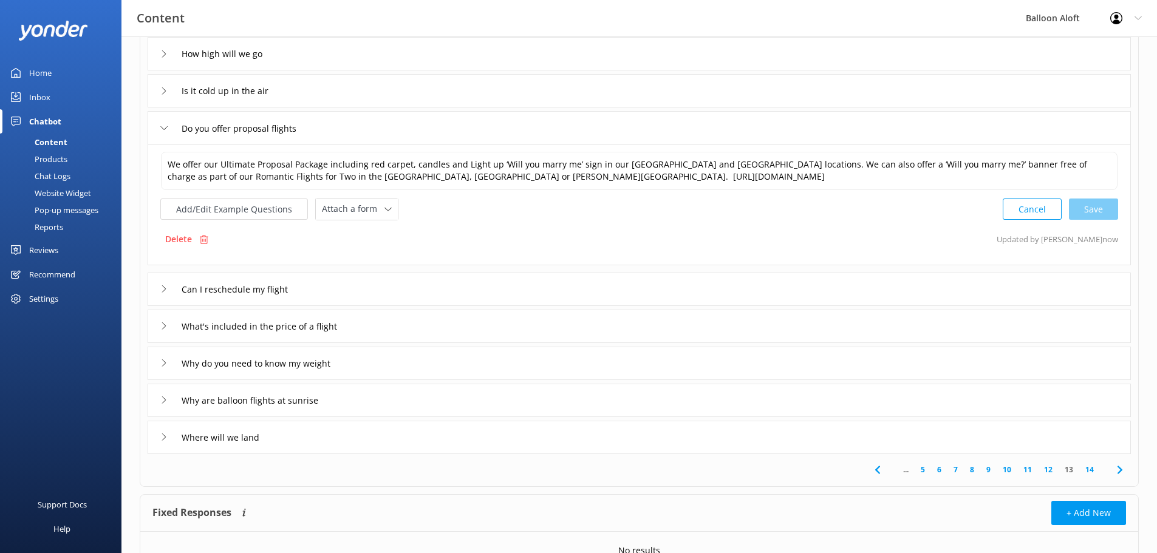
click at [160, 135] on div "Do you offer proposal flights" at bounding box center [237, 128] width 155 height 20
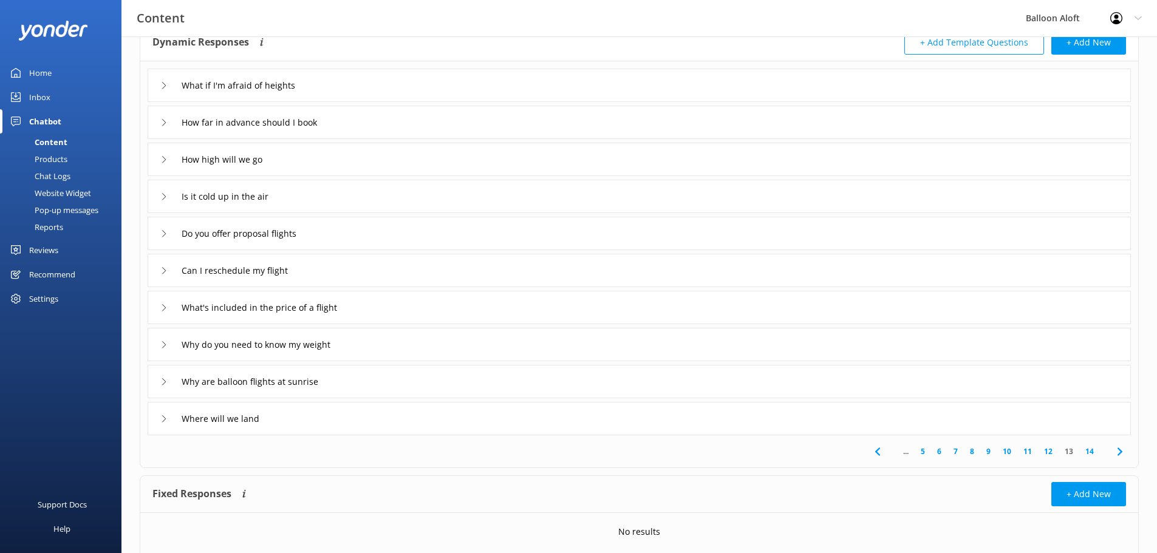
scroll to position [58, 0]
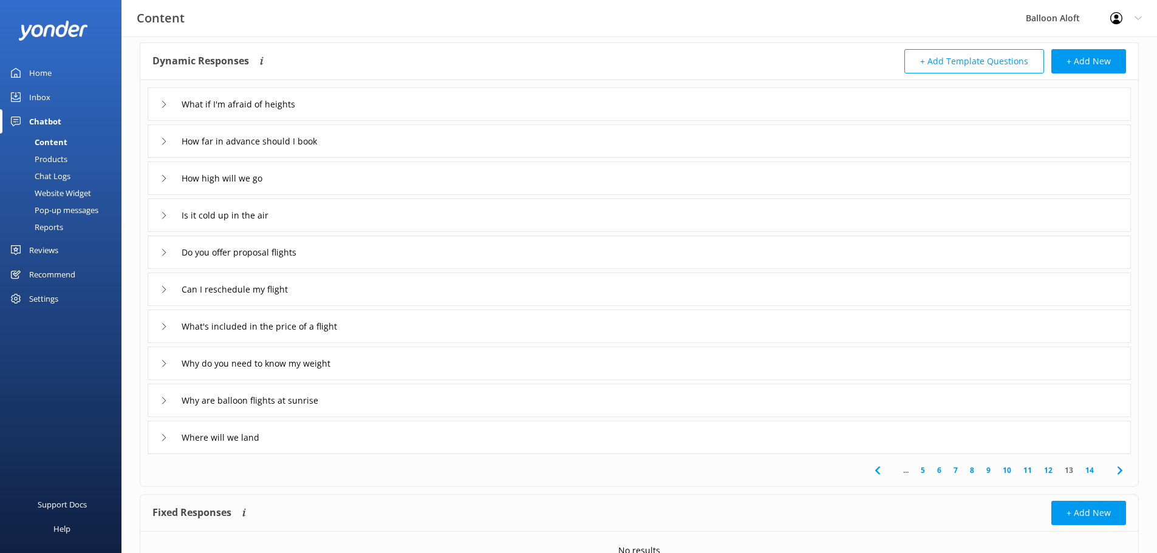
click at [163, 218] on use at bounding box center [164, 215] width 4 height 7
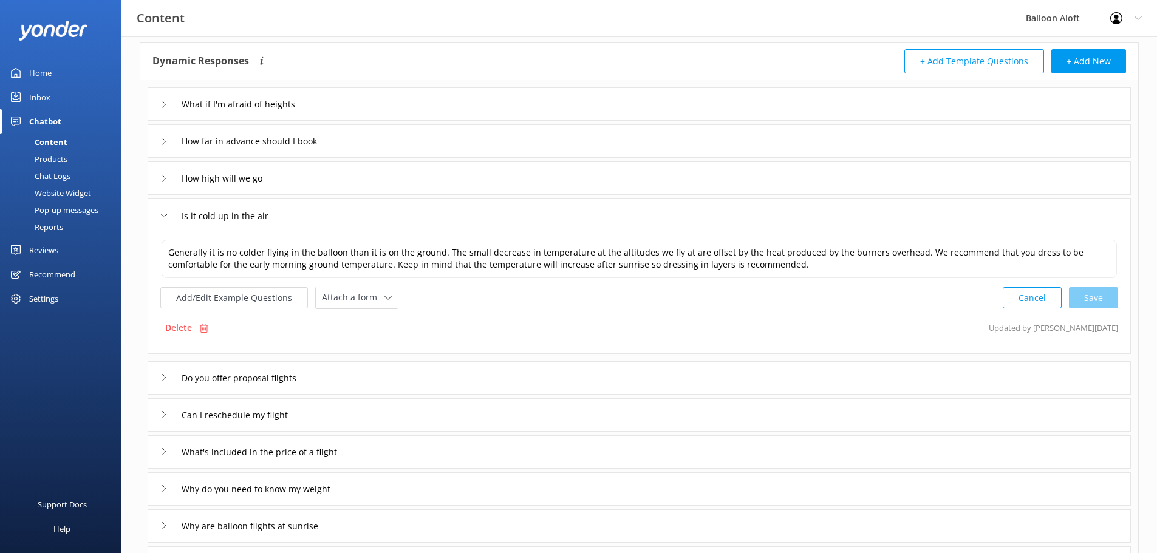
click at [162, 215] on use at bounding box center [164, 216] width 7 height 4
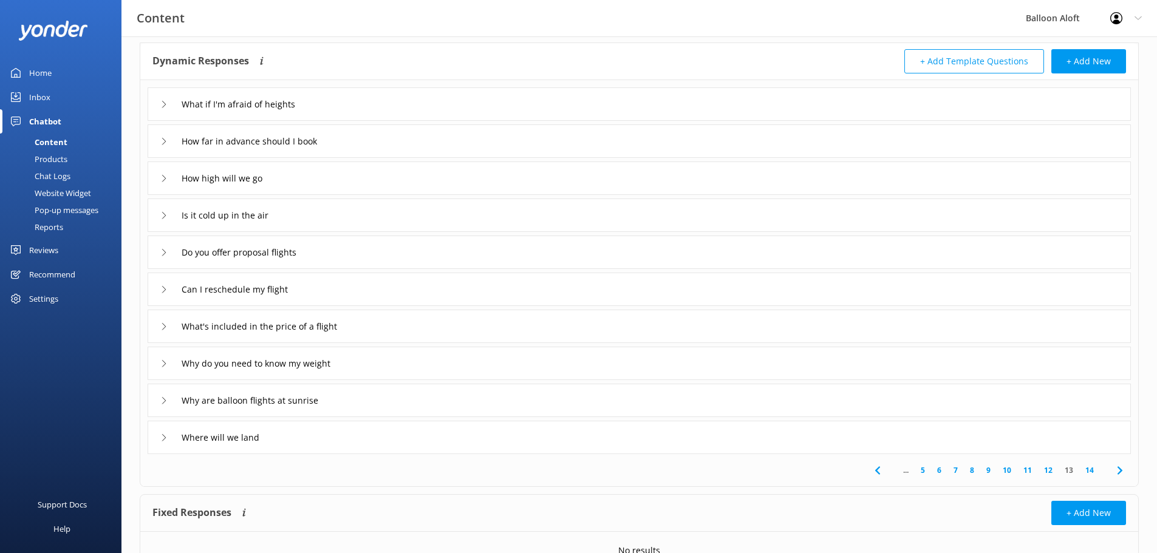
click at [161, 174] on div "How high will we go" at bounding box center [216, 178] width 112 height 20
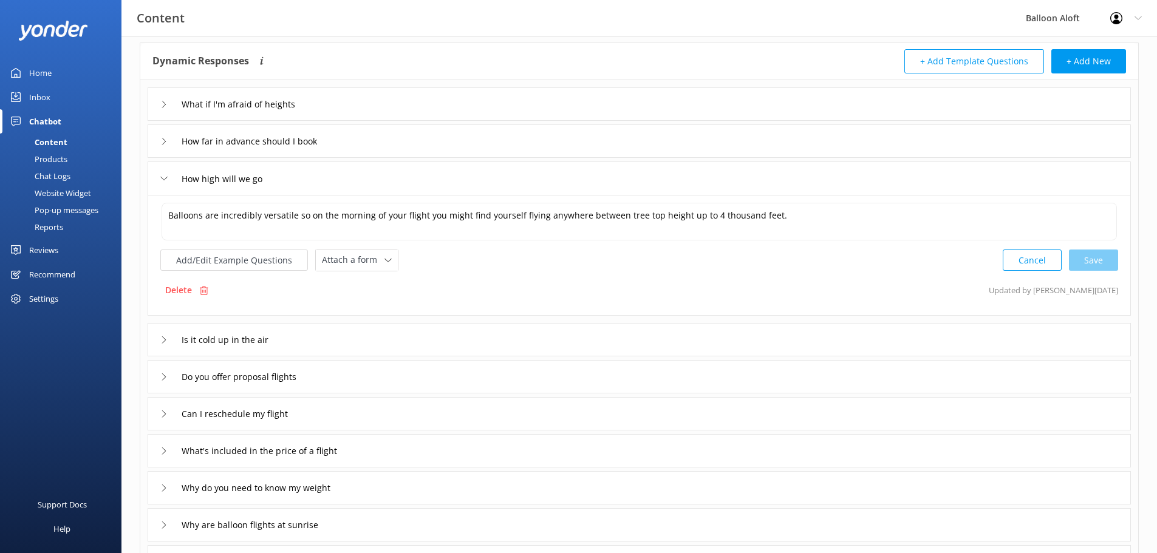
click at [165, 176] on icon at bounding box center [163, 178] width 7 height 7
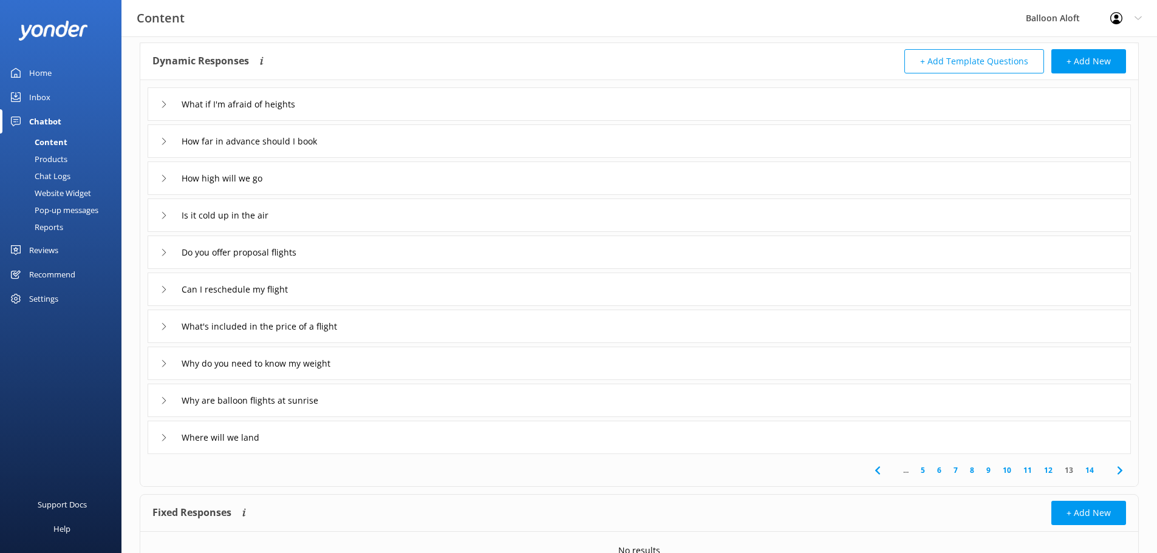
click at [165, 138] on icon at bounding box center [163, 141] width 7 height 7
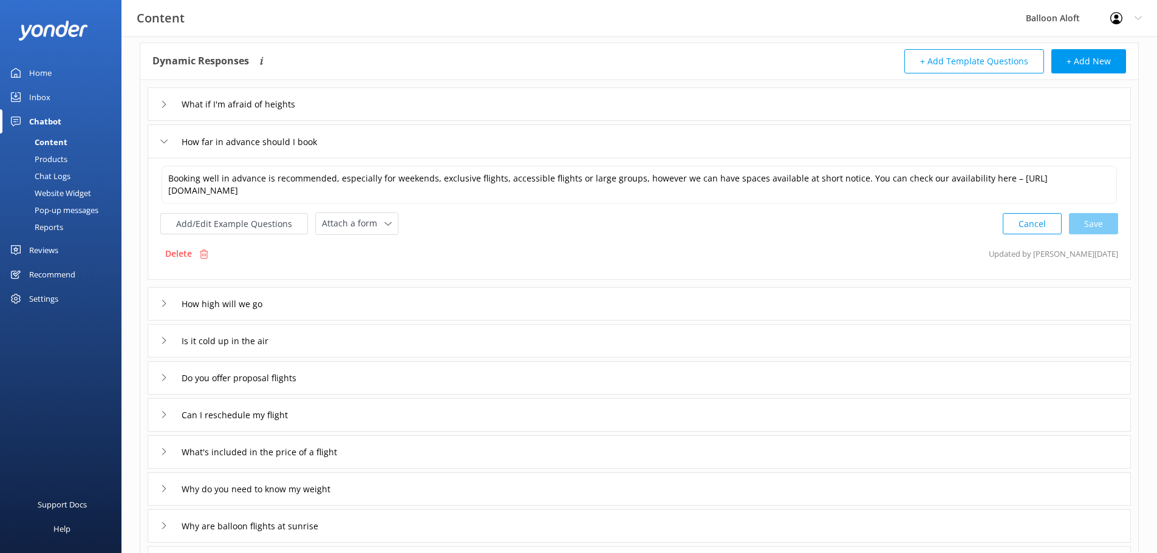
click at [165, 138] on icon at bounding box center [163, 141] width 7 height 7
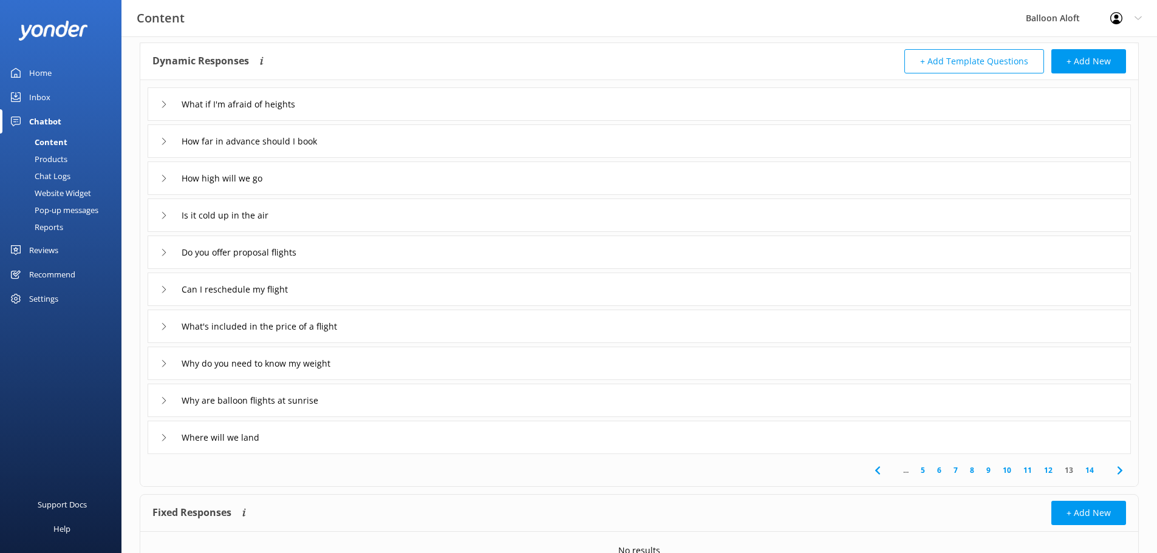
click at [162, 178] on icon at bounding box center [163, 178] width 7 height 7
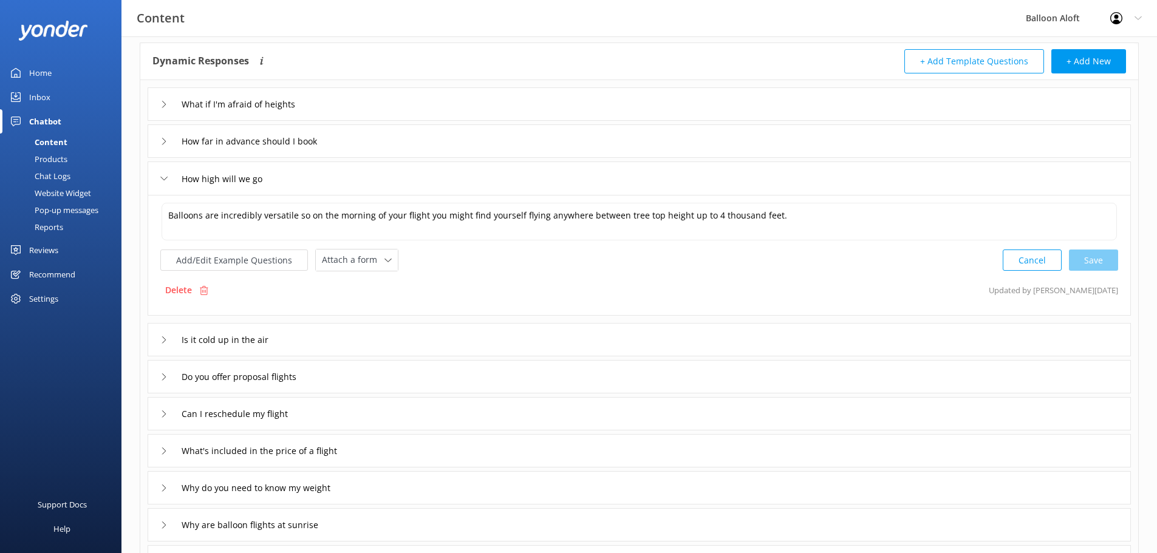
click at [166, 177] on icon at bounding box center [163, 178] width 7 height 7
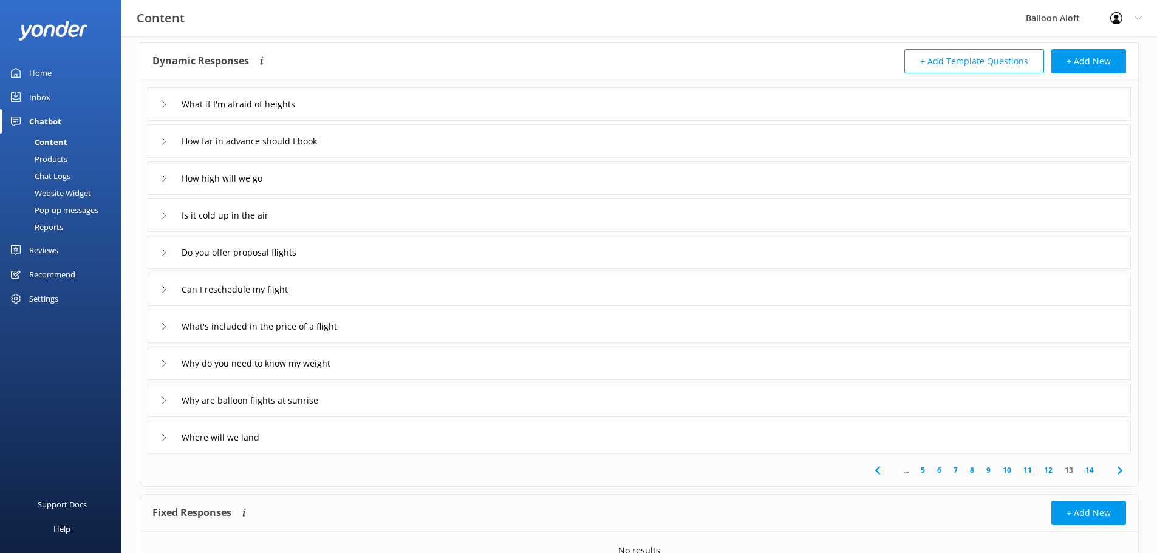
click at [154, 135] on div "How far in advance should I book" at bounding box center [639, 141] width 983 height 33
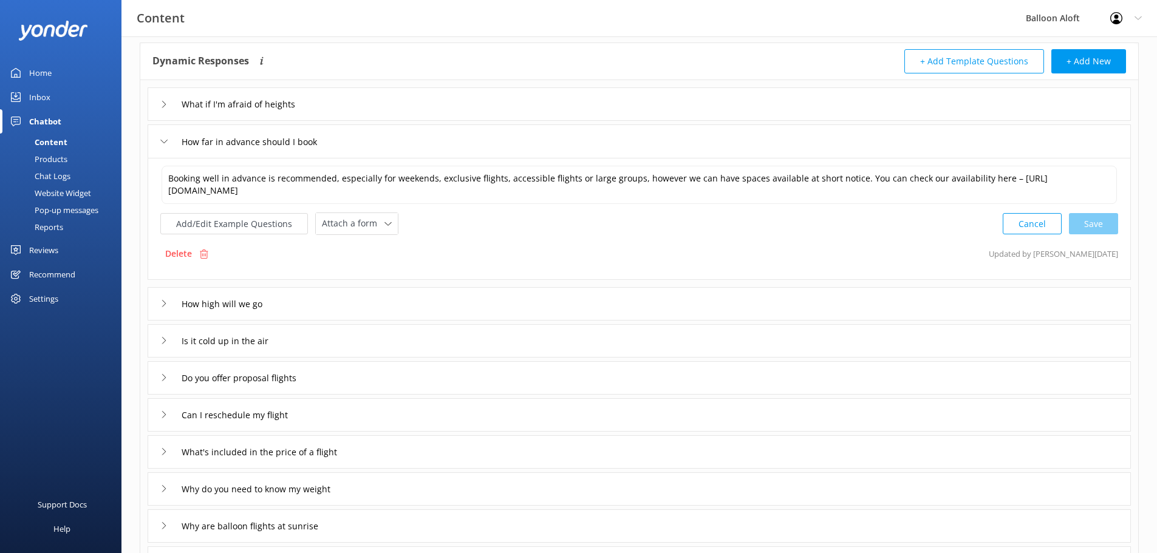
click at [161, 307] on icon at bounding box center [163, 303] width 7 height 7
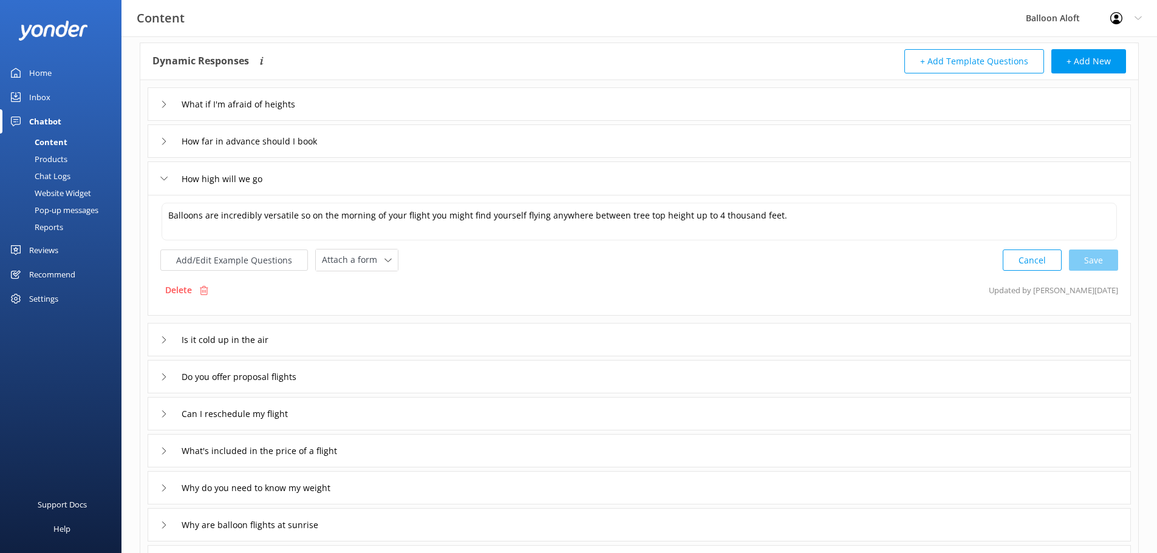
click at [162, 176] on icon at bounding box center [163, 178] width 7 height 7
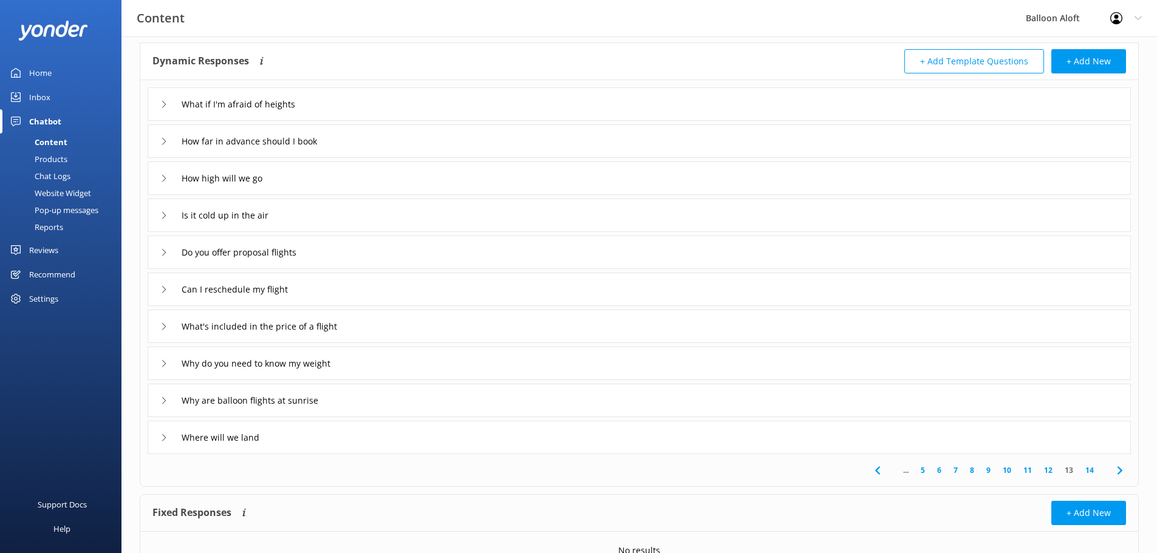
click at [160, 139] on div "How far in advance should I book" at bounding box center [639, 141] width 983 height 33
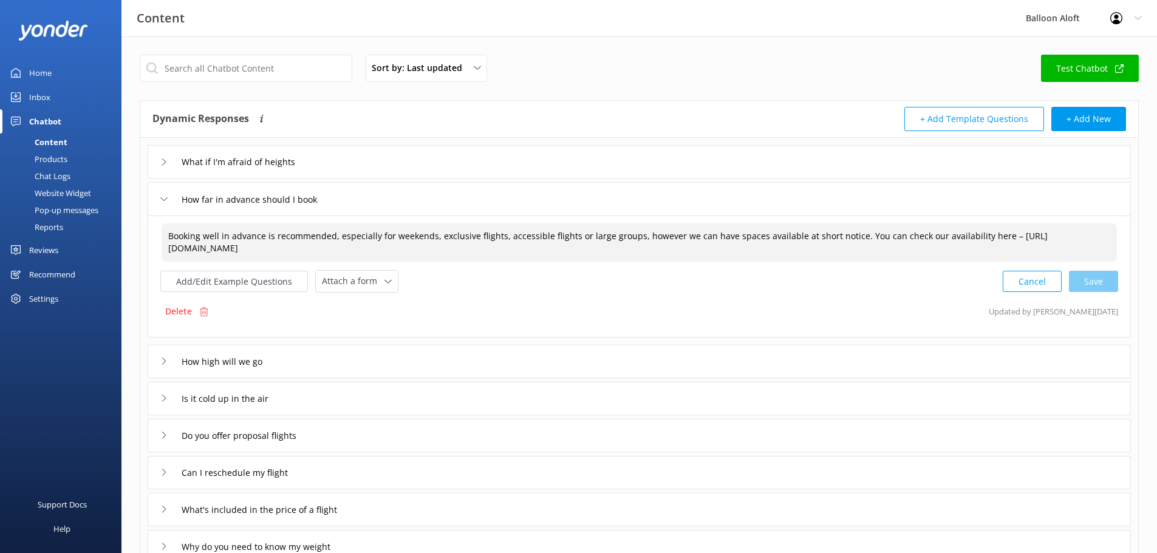
click at [847, 260] on textarea "Booking well in advance is recommended, especially for weekends, exclusive flig…" at bounding box center [639, 242] width 955 height 38
click at [845, 262] on textarea "Booking well in advance is recommended, especially for weekends, exclusive flig…" at bounding box center [639, 242] width 955 height 38
drag, startPoint x: 395, startPoint y: 268, endPoint x: 169, endPoint y: 273, distance: 226.0
click at [169, 262] on textarea "Booking well in advance is recommended, especially for weekends, exclusive flig…" at bounding box center [639, 242] width 955 height 38
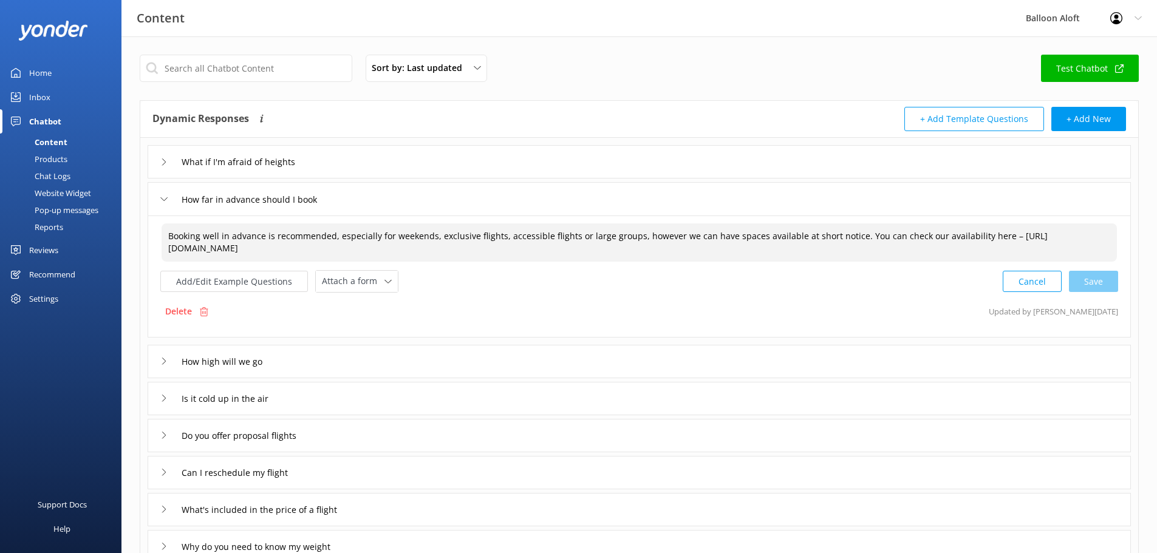
click at [679, 257] on textarea "Booking well in advance is recommended, especially for weekends, exclusive flig…" at bounding box center [639, 242] width 955 height 38
click at [847, 260] on textarea "Booking well in advance is recommended, especially for weekends, exclusive flig…" at bounding box center [639, 242] width 955 height 38
click at [846, 262] on textarea "Booking well in advance is recommended, especially for weekends, exclusive flig…" at bounding box center [639, 242] width 955 height 38
click at [879, 258] on textarea "Booking well in advance is recommended, especially for weekends, exclusive flig…" at bounding box center [639, 242] width 955 height 38
click at [901, 256] on textarea "Booking well in advance is recommended, especially for weekends, exclusive flig…" at bounding box center [639, 242] width 955 height 38
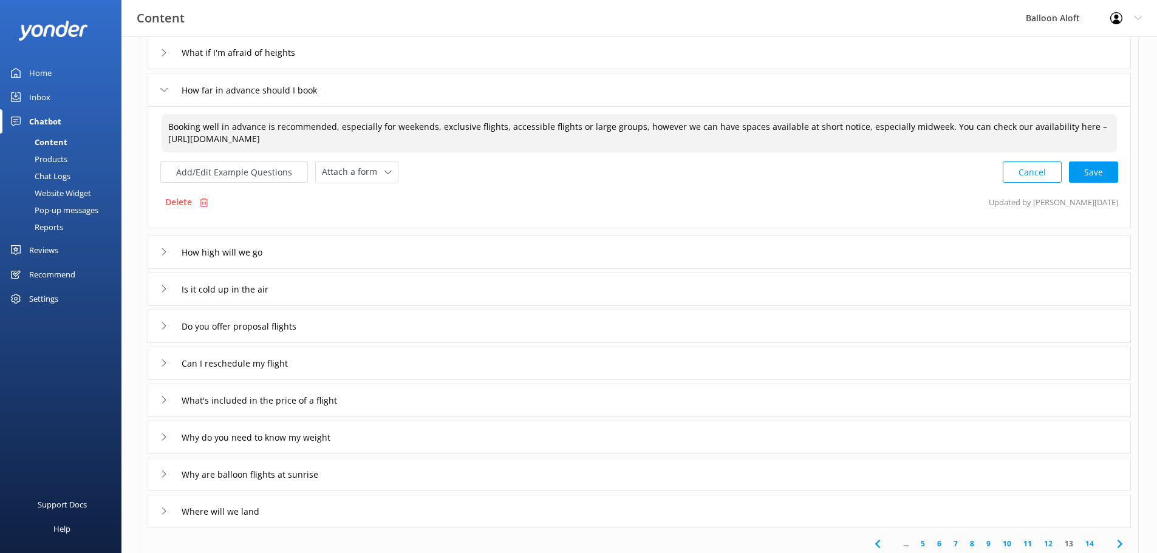
scroll to position [121, 0]
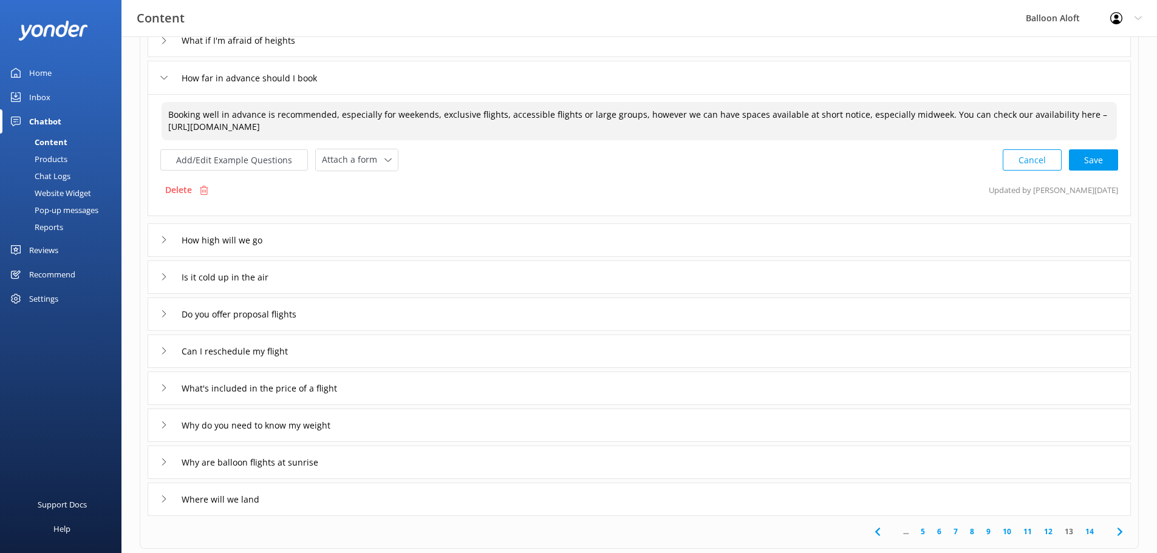
click at [546, 140] on textarea "Booking well in advance is recommended, especially for weekends, exclusive flig…" at bounding box center [639, 121] width 955 height 38
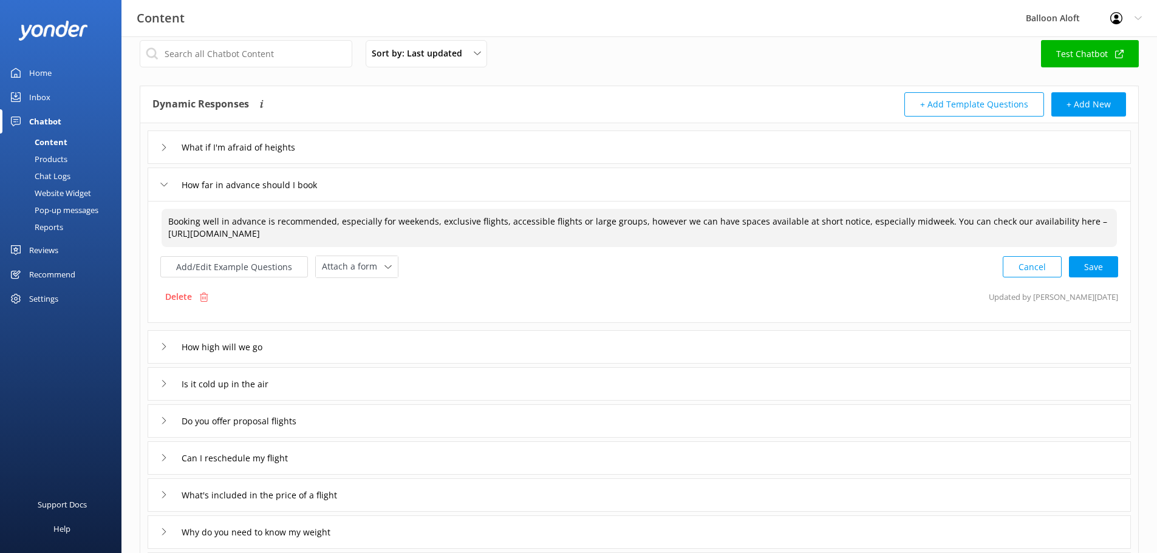
scroll to position [0, 0]
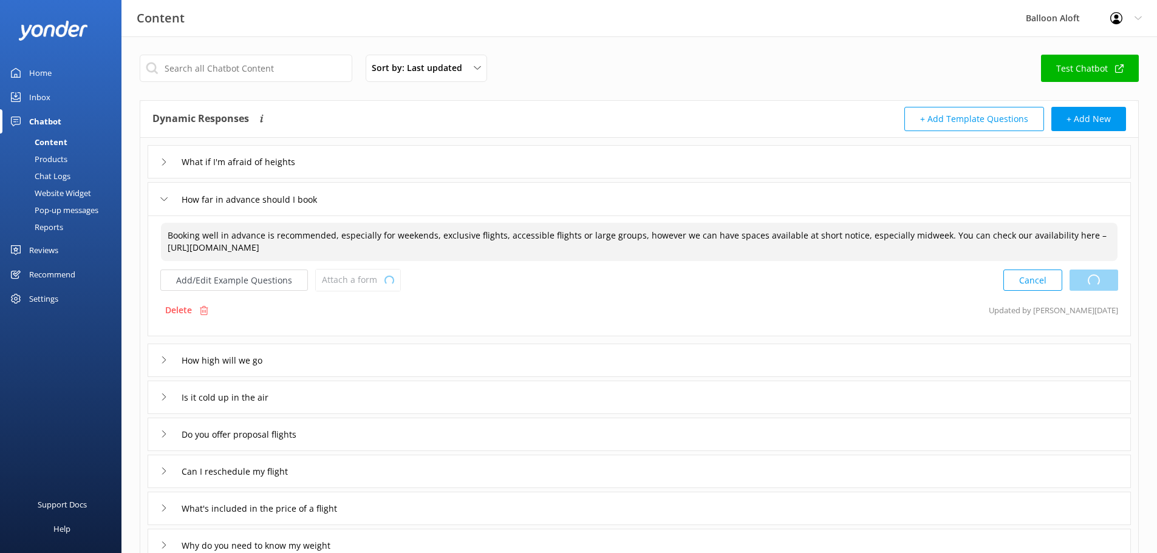
click at [1090, 292] on div "Cancel Loading.." at bounding box center [1060, 280] width 115 height 22
type textarea "Booking well in advance is recommended, especially for weekends, exclusive flig…"
click at [637, 261] on textarea "Booking well in advance is recommended, especially for weekends, exclusive flig…" at bounding box center [639, 242] width 957 height 38
click at [616, 248] on textarea "Booking well in advance is recommended, especially for weekends, exclusive flig…" at bounding box center [639, 242] width 957 height 38
click at [1089, 292] on div "Cancel Save" at bounding box center [1060, 280] width 115 height 22
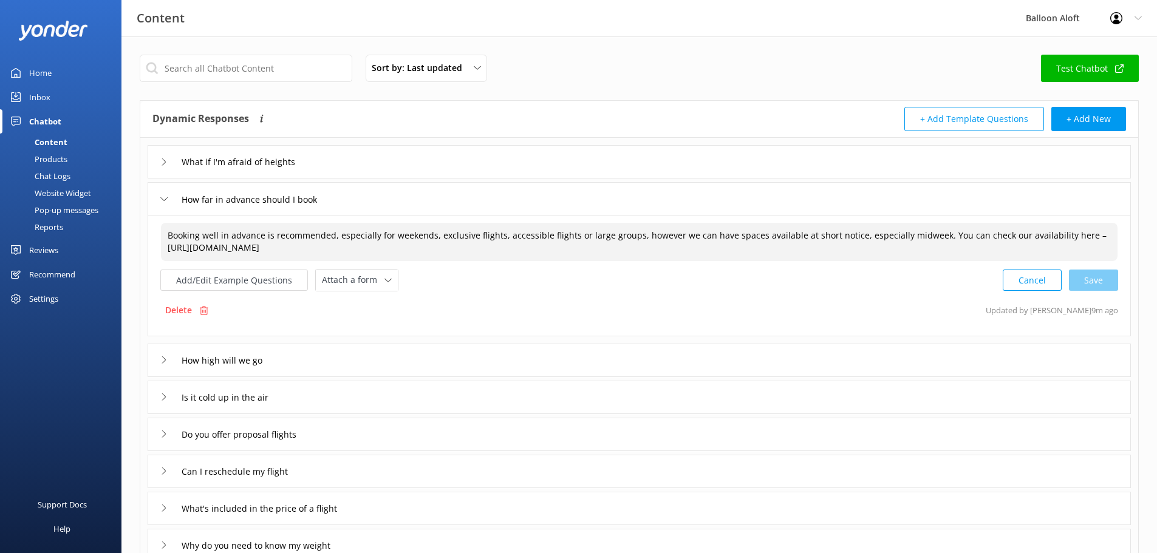
click at [163, 196] on icon at bounding box center [163, 199] width 7 height 7
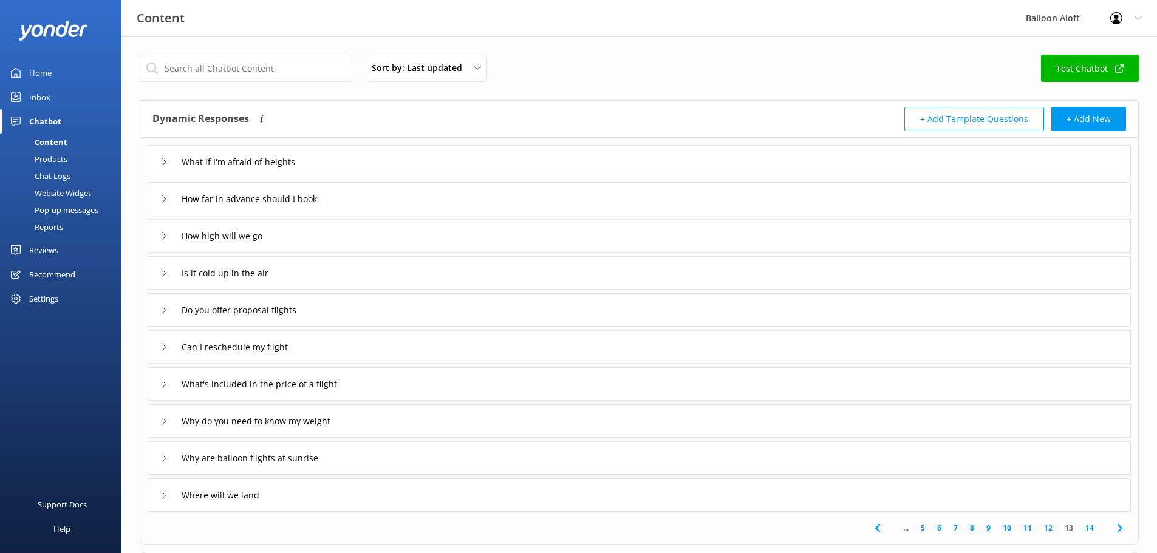
click at [165, 167] on div "What if I'm afraid of heights" at bounding box center [237, 162] width 155 height 20
